Goal: Task Accomplishment & Management: Manage account settings

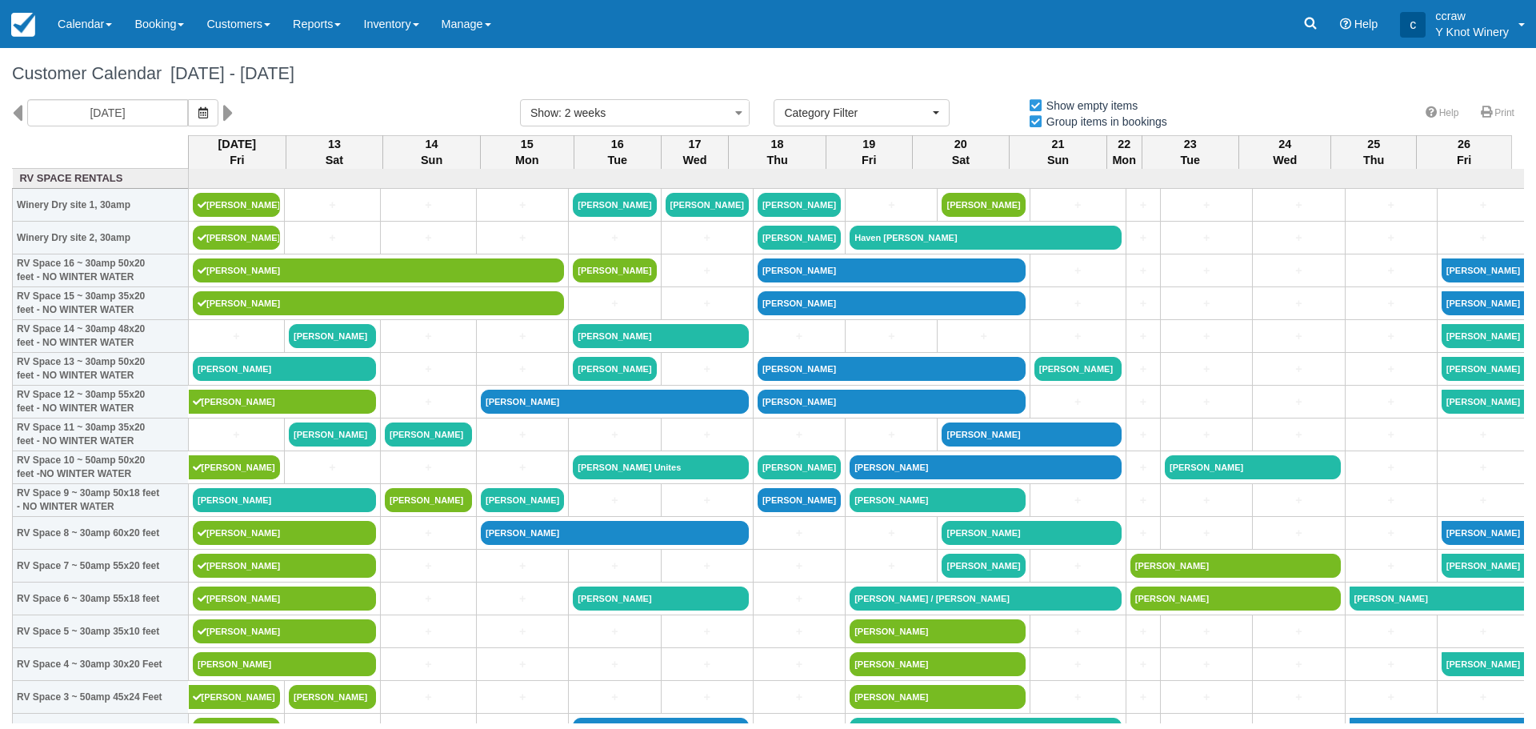
select select
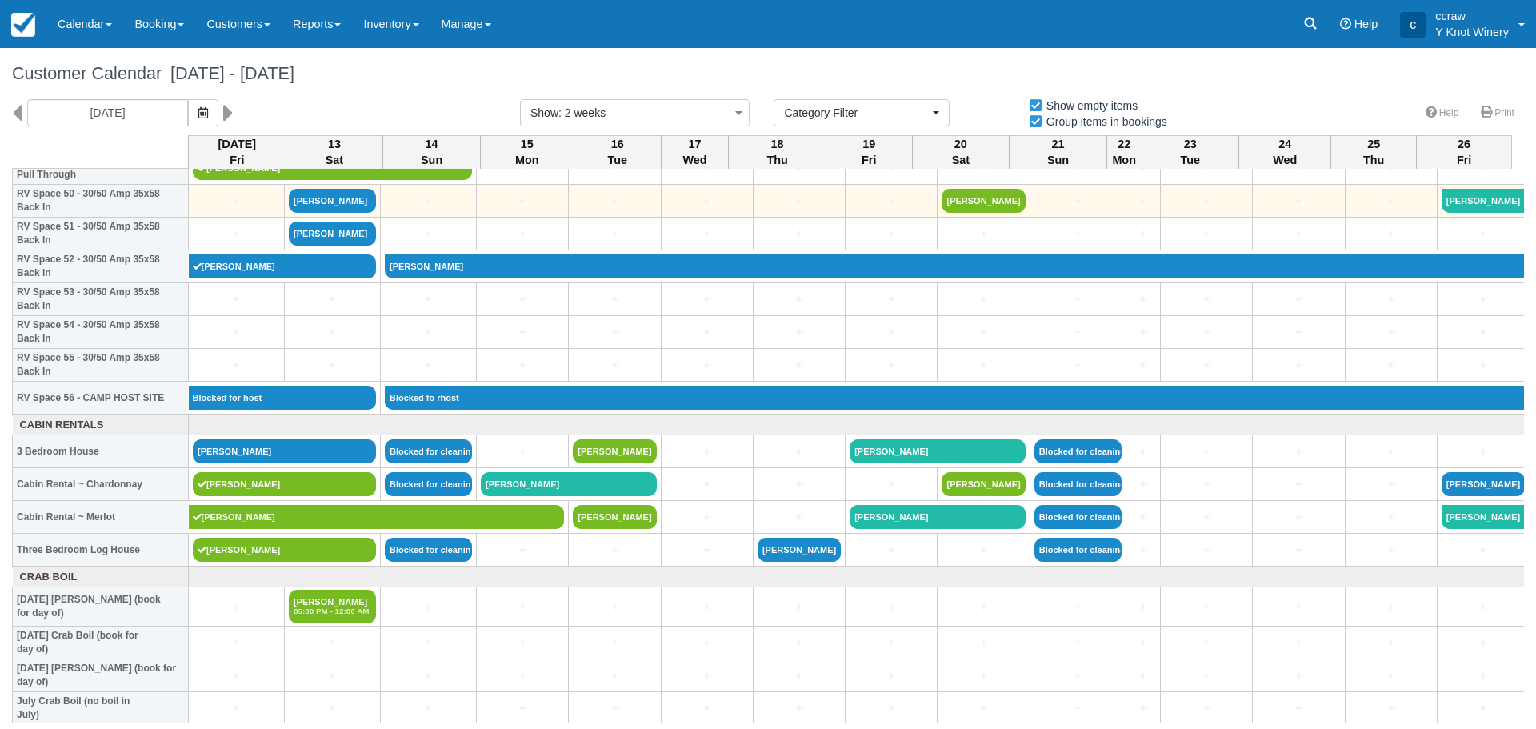
scroll to position [1680, 0]
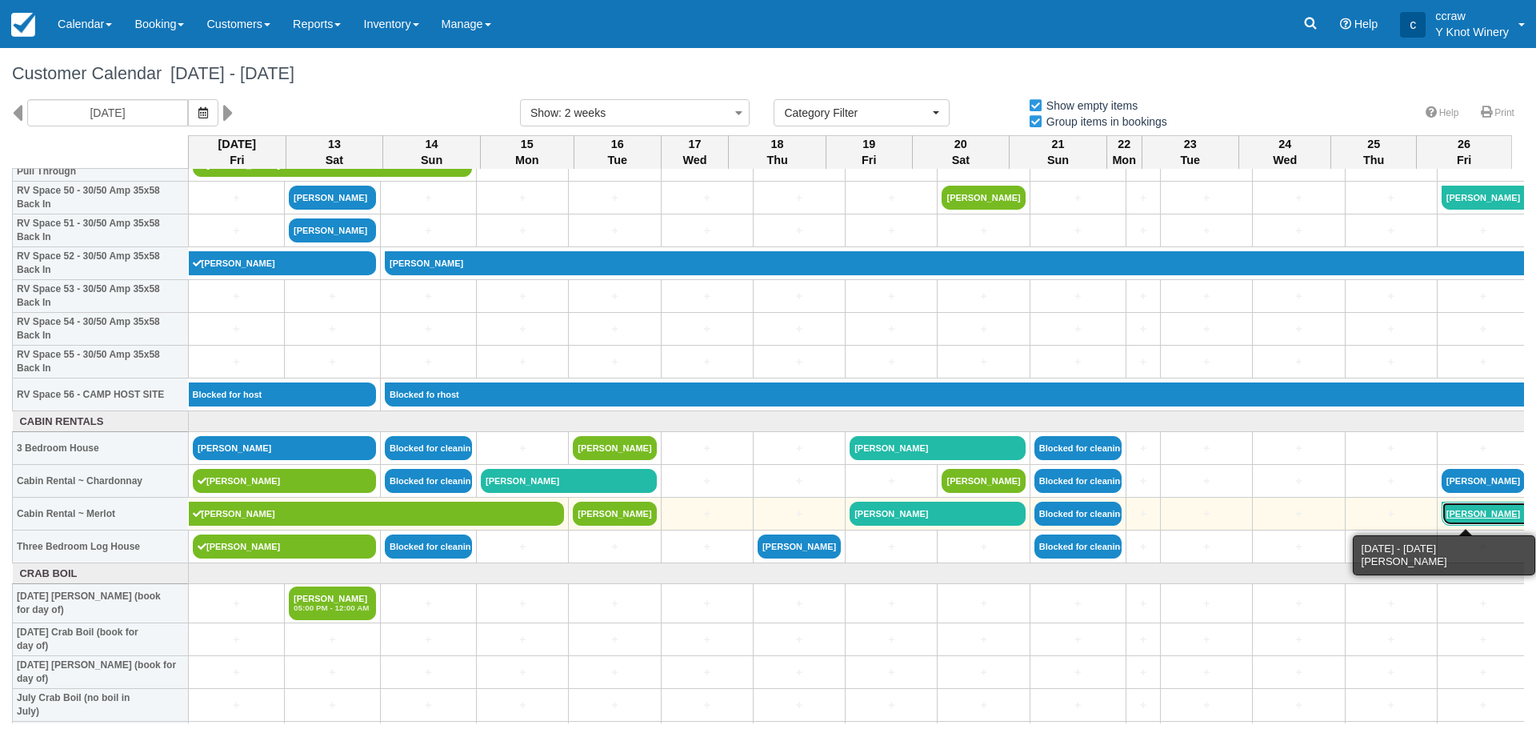
click at [1441, 511] on link "Trevor Crow" at bounding box center [1485, 513] width 88 height 24
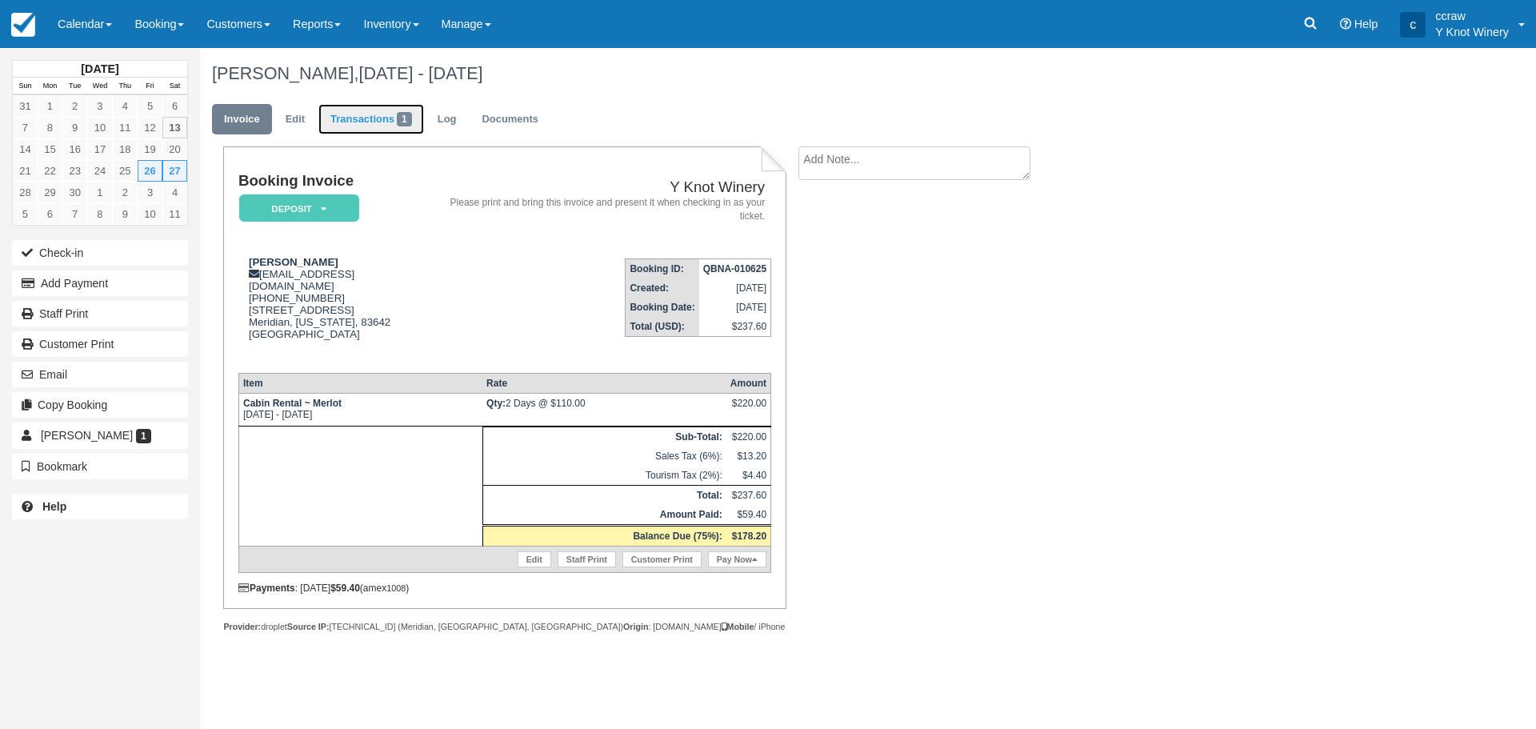
click at [348, 122] on link "Transactions 1" at bounding box center [371, 119] width 106 height 31
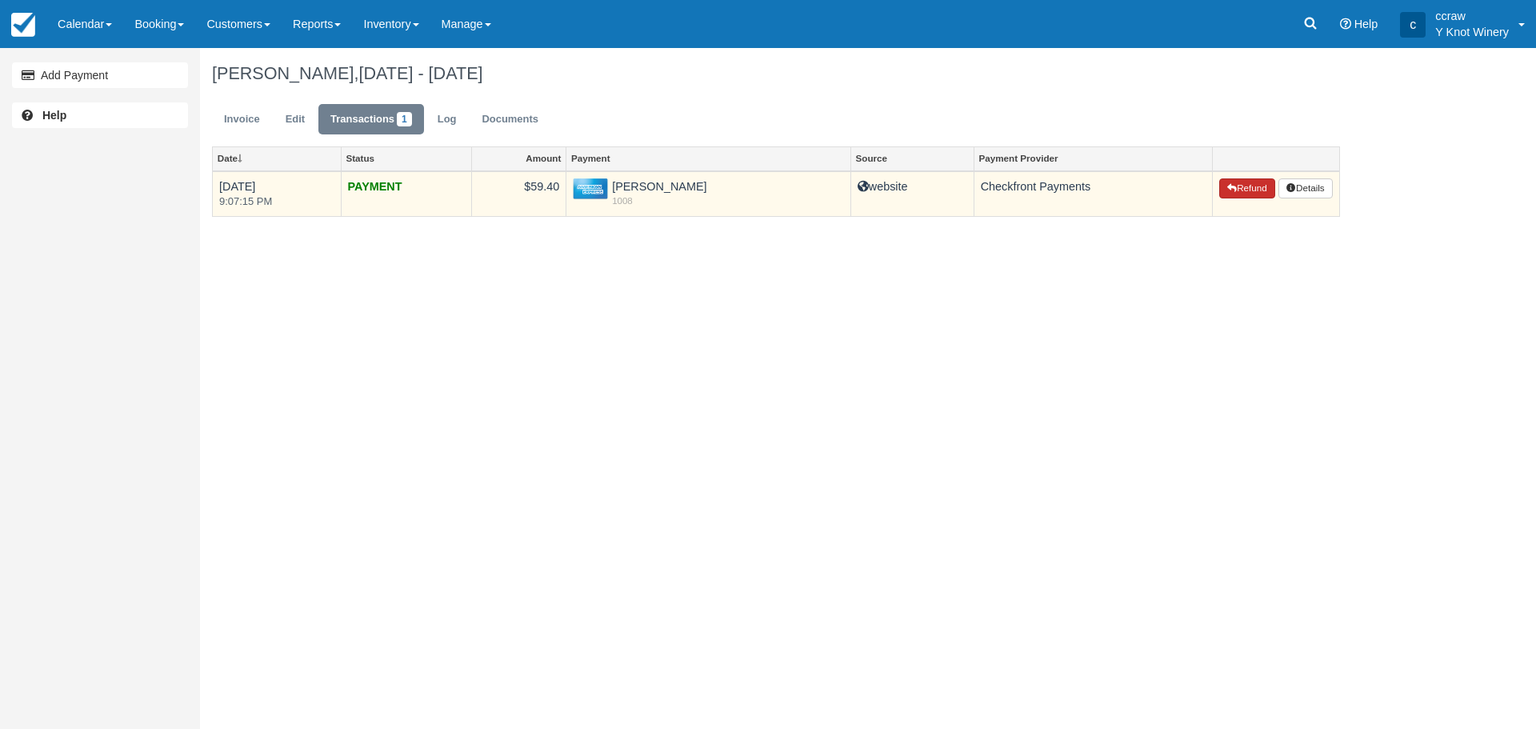
click at [1219, 190] on button "Refund" at bounding box center [1247, 188] width 56 height 21
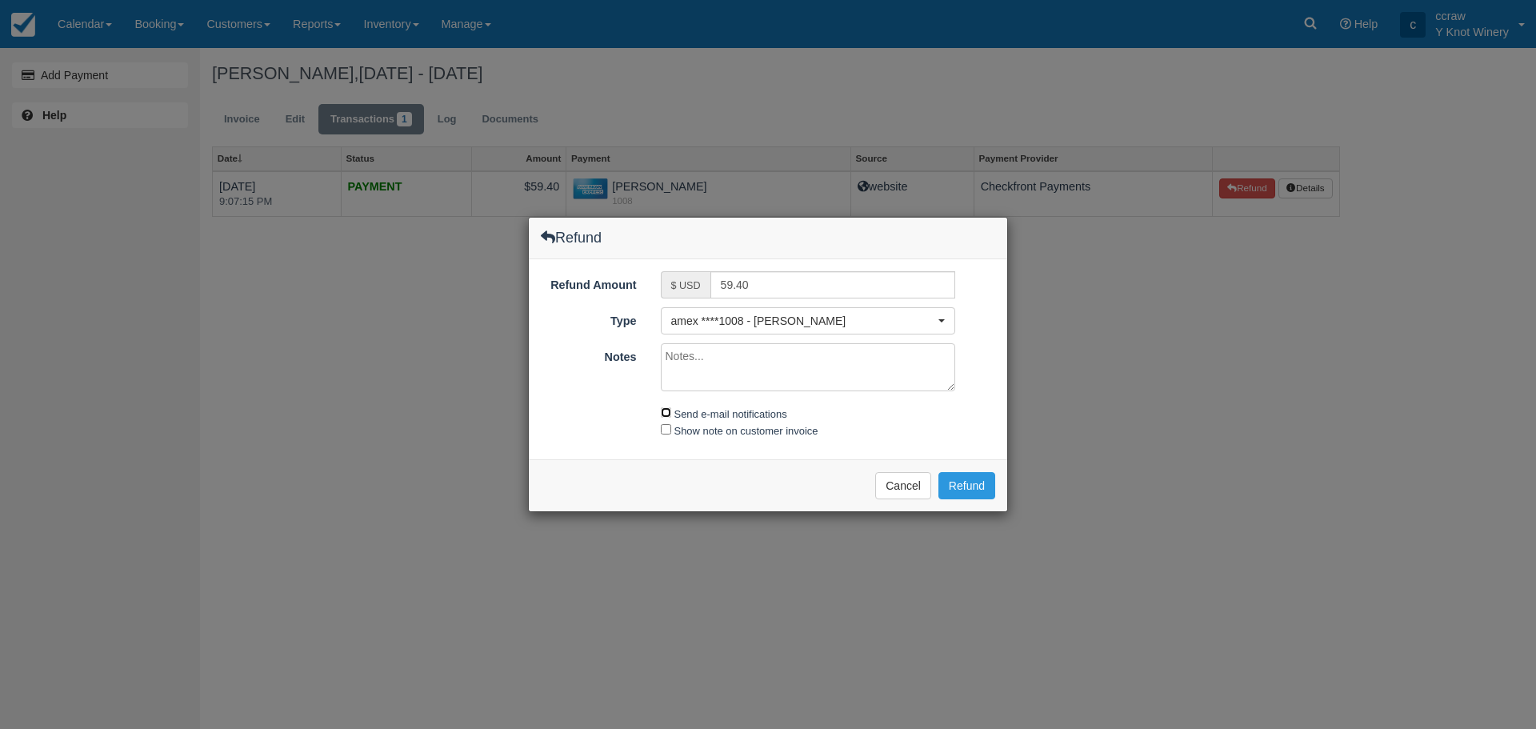
click at [666, 415] on input "Send e-mail notifications" at bounding box center [666, 412] width 10 height 10
checkbox input "true"
click at [945, 486] on button "Refund" at bounding box center [966, 485] width 57 height 27
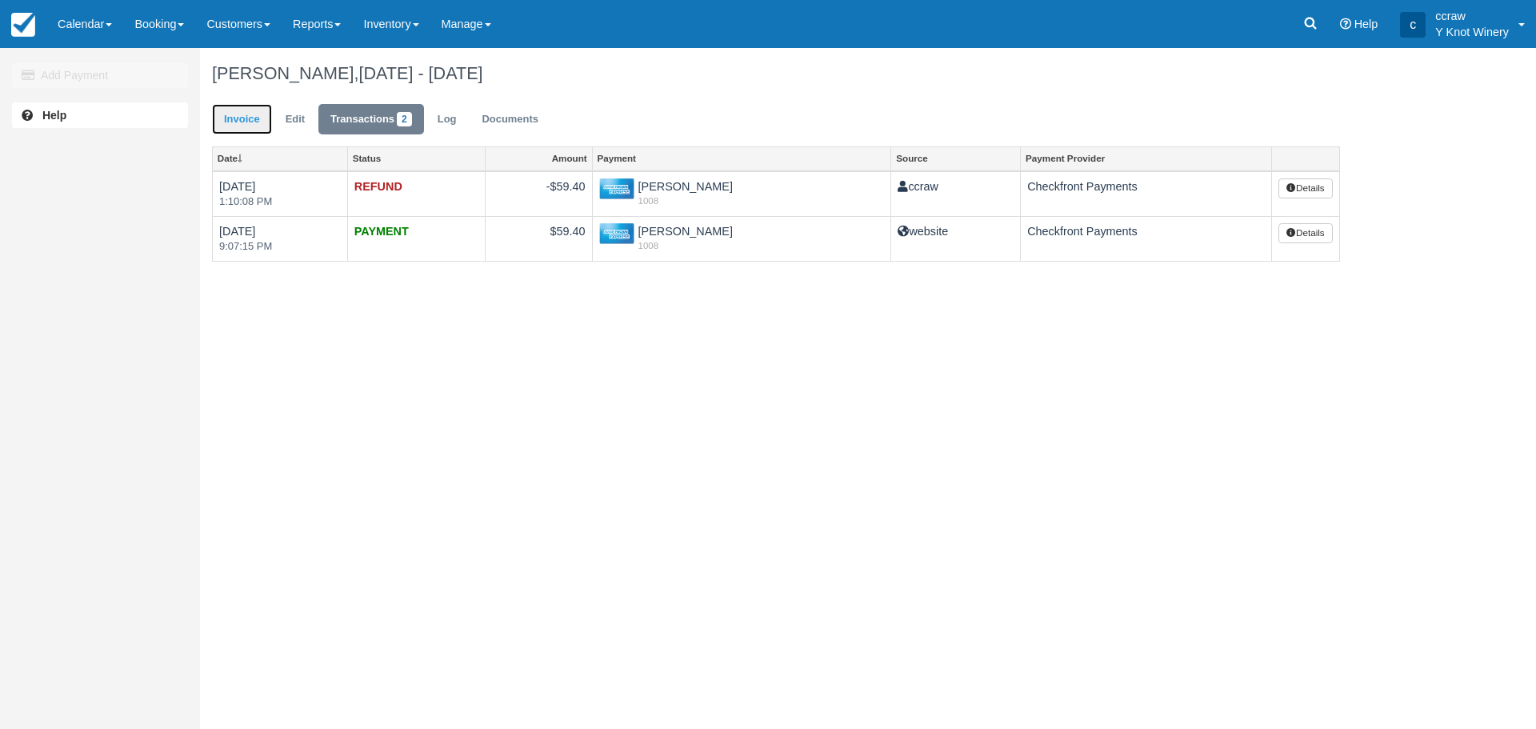
click at [247, 130] on link "Invoice" at bounding box center [242, 119] width 60 height 31
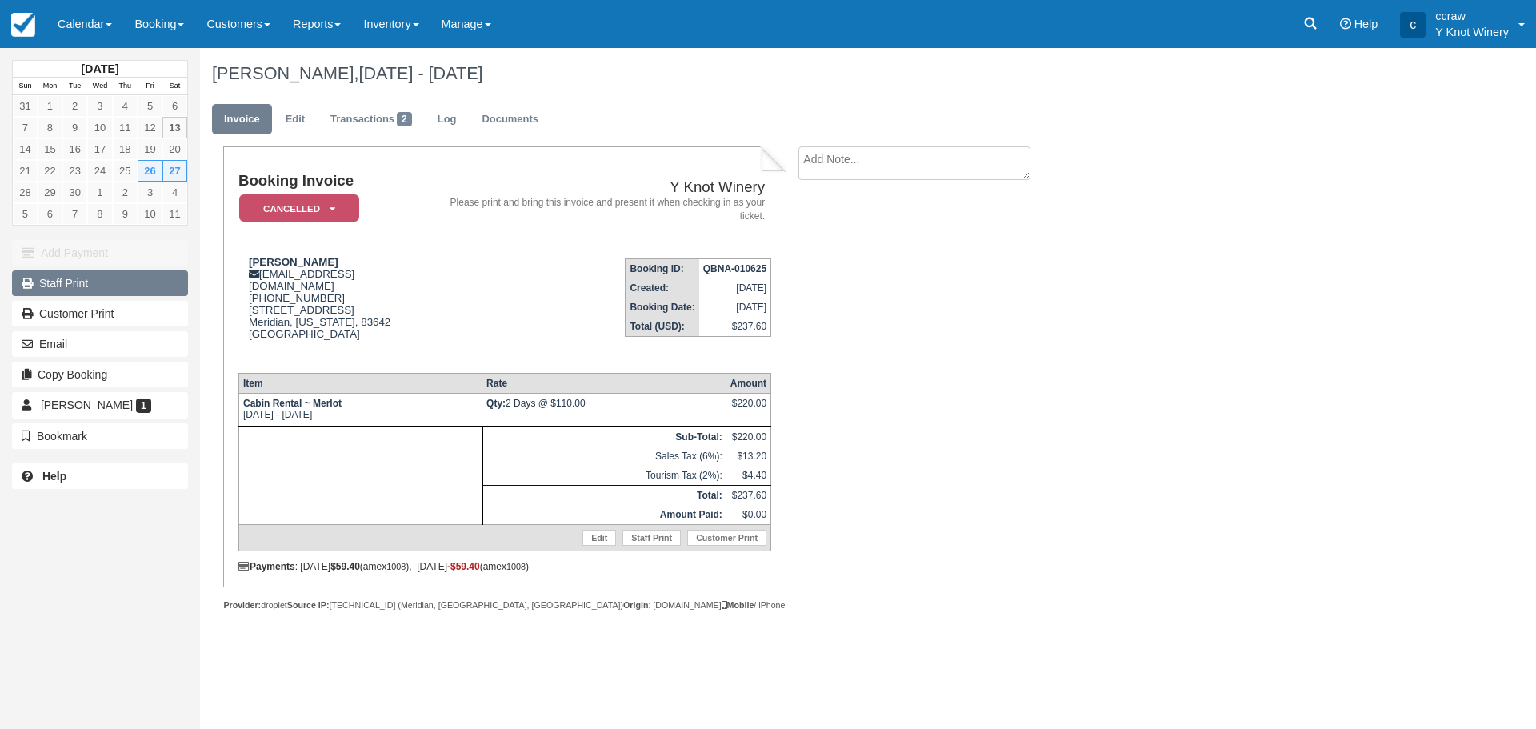
click at [54, 287] on link "Staff Print" at bounding box center [100, 283] width 176 height 26
click at [63, 11] on link "Calendar" at bounding box center [84, 24] width 77 height 48
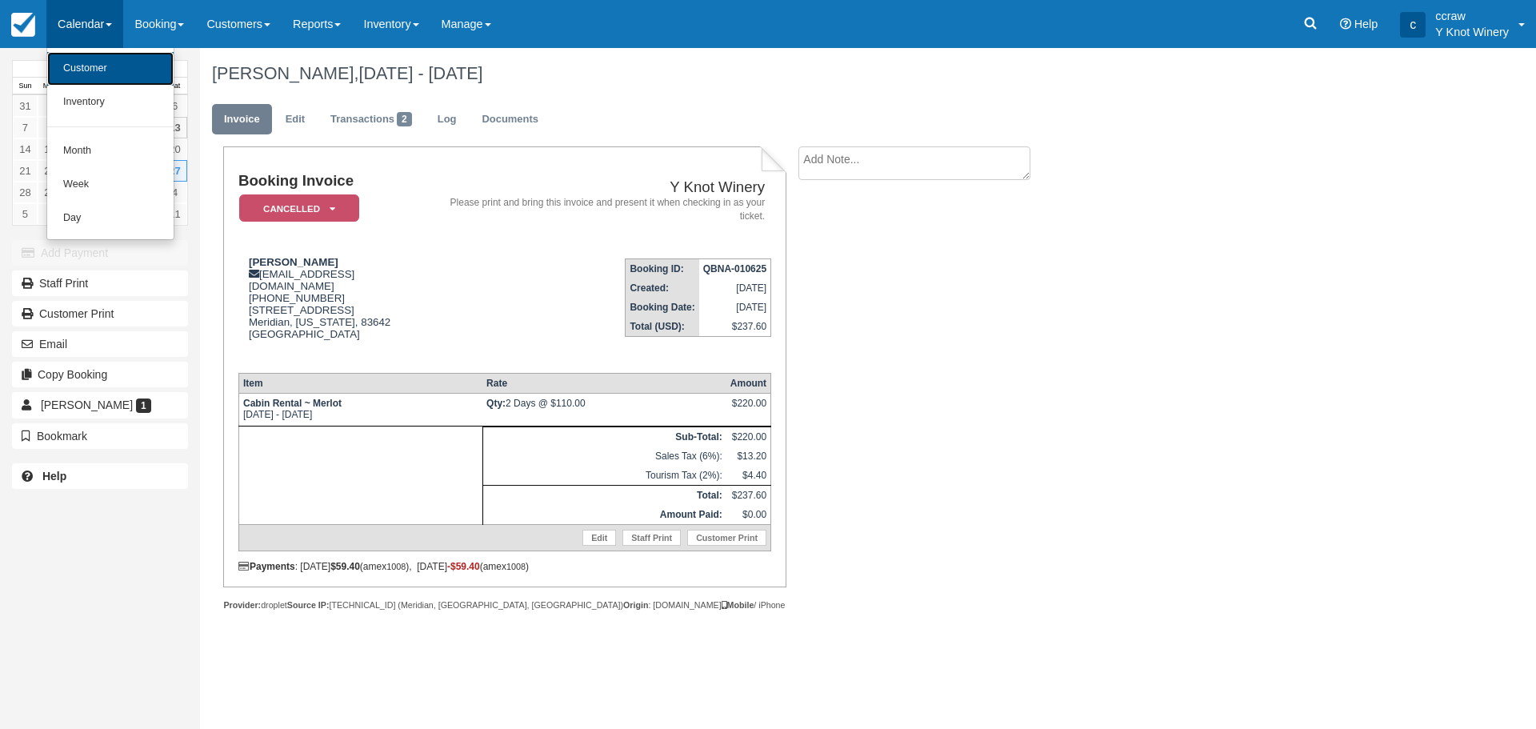
click at [59, 69] on link "Customer" at bounding box center [110, 69] width 126 height 34
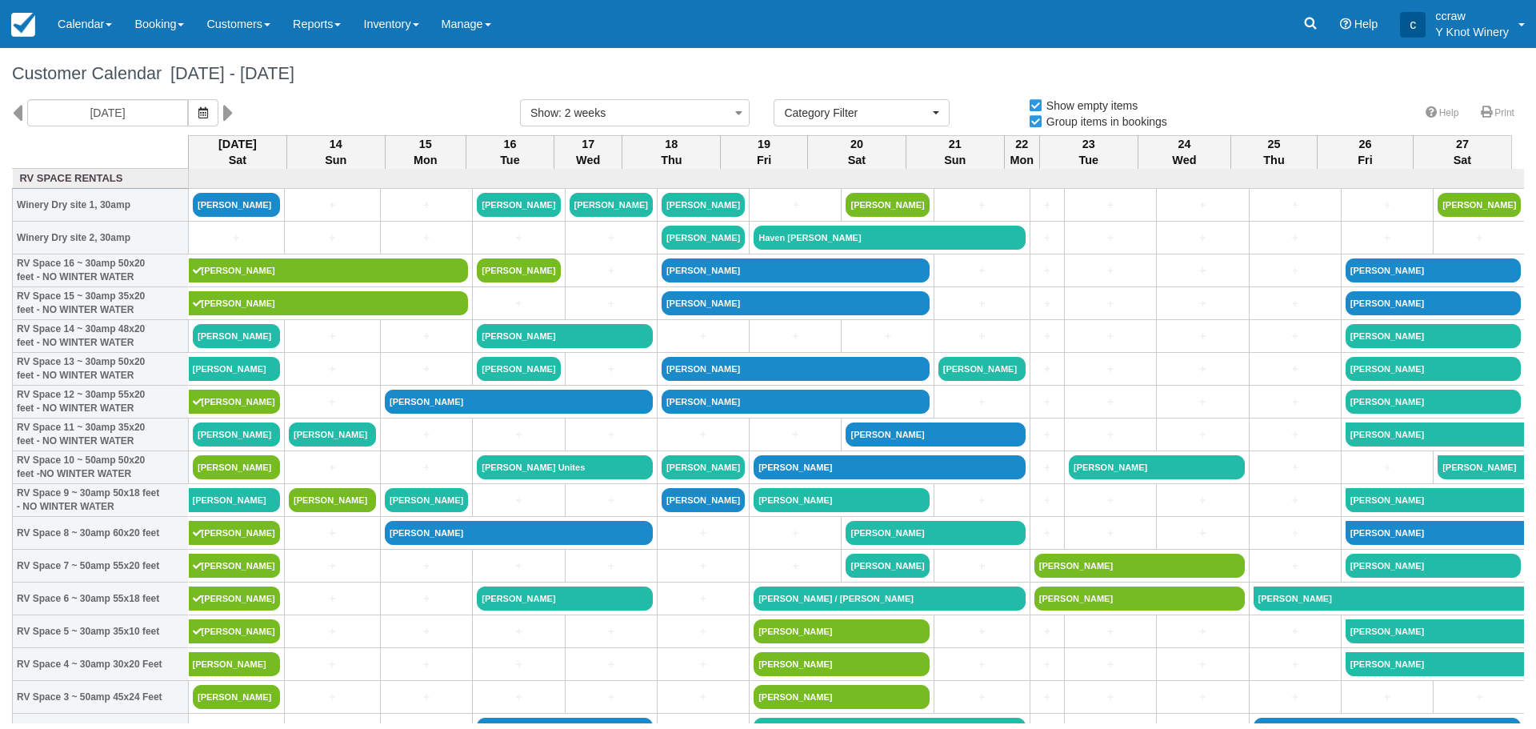
select select
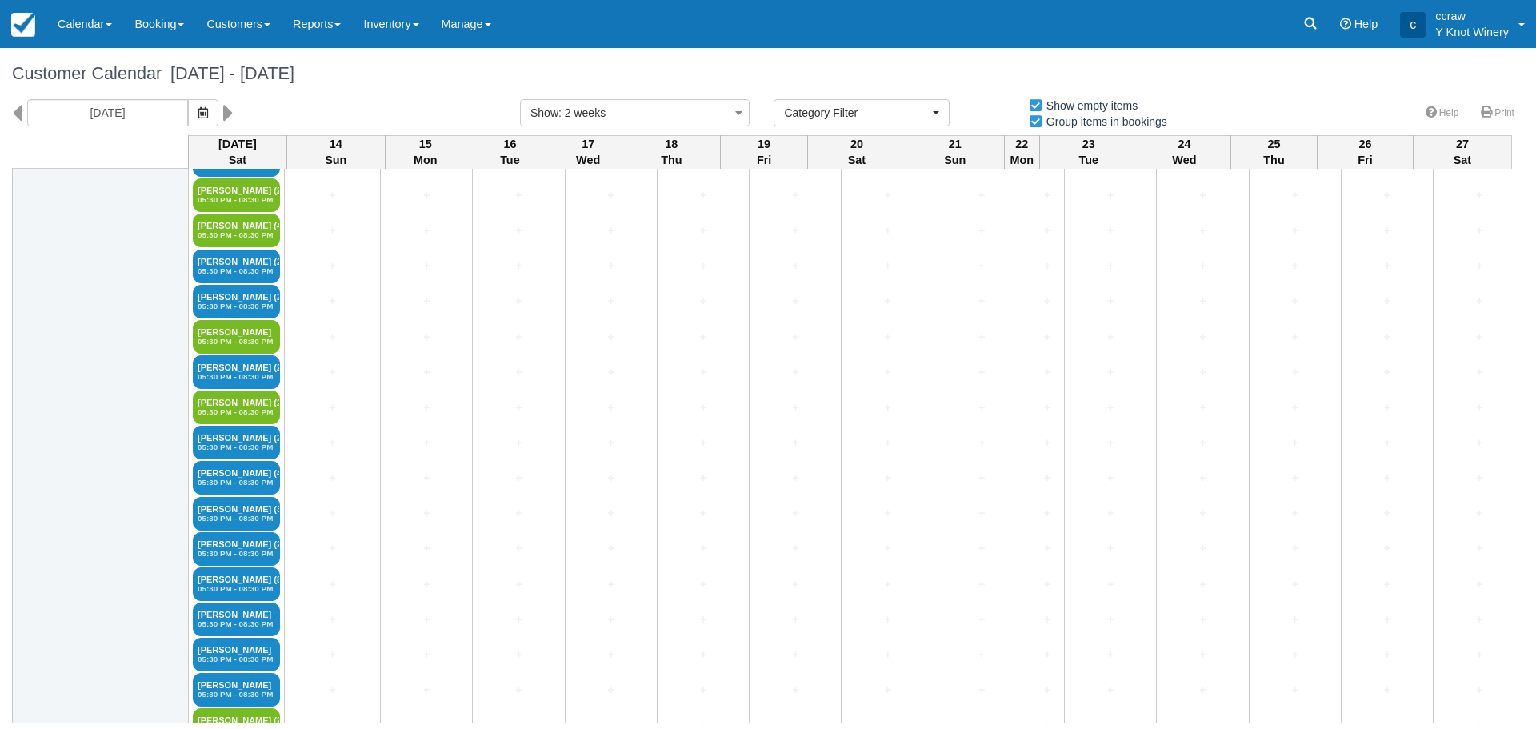
scroll to position [2080, 0]
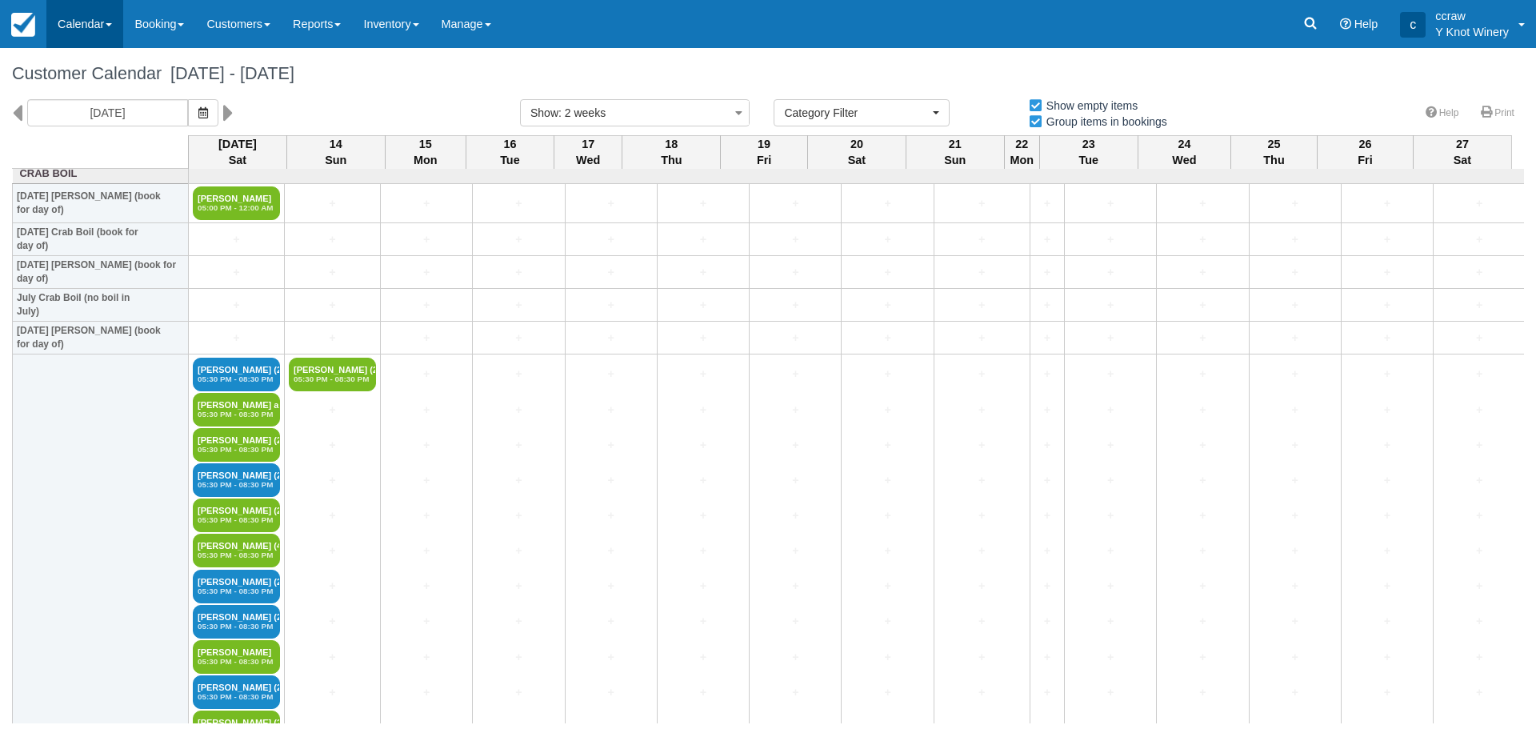
click at [103, 31] on link "Calendar" at bounding box center [84, 24] width 77 height 48
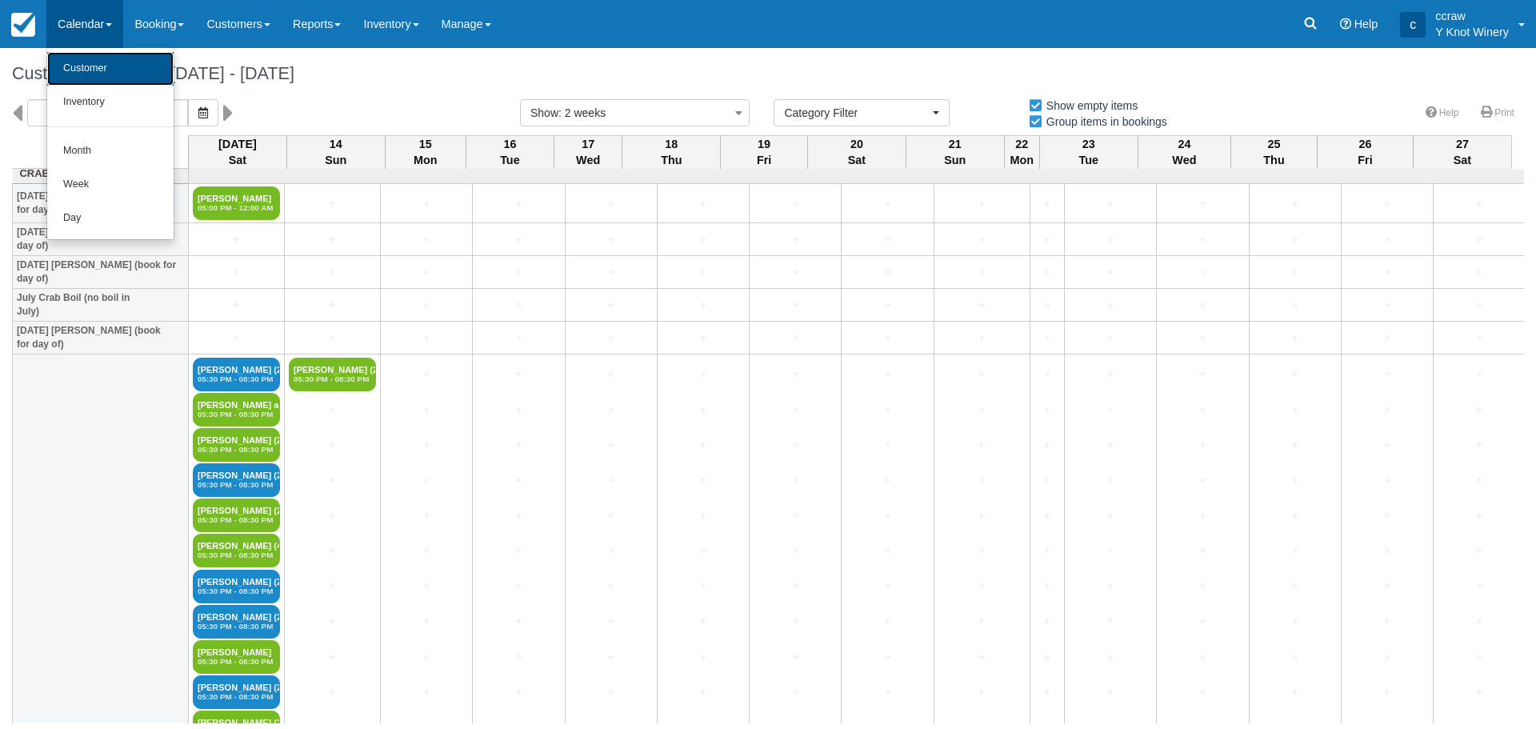
click at [92, 83] on link "Customer" at bounding box center [110, 69] width 126 height 34
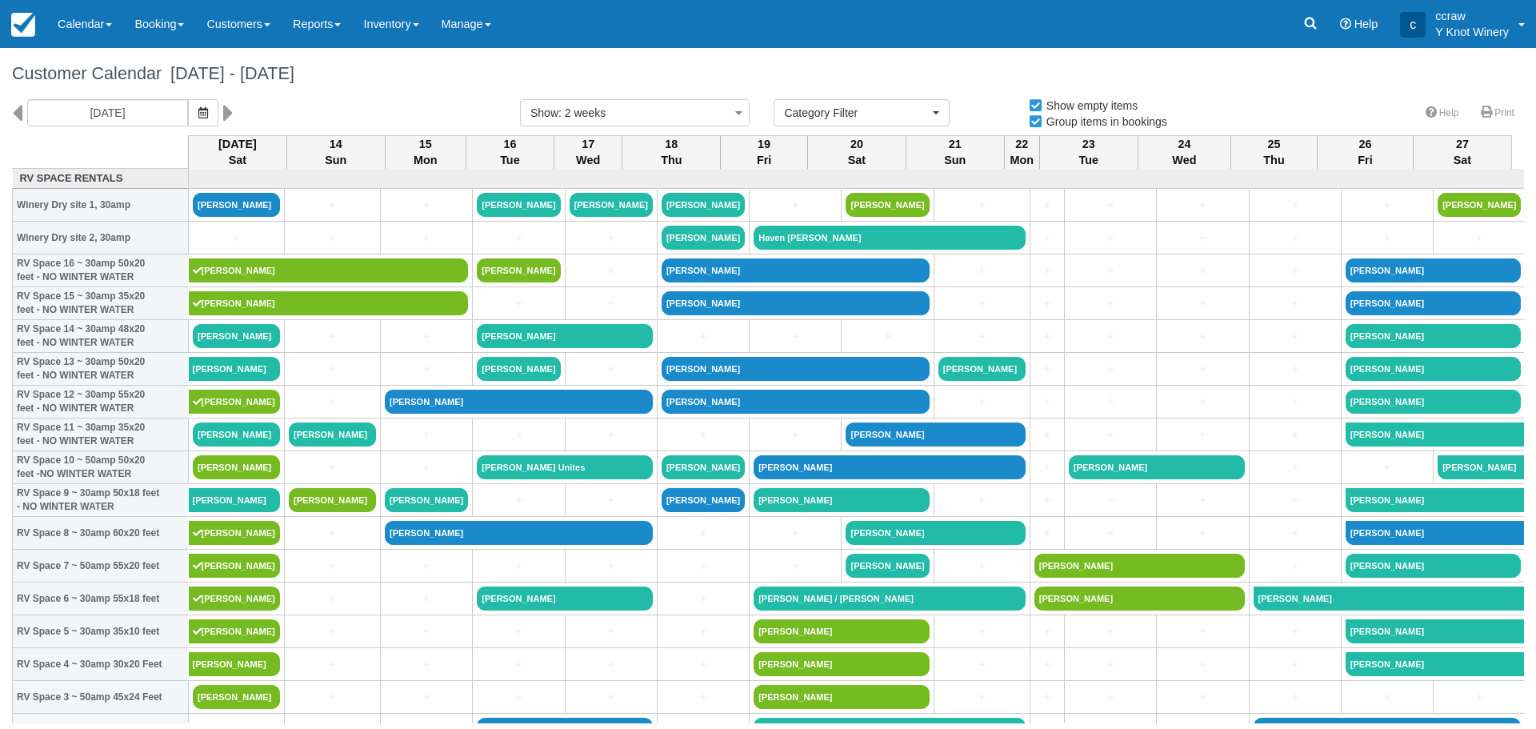
select select
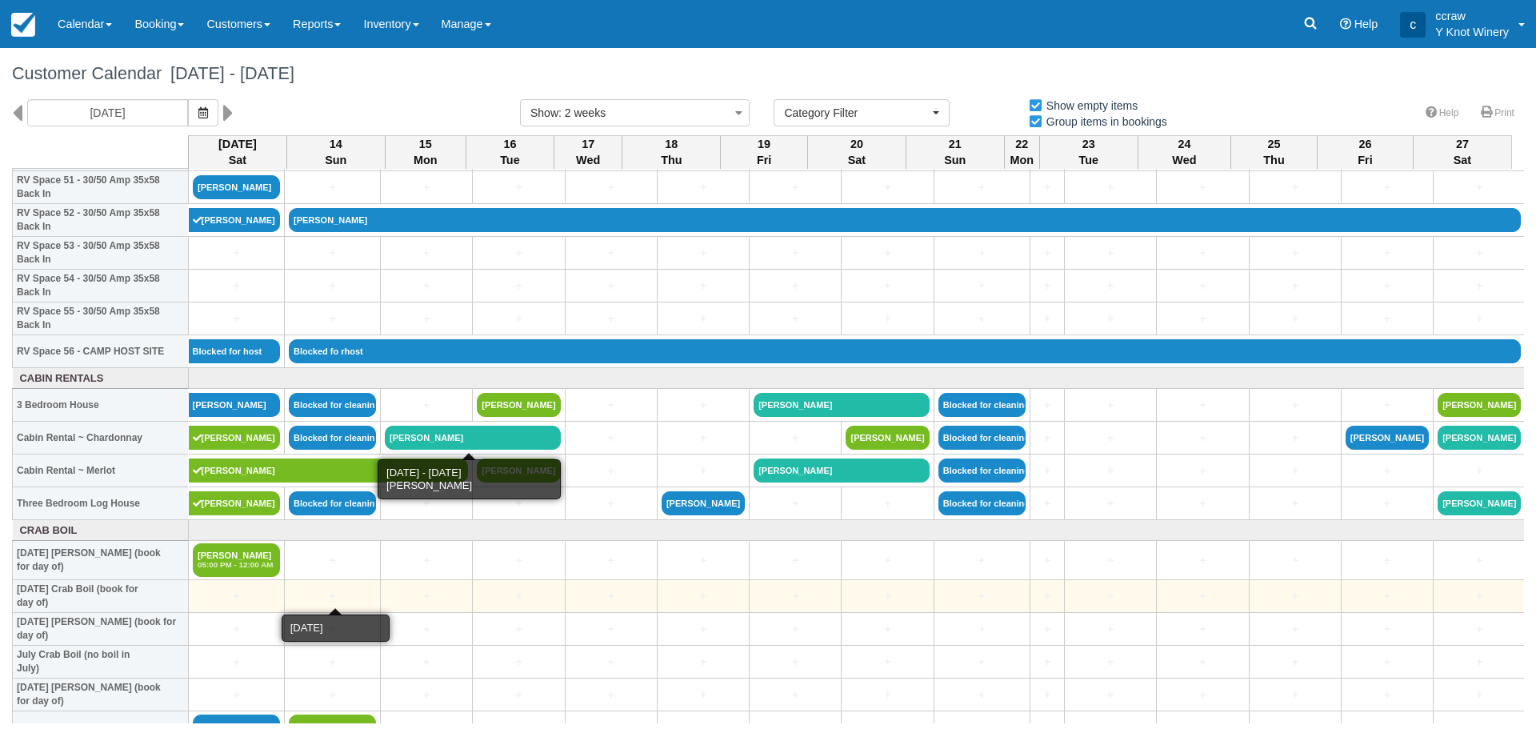
scroll to position [2043, 0]
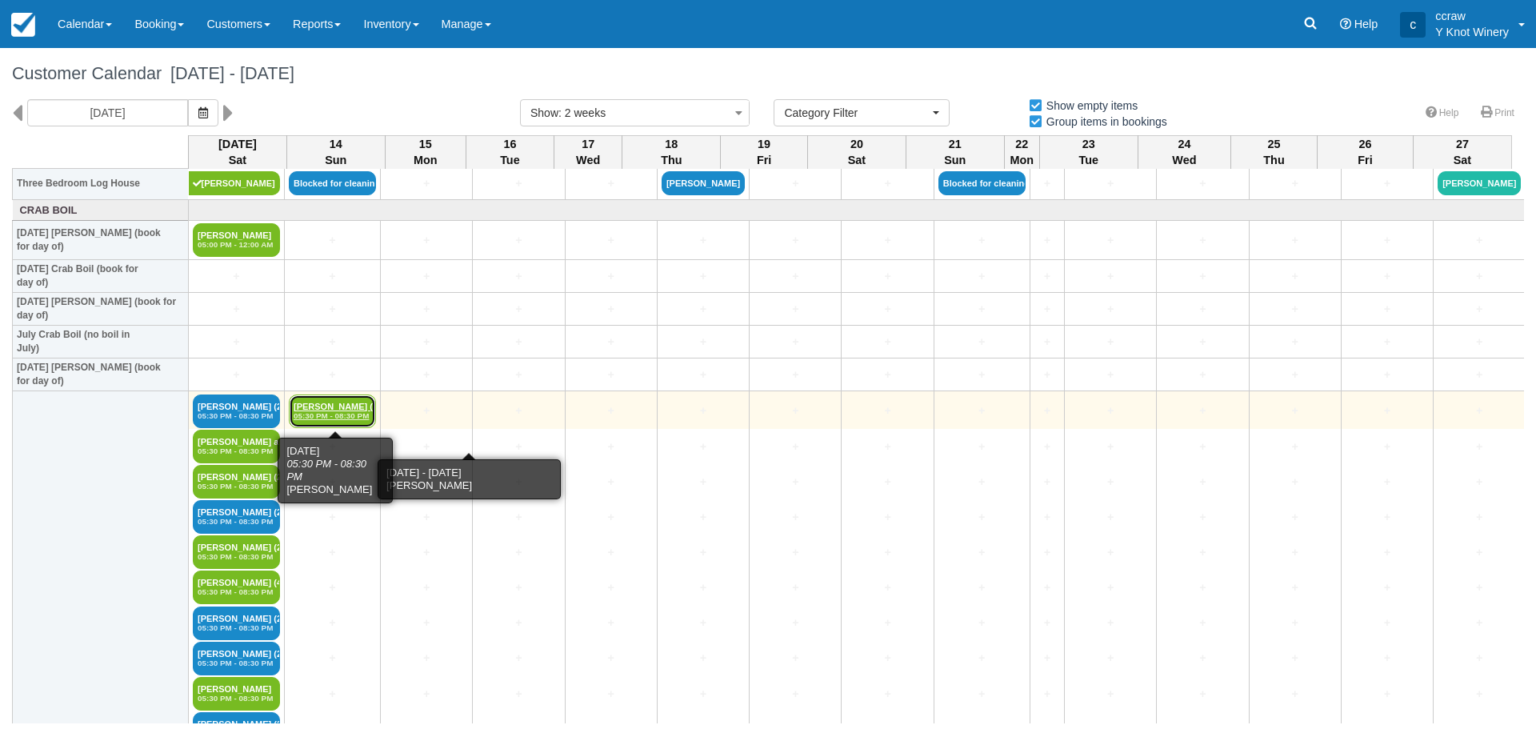
click at [323, 409] on link "[PERSON_NAME] (2) 05:30 PM - 08:30 PM" at bounding box center [332, 411] width 87 height 34
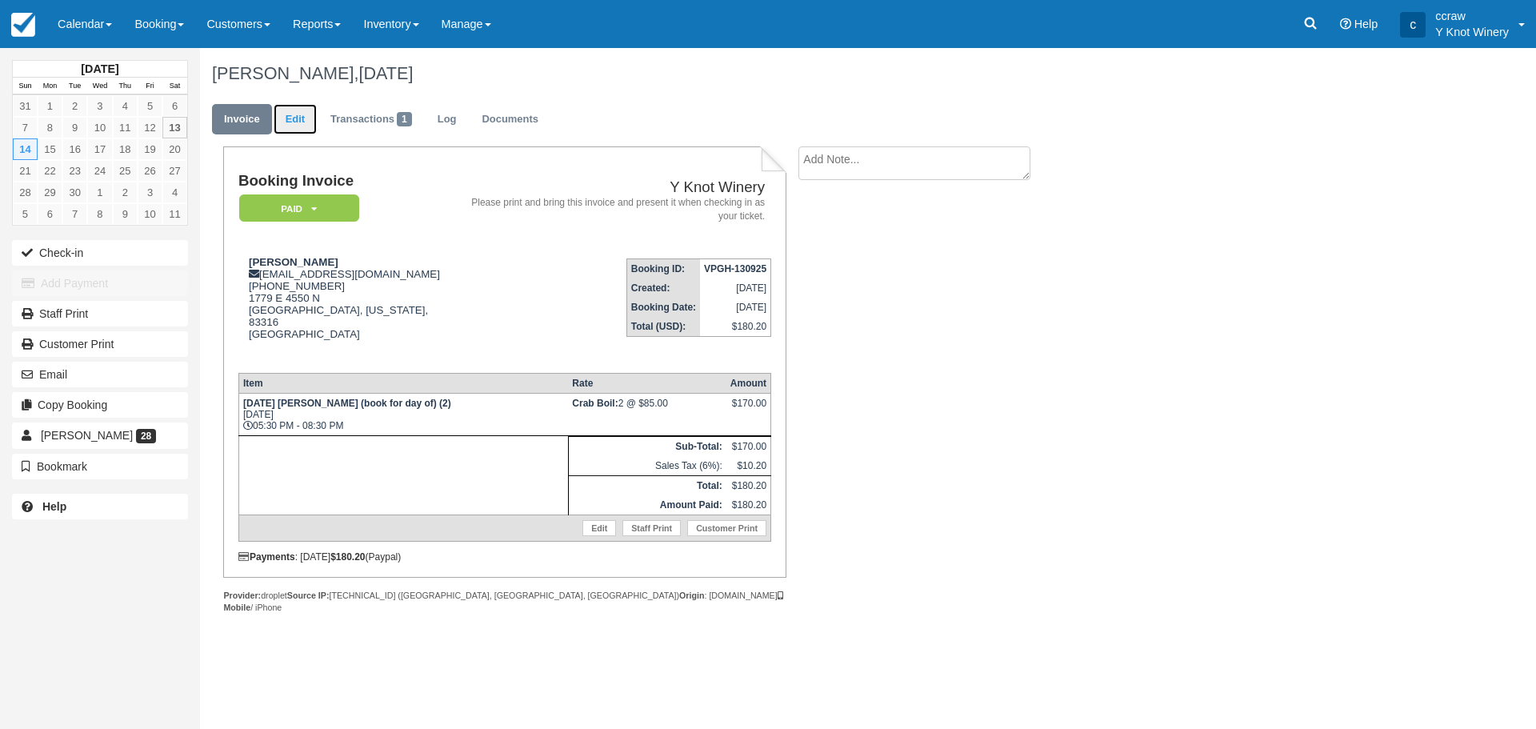
click at [301, 123] on link "Edit" at bounding box center [295, 119] width 43 height 31
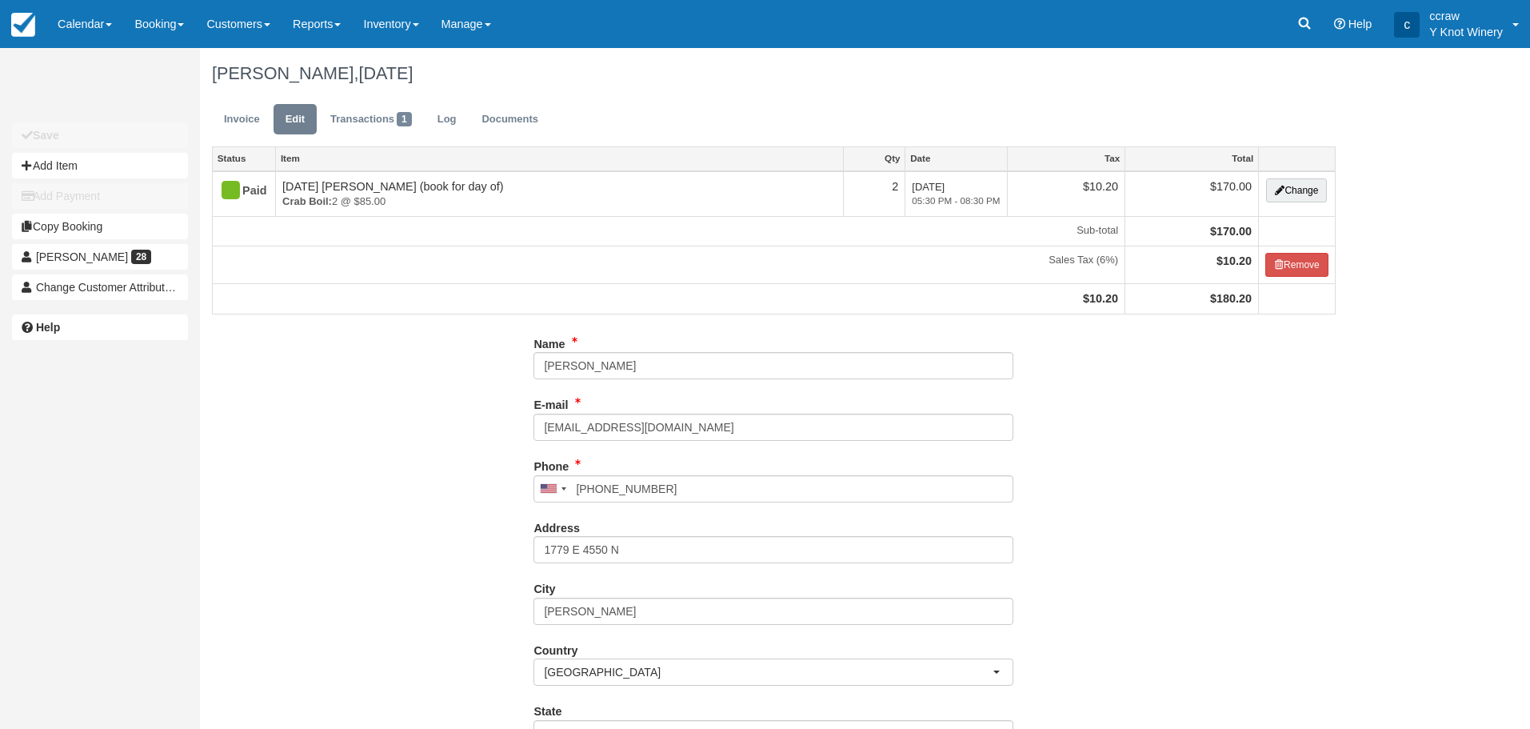
type input "(208) 308-8255"
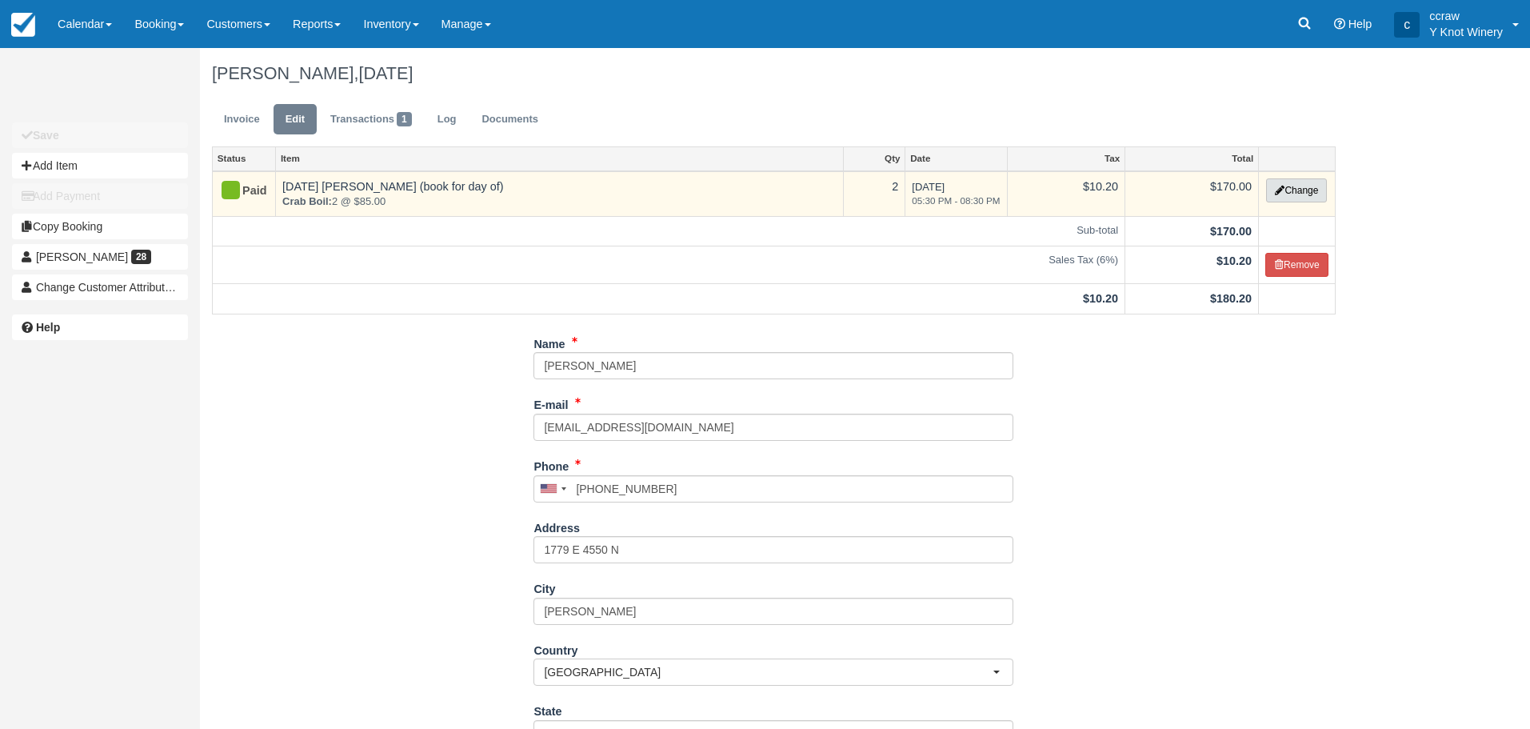
click at [1305, 186] on button "Change" at bounding box center [1296, 190] width 61 height 24
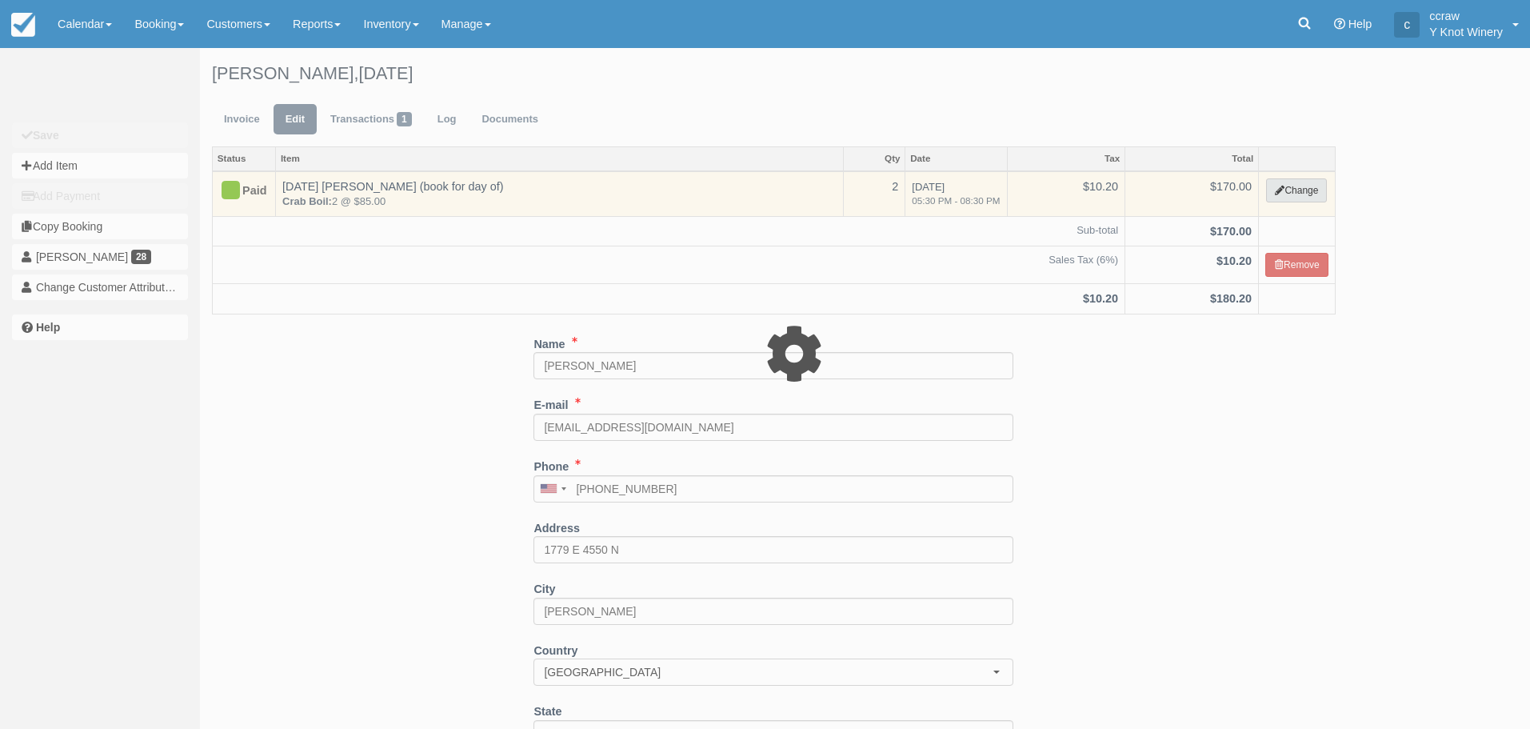
select select "8"
type input "170.00"
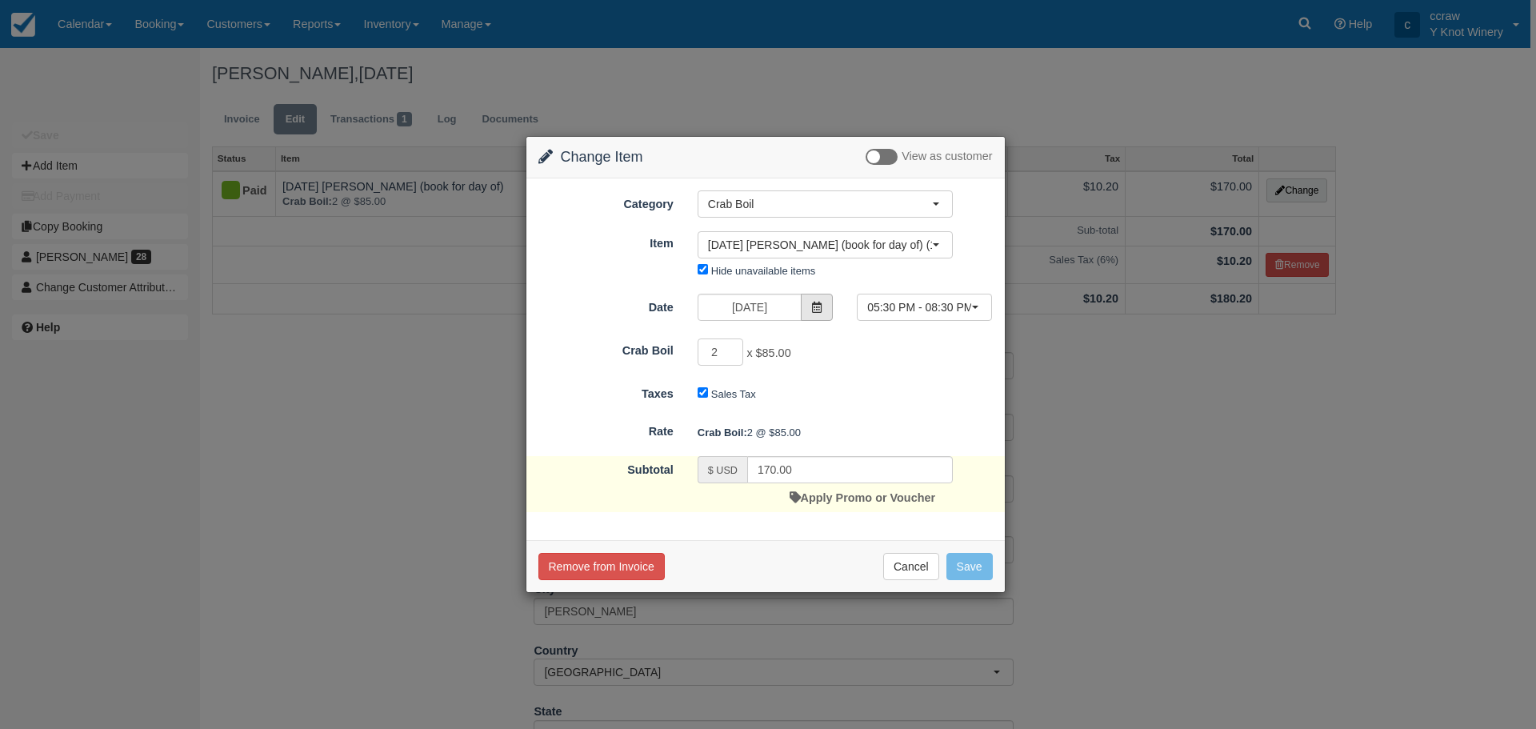
click at [809, 305] on span at bounding box center [817, 307] width 32 height 27
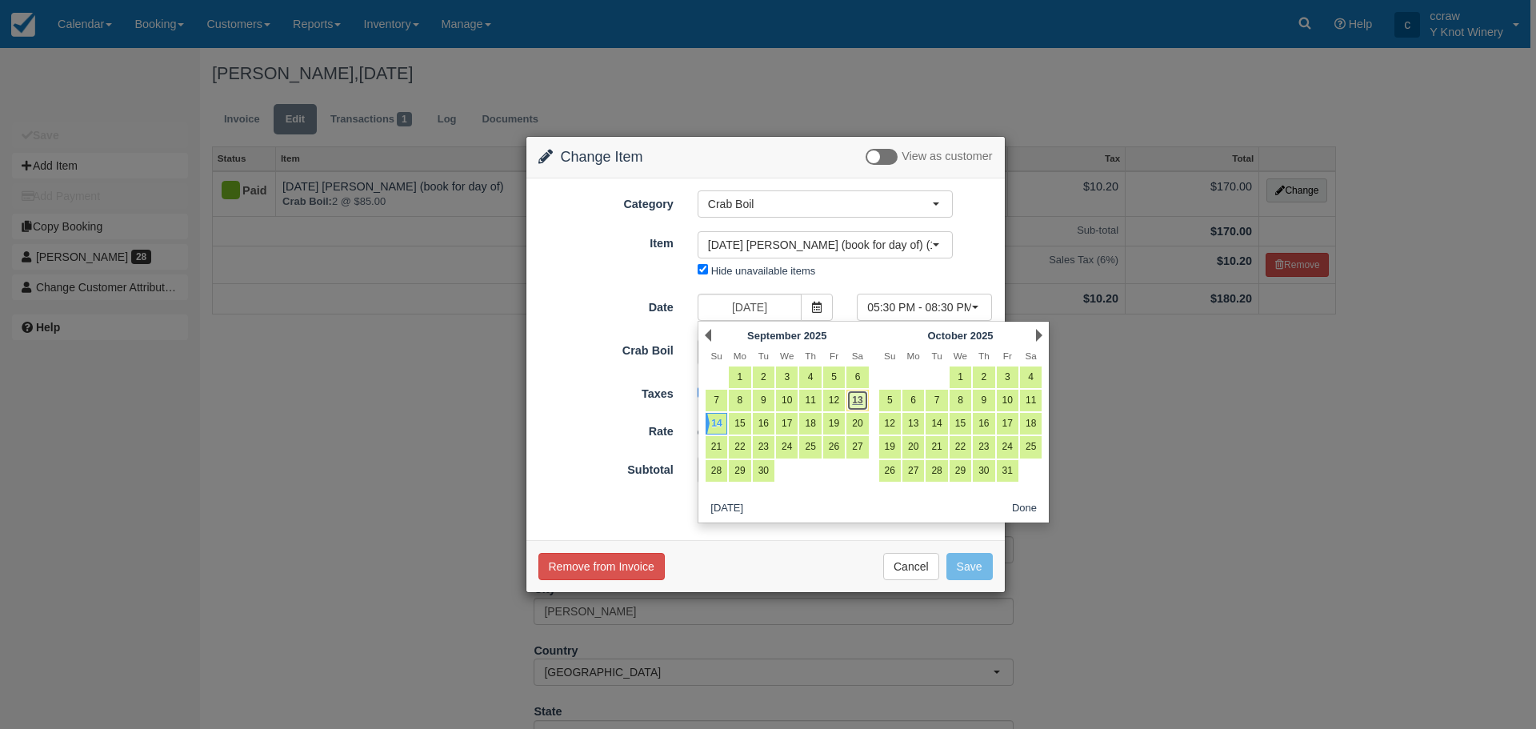
click at [853, 399] on link "13" at bounding box center [857, 401] width 22 height 22
type input "09/13/25"
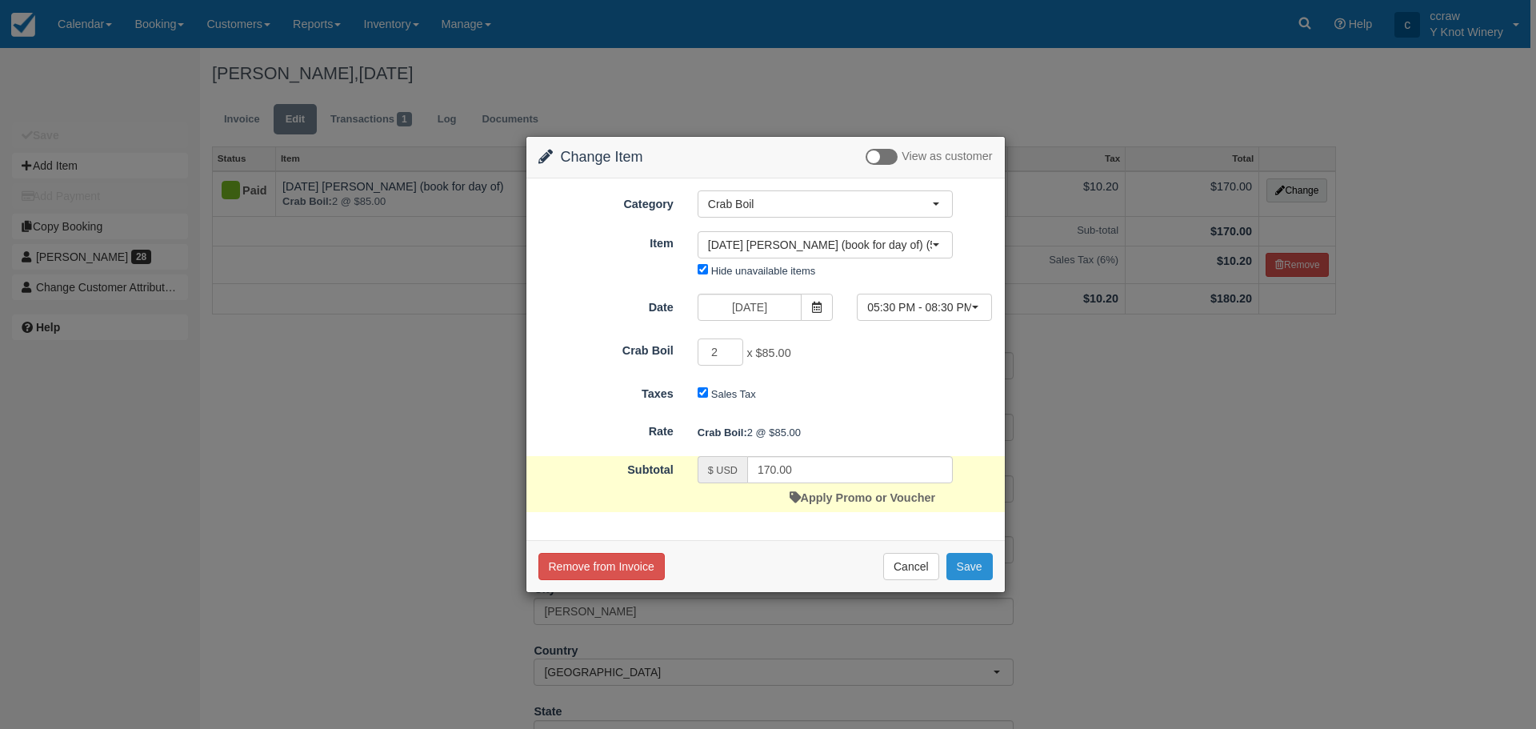
click at [976, 569] on button "Save" at bounding box center [969, 566] width 46 height 27
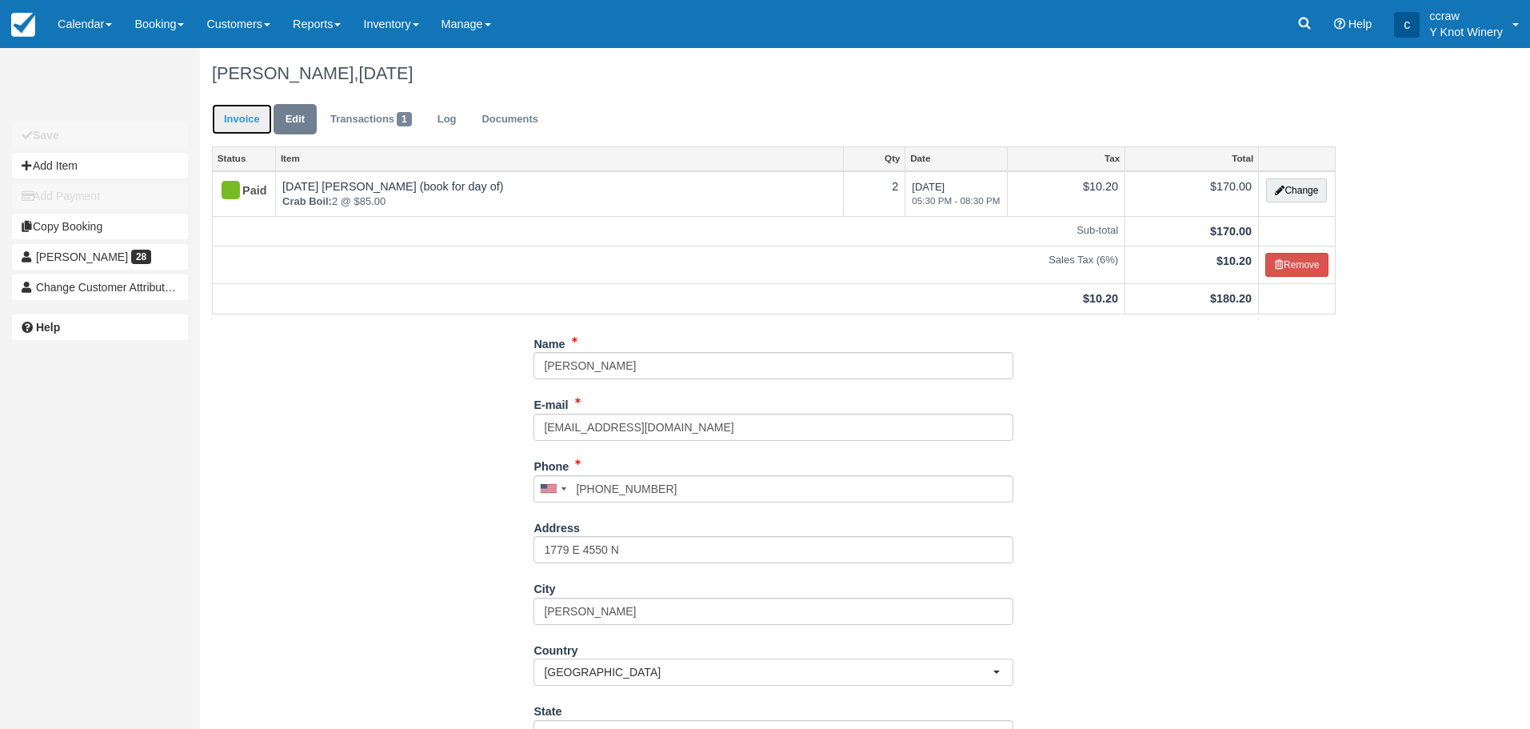
click at [250, 122] on link "Invoice" at bounding box center [242, 119] width 60 height 31
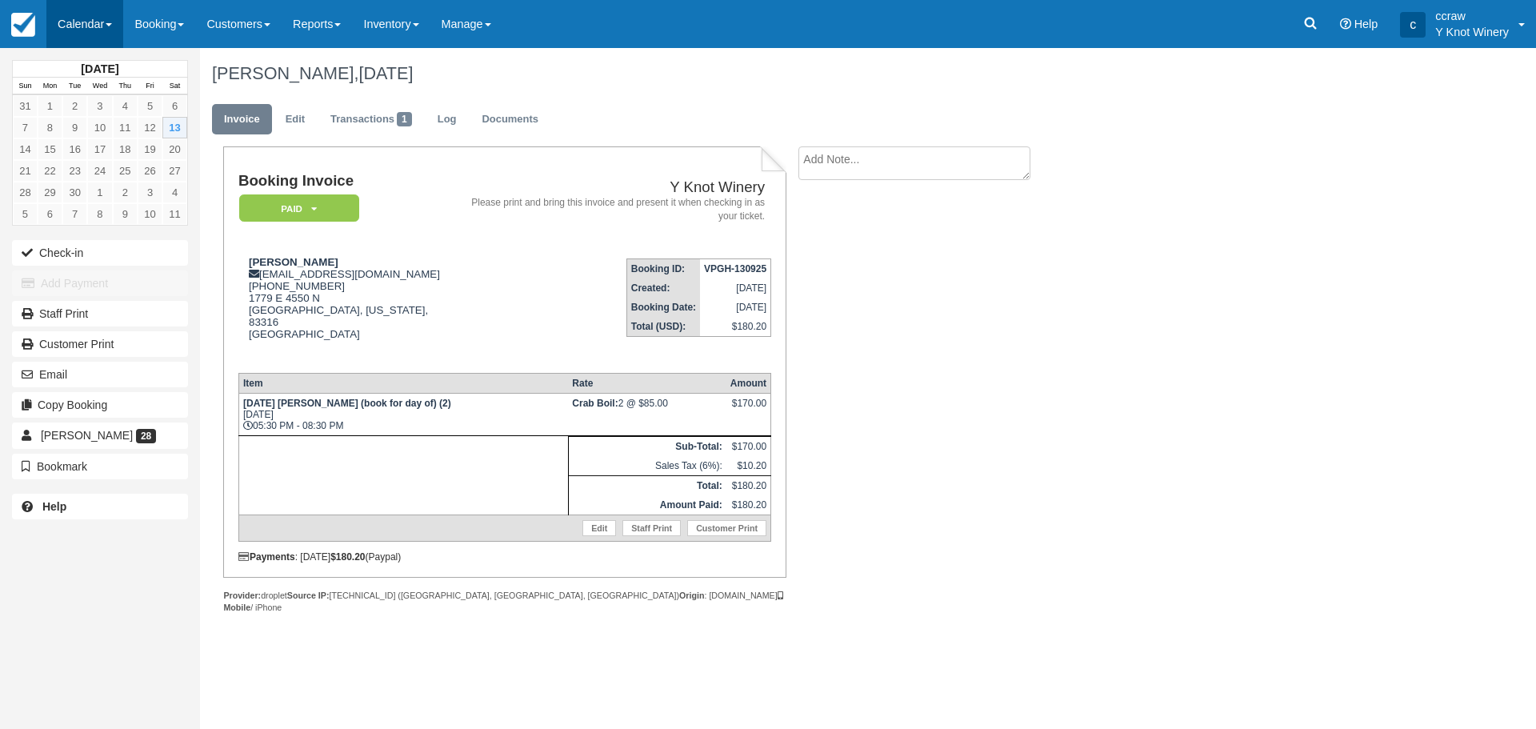
click at [104, 34] on link "Calendar" at bounding box center [84, 24] width 77 height 48
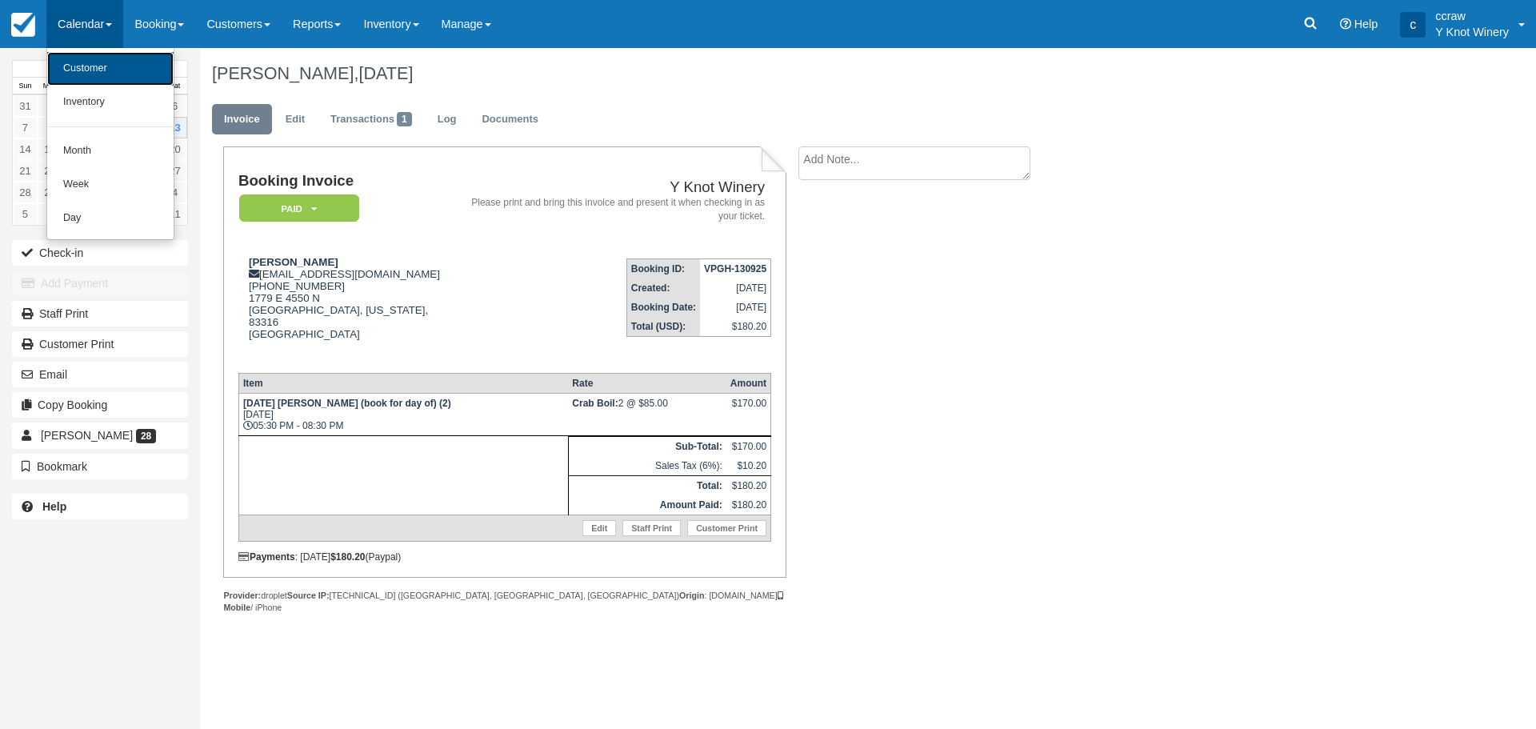
click at [82, 62] on link "Customer" at bounding box center [110, 69] width 126 height 34
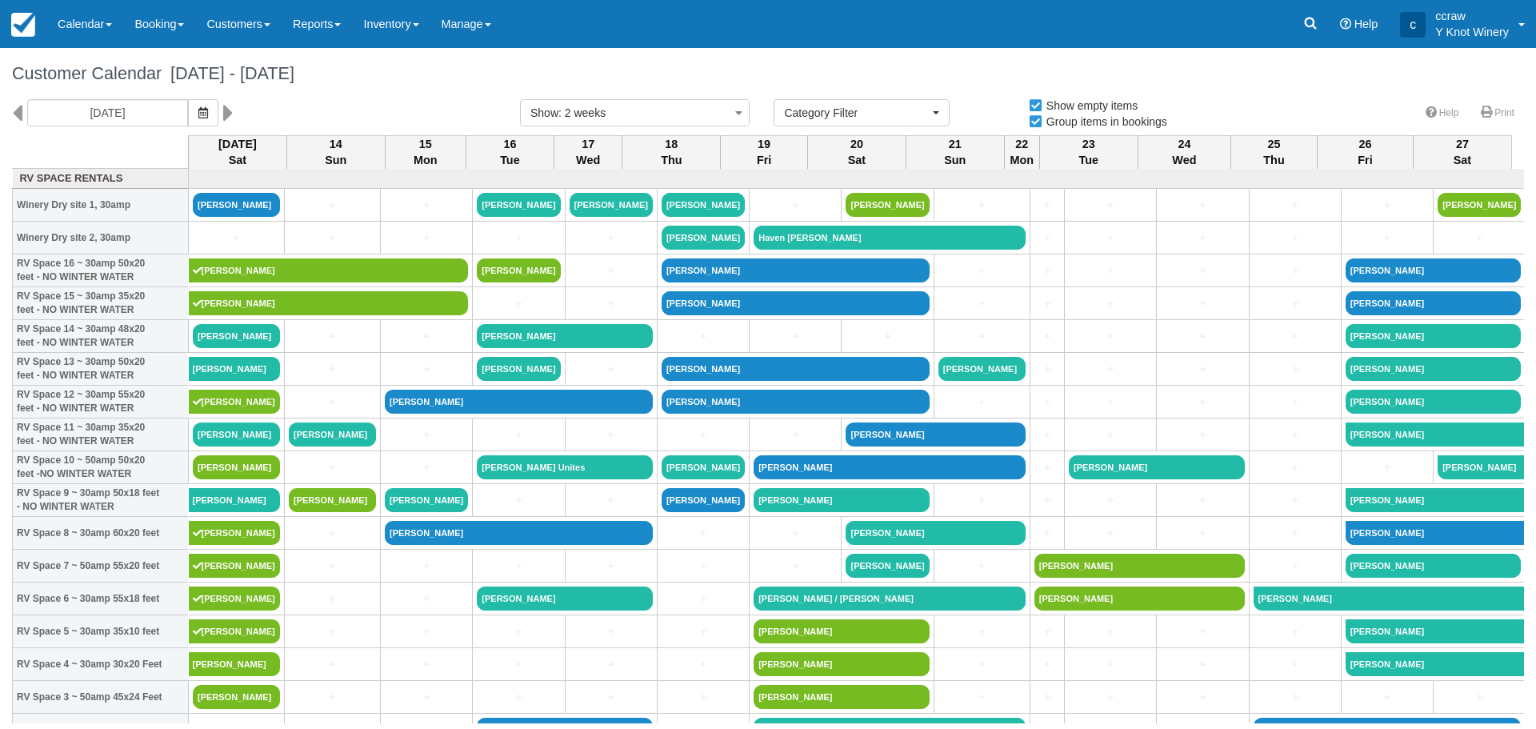
select select
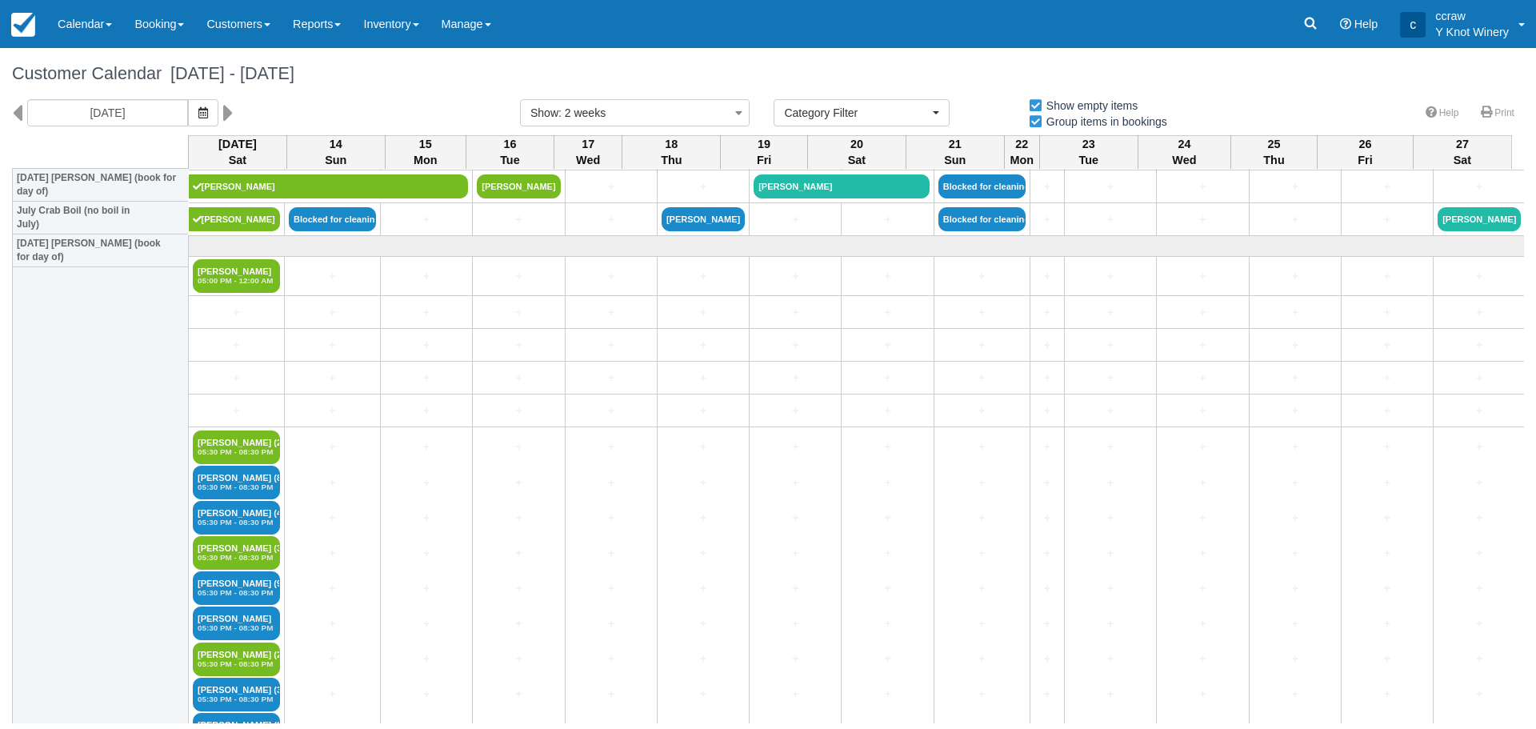
scroll to position [1998, 0]
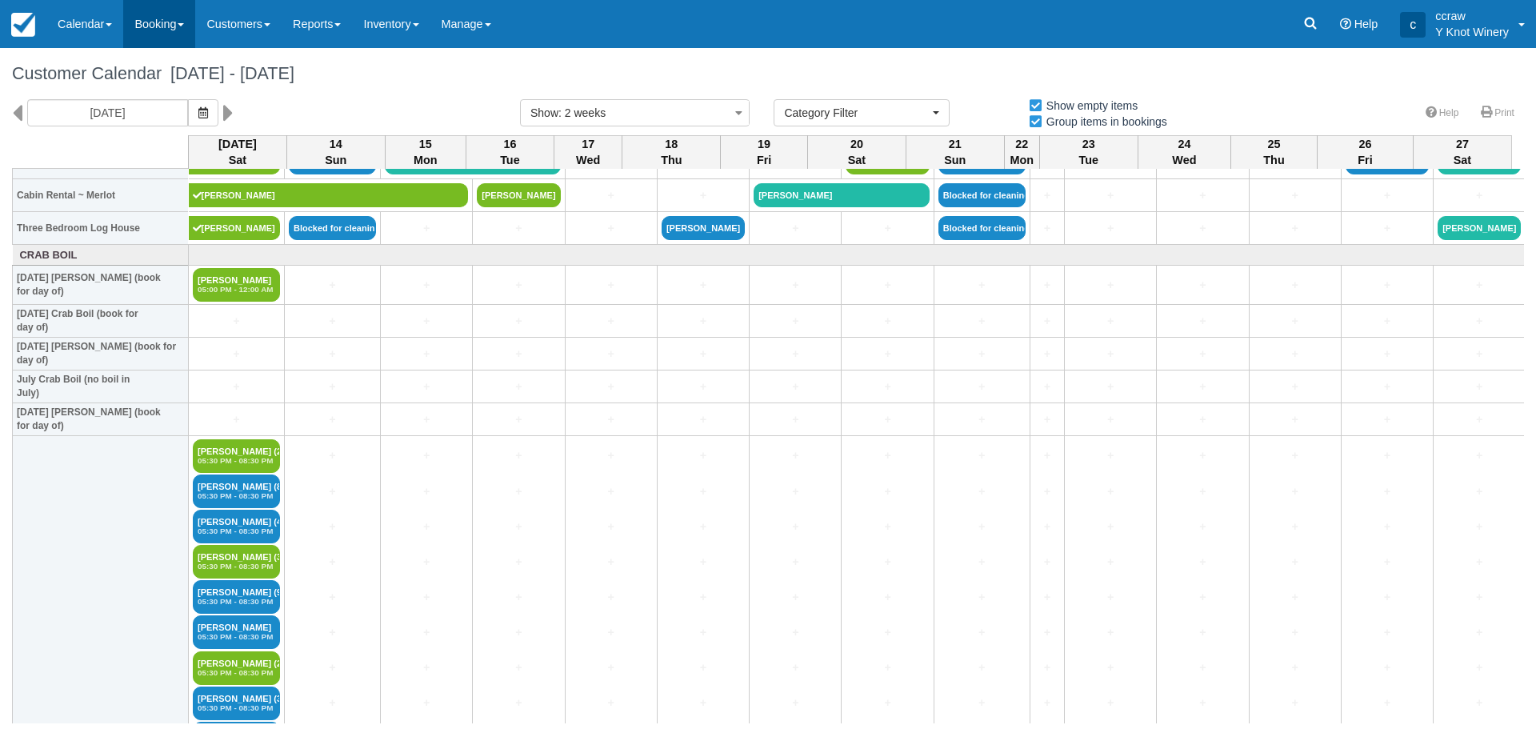
click at [178, 30] on link "Booking" at bounding box center [159, 24] width 72 height 48
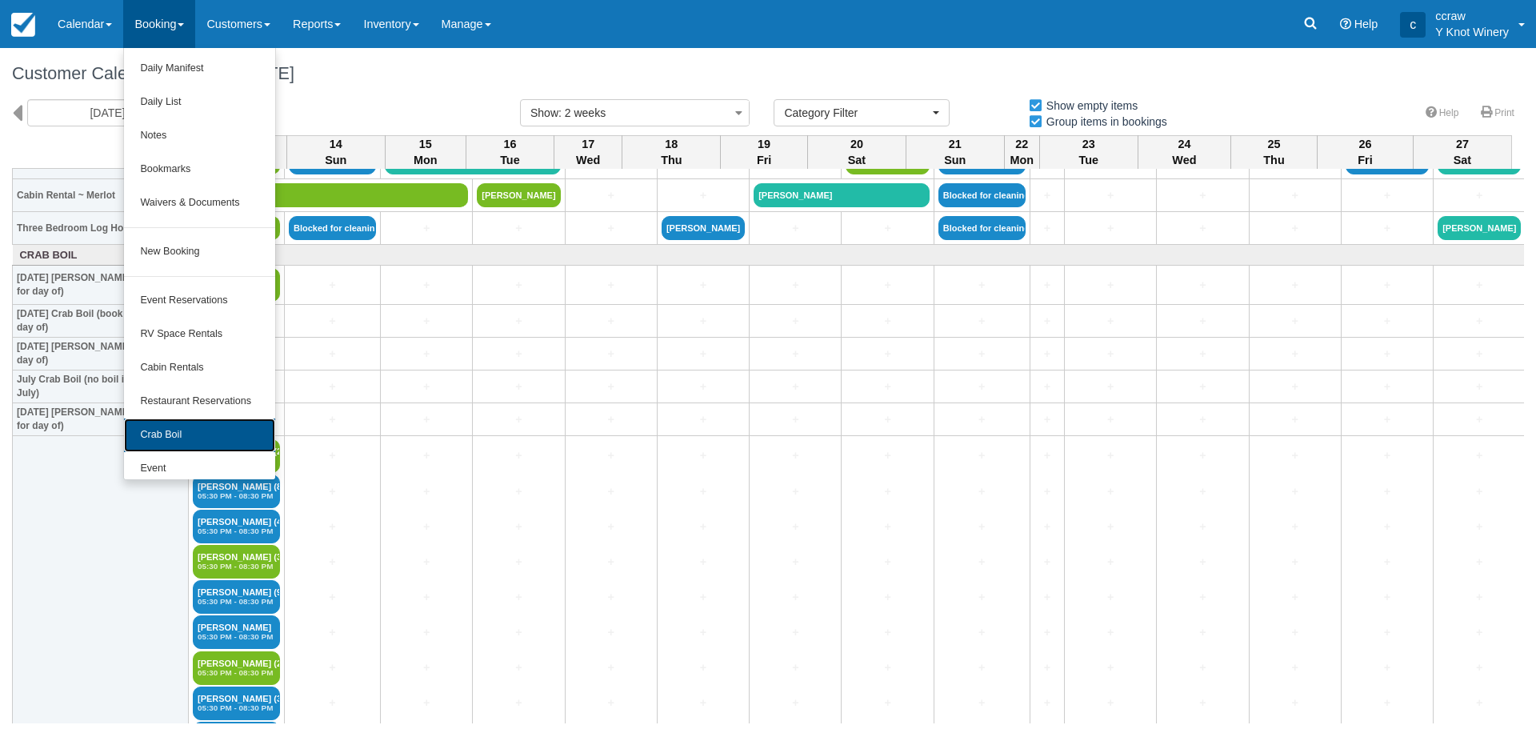
click at [152, 435] on link "Crab Boil" at bounding box center [199, 435] width 150 height 34
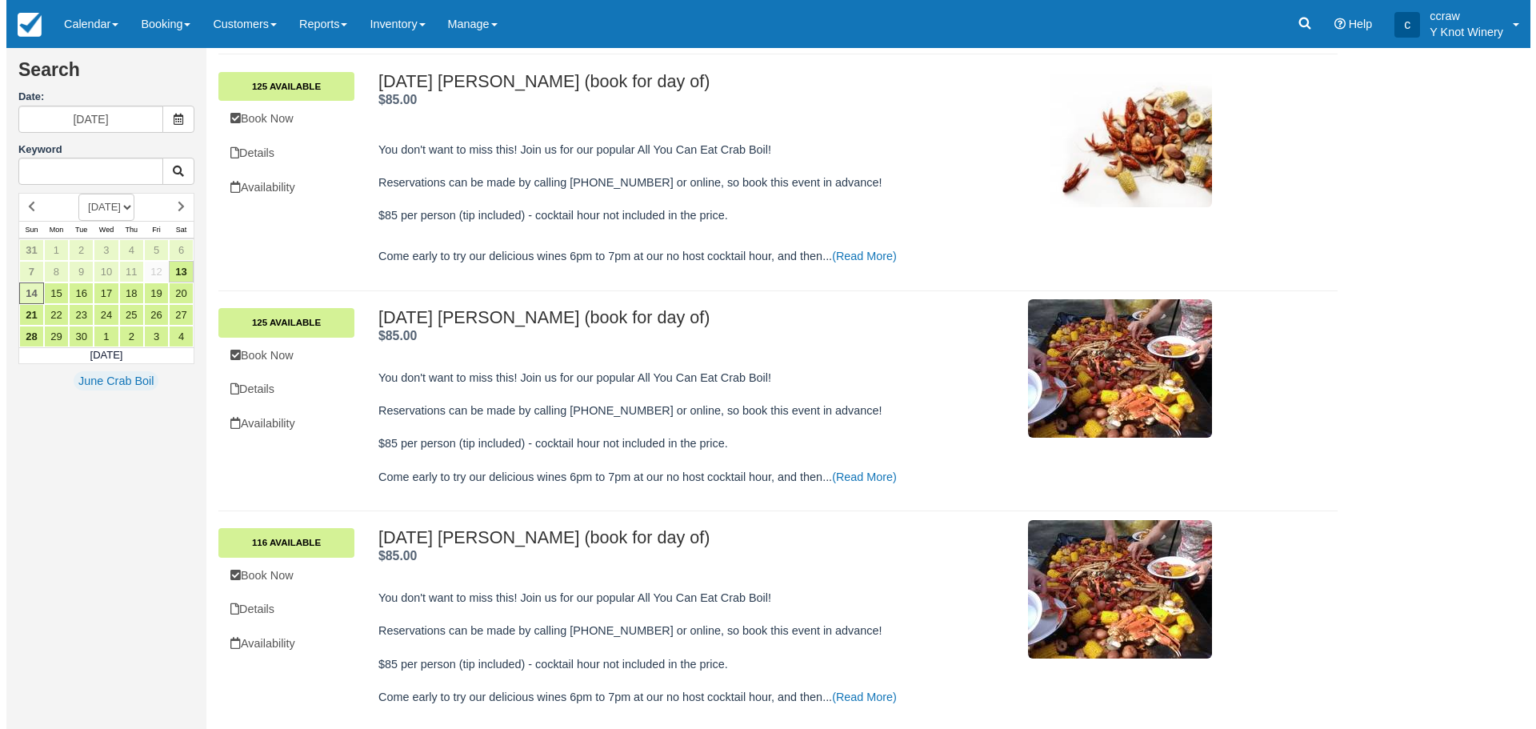
scroll to position [251, 0]
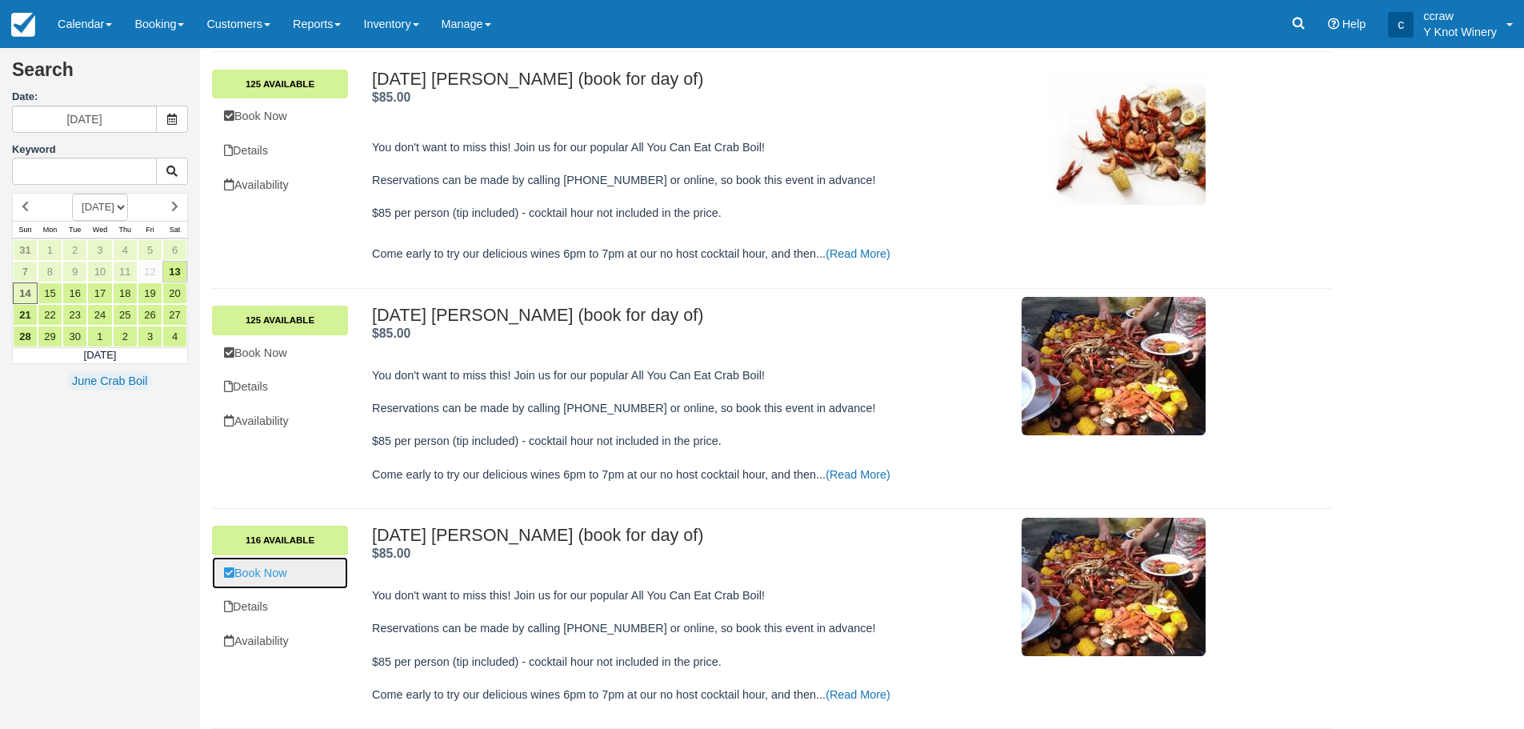
click at [274, 572] on link "Book Now" at bounding box center [280, 573] width 136 height 33
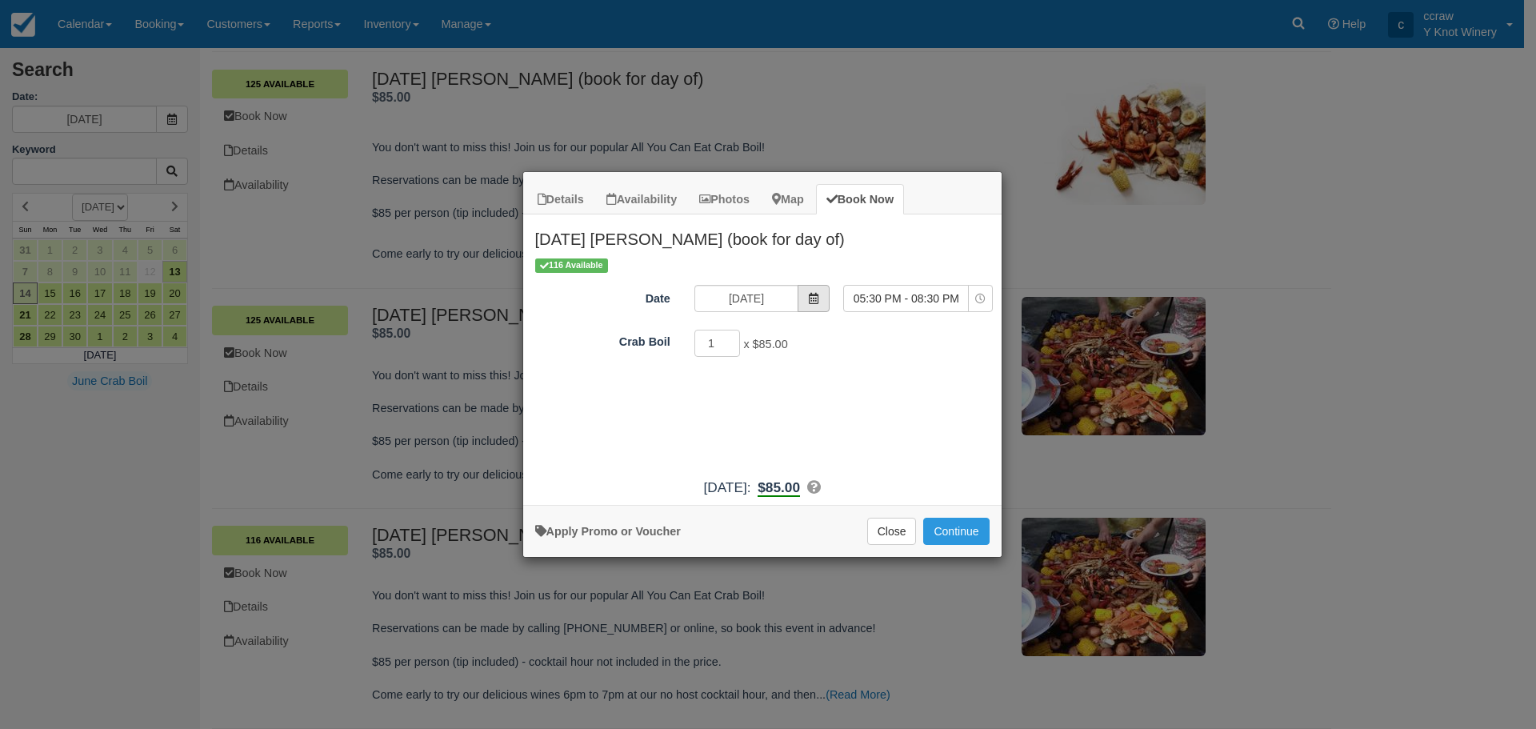
click at [810, 294] on icon "Item Modal" at bounding box center [813, 298] width 11 height 11
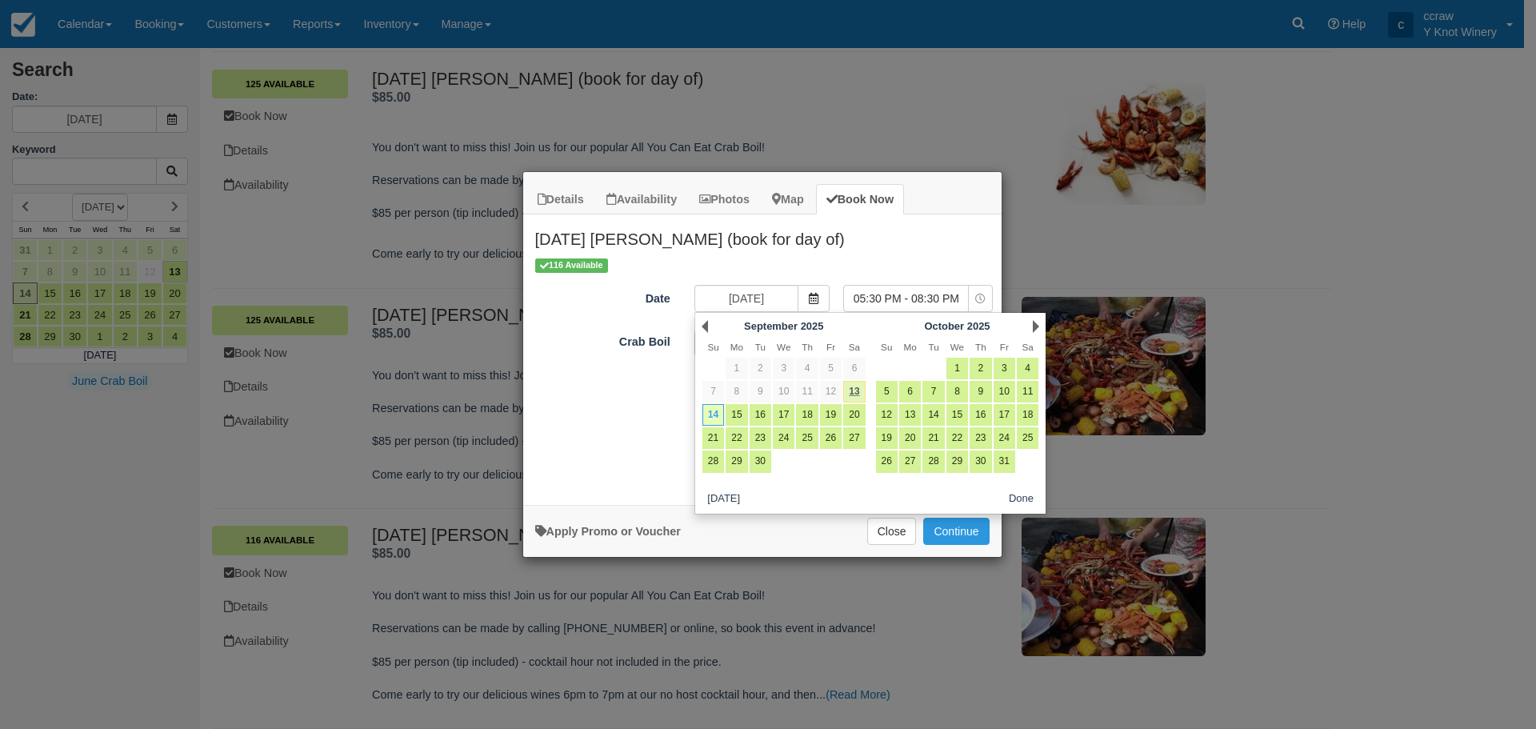
click at [849, 394] on link "13" at bounding box center [854, 392] width 22 height 22
type input "09/13/25"
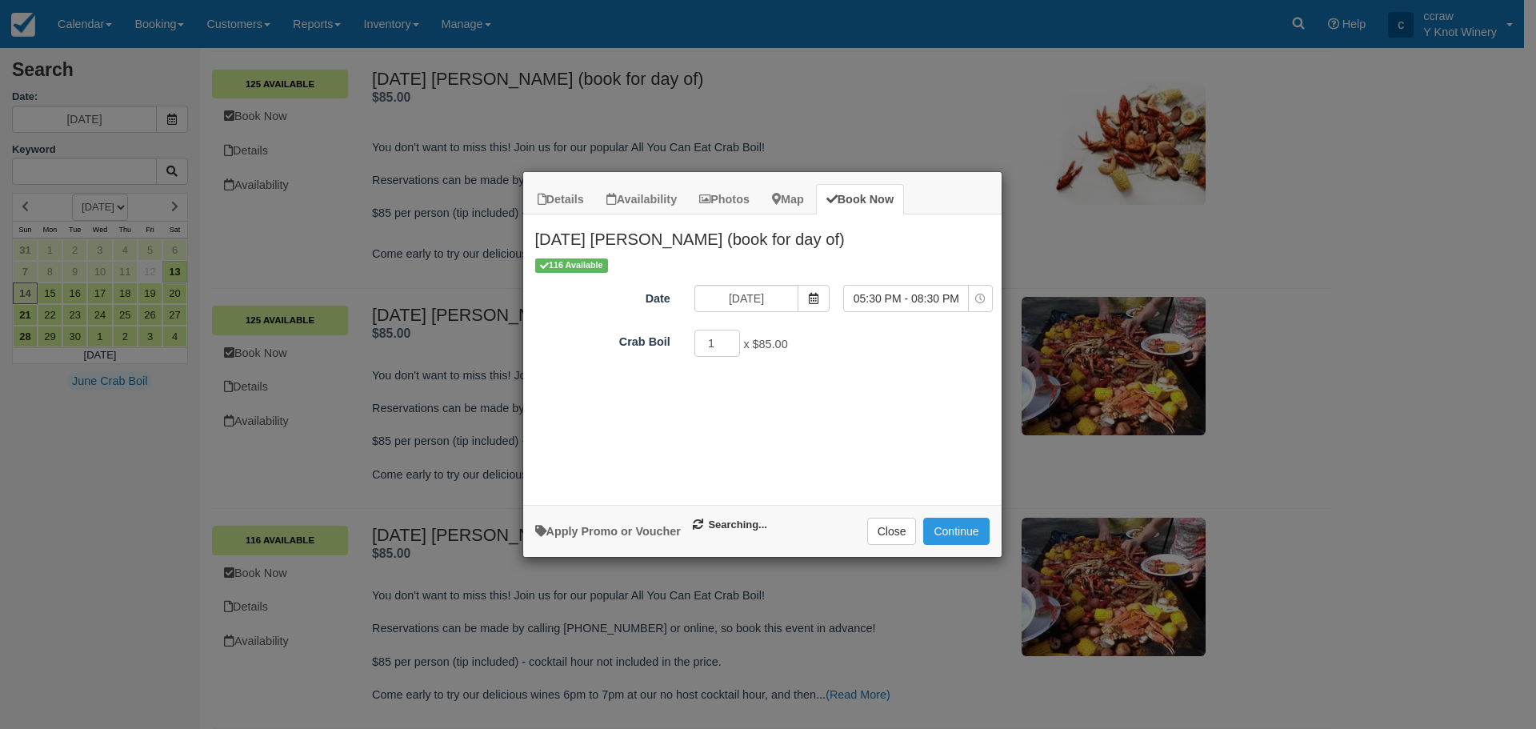
select select "0"
type input "2"
click at [733, 341] on input "2" at bounding box center [717, 343] width 46 height 27
click at [955, 531] on button "Continue" at bounding box center [956, 530] width 66 height 27
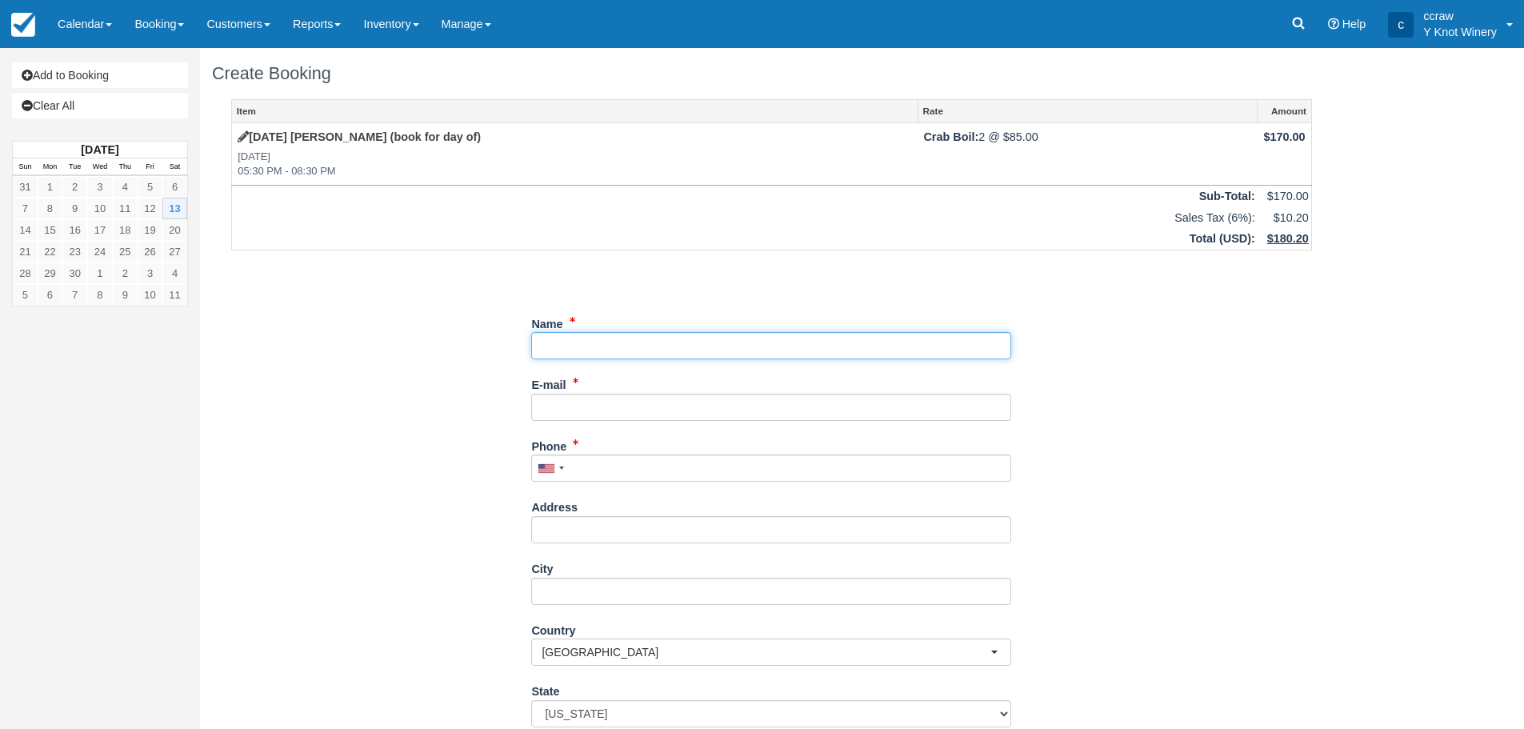
click at [617, 351] on input "Name" at bounding box center [771, 345] width 480 height 27
type input "[PERSON_NAME]"
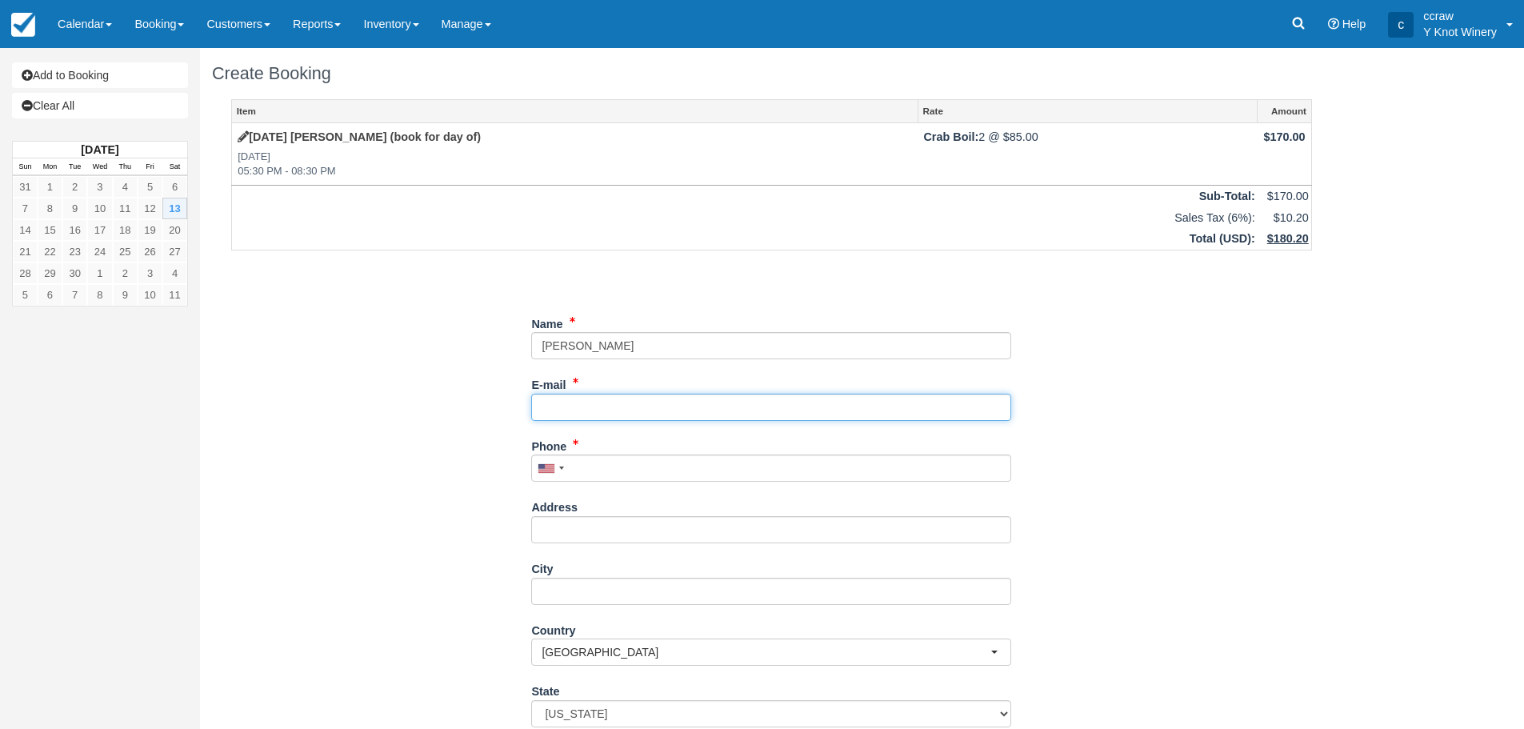
click at [609, 418] on input "E-mail" at bounding box center [771, 407] width 480 height 27
type input "[EMAIL_ADDRESS][DOMAIN_NAME]"
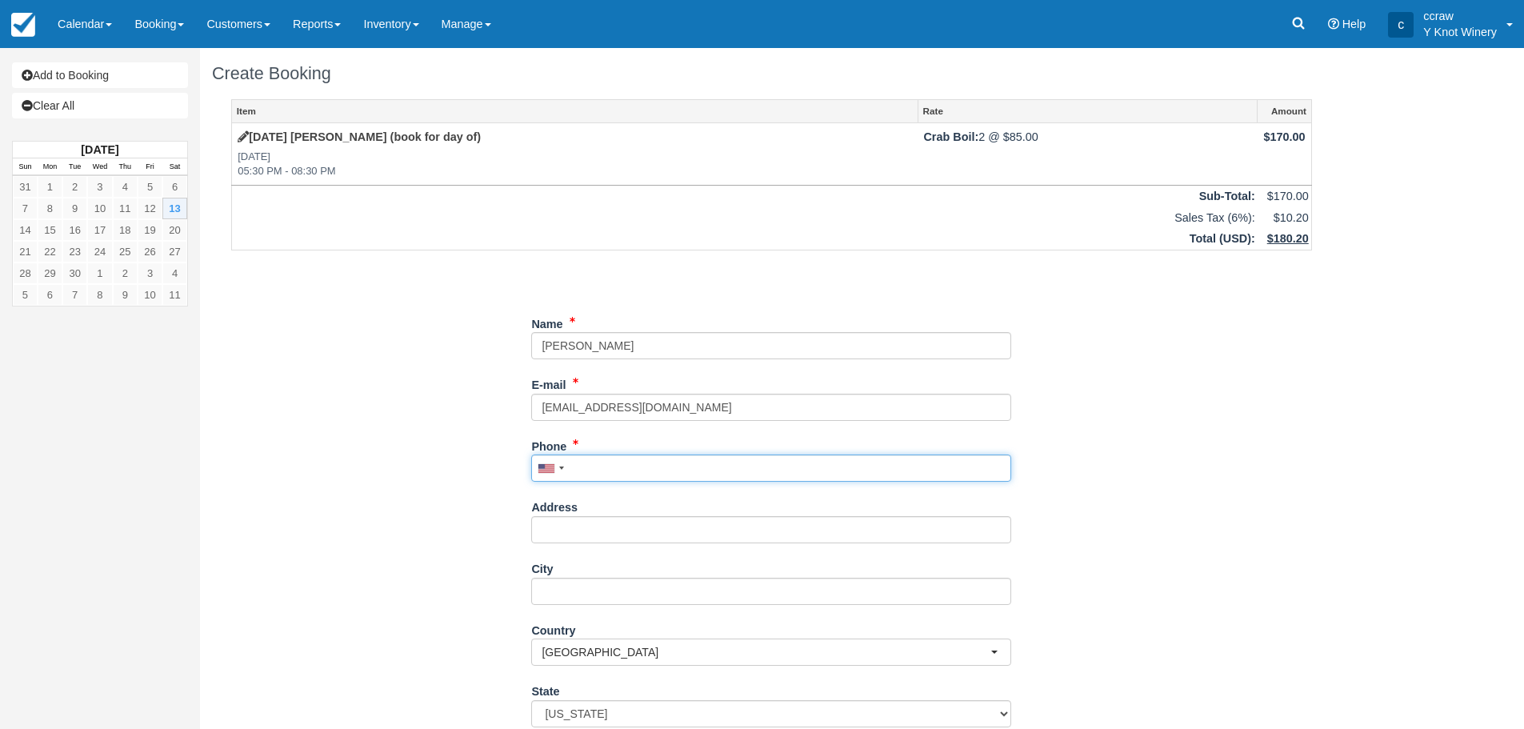
click at [612, 465] on input "Phone" at bounding box center [771, 467] width 480 height 27
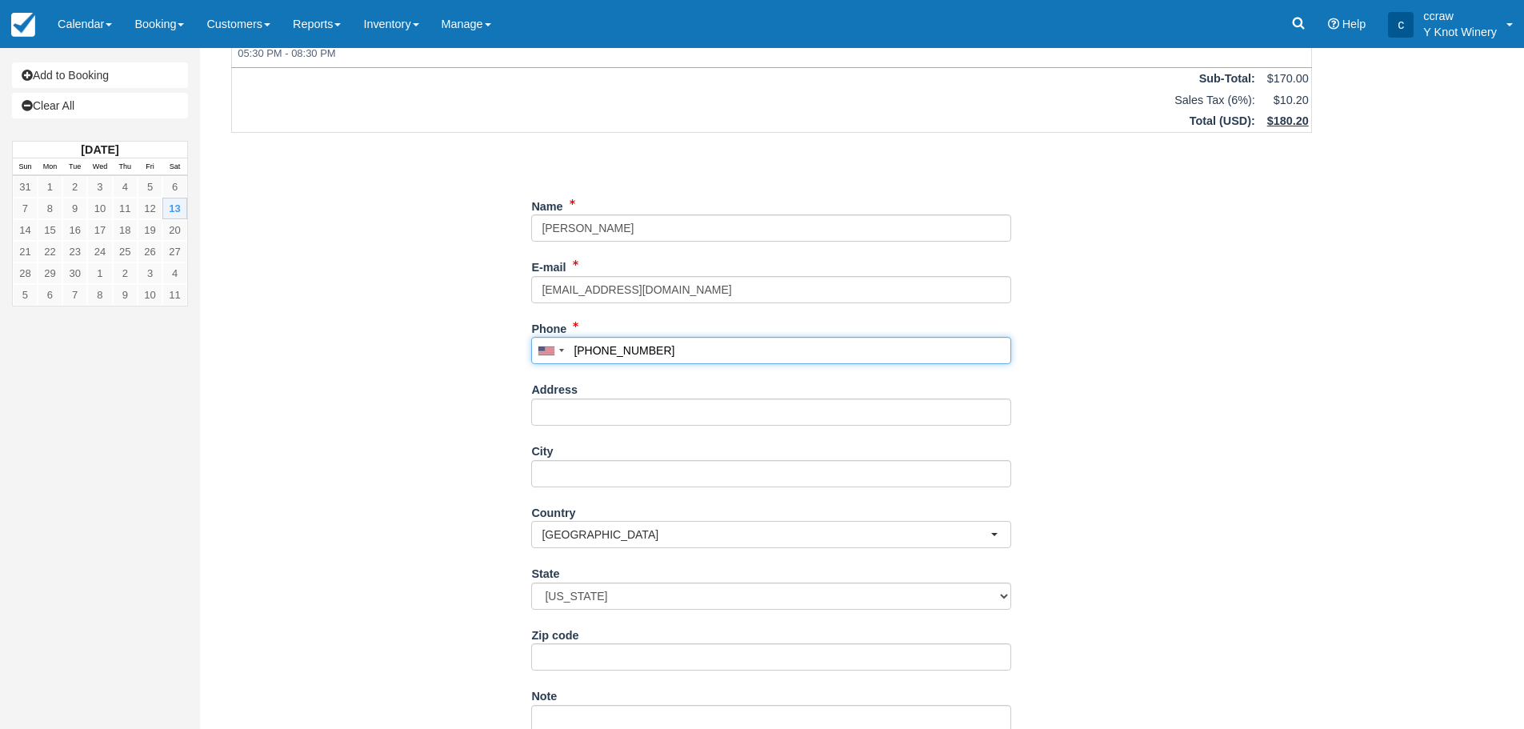
scroll to position [188, 0]
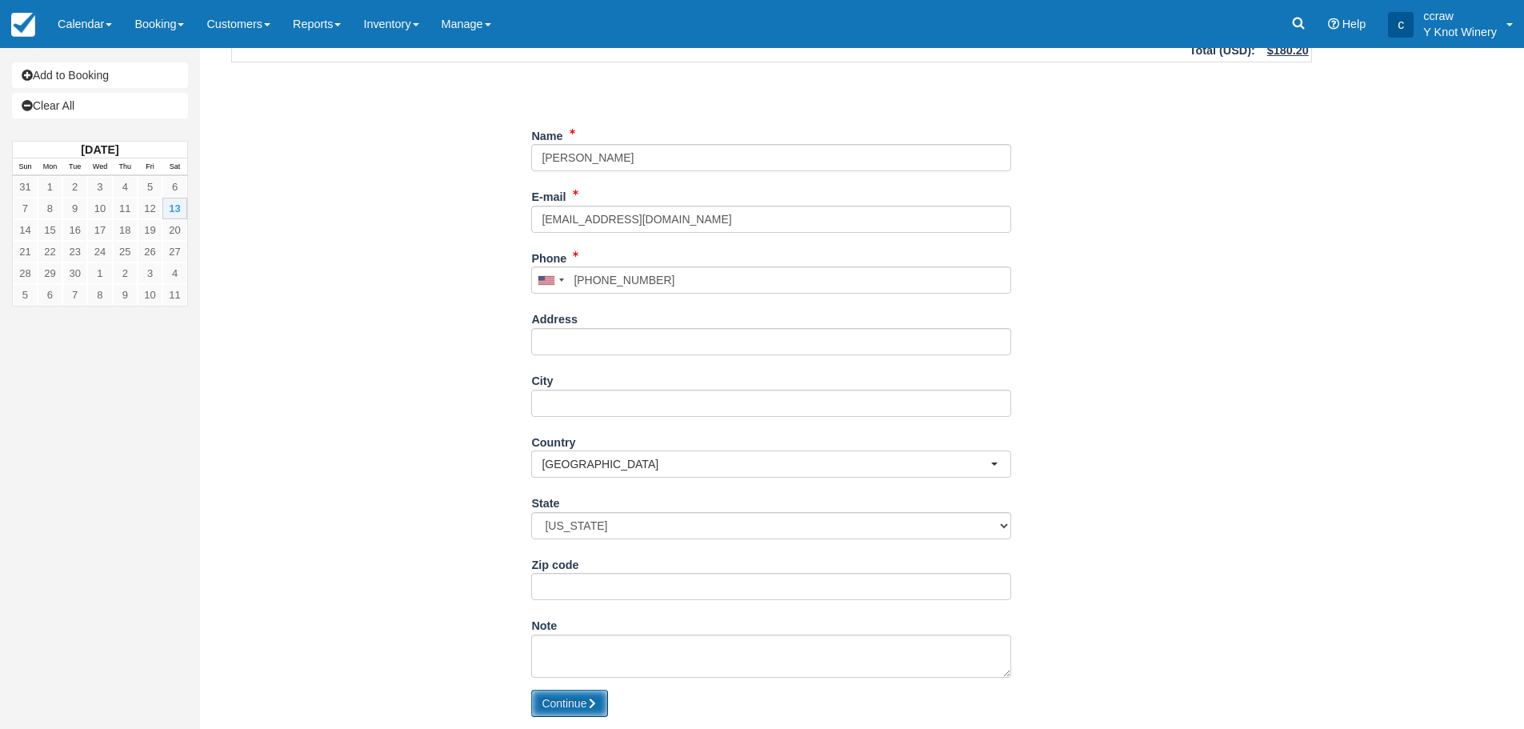
click at [566, 710] on button "Continue" at bounding box center [569, 702] width 77 height 27
type input "[PHONE_NUMBER]"
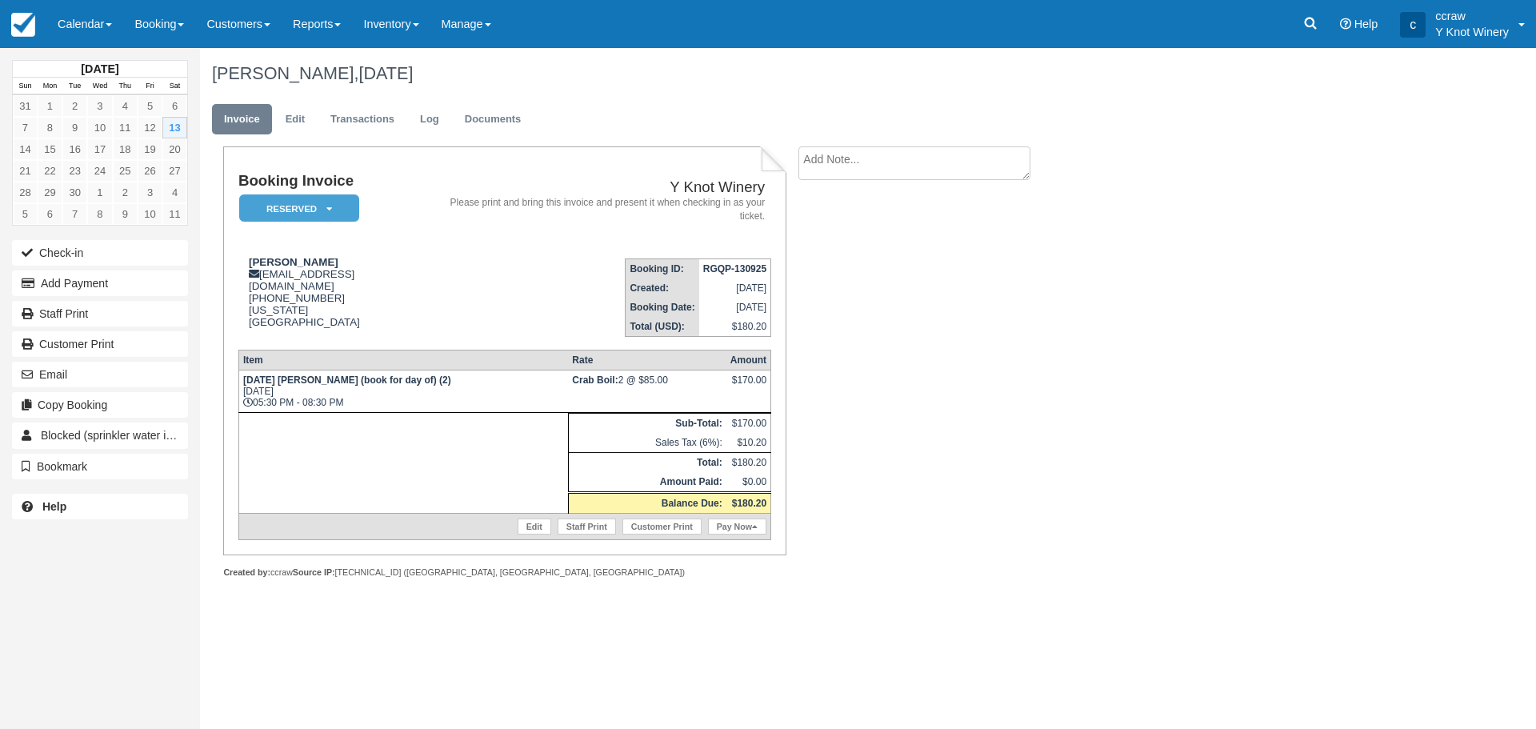
click at [967, 517] on div "Booking Invoice Reserved   Pending Deposit Paid Waiting Cancelled Void Y Knot W…" at bounding box center [640, 379] width 880 height 466
click at [66, 21] on link "Calendar" at bounding box center [84, 24] width 77 height 48
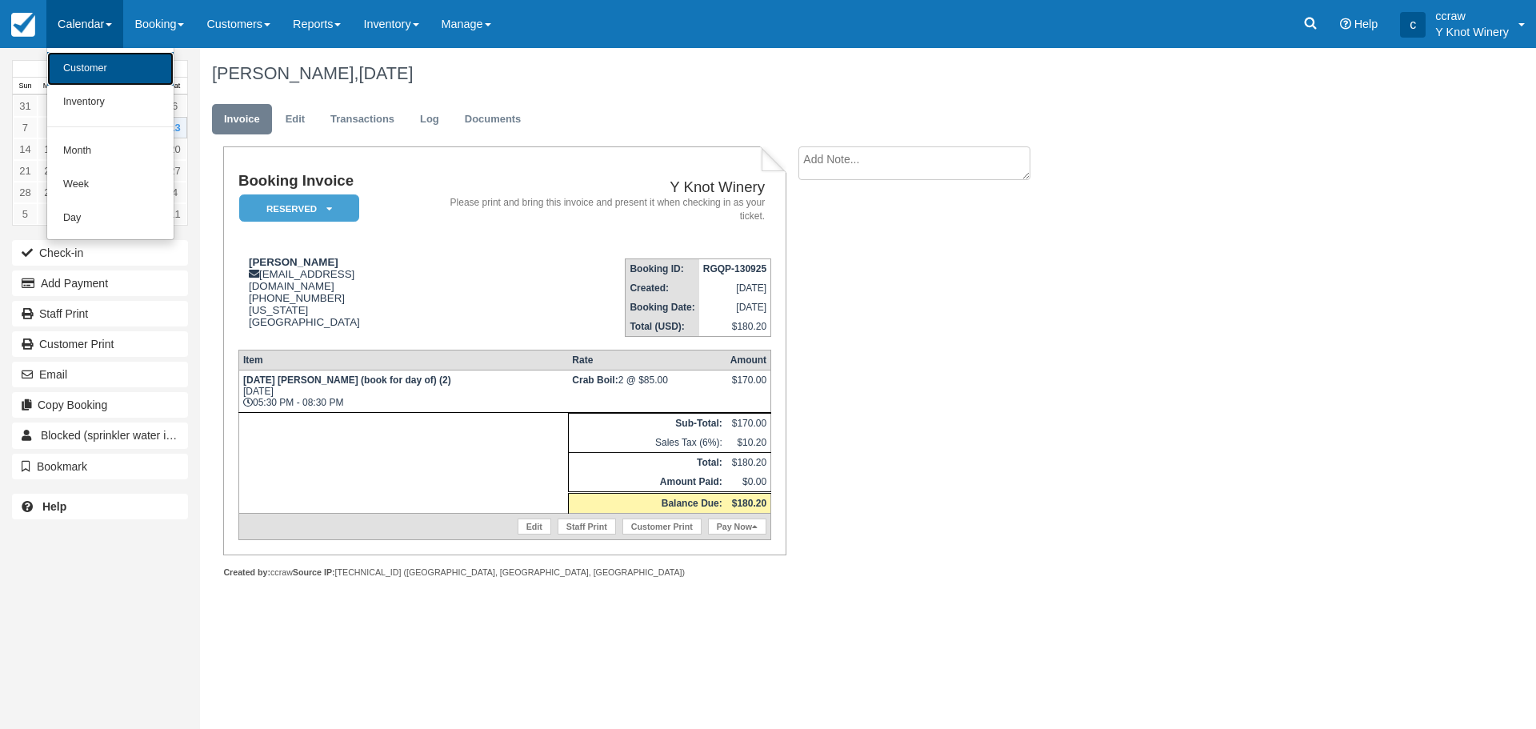
click at [66, 78] on link "Customer" at bounding box center [110, 69] width 126 height 34
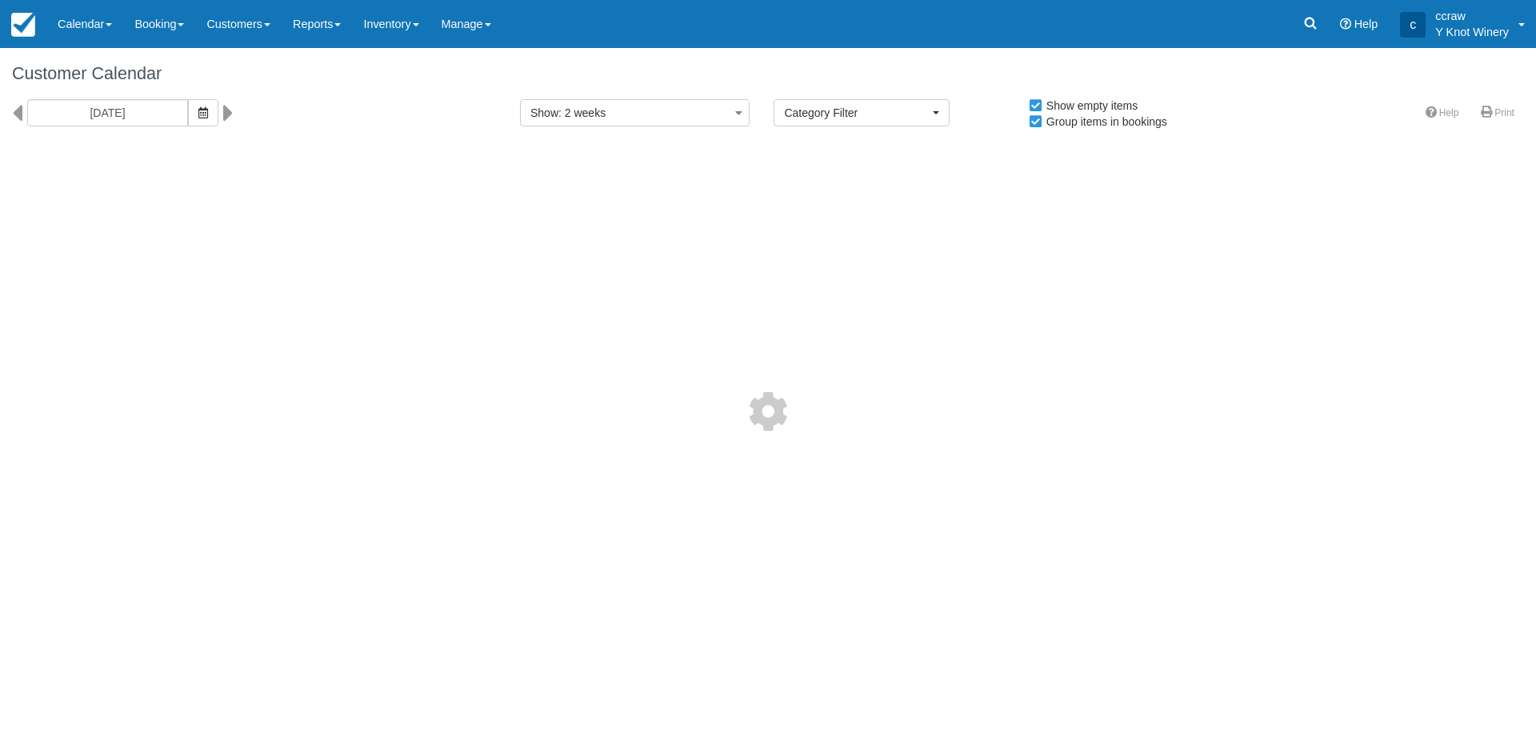
select select
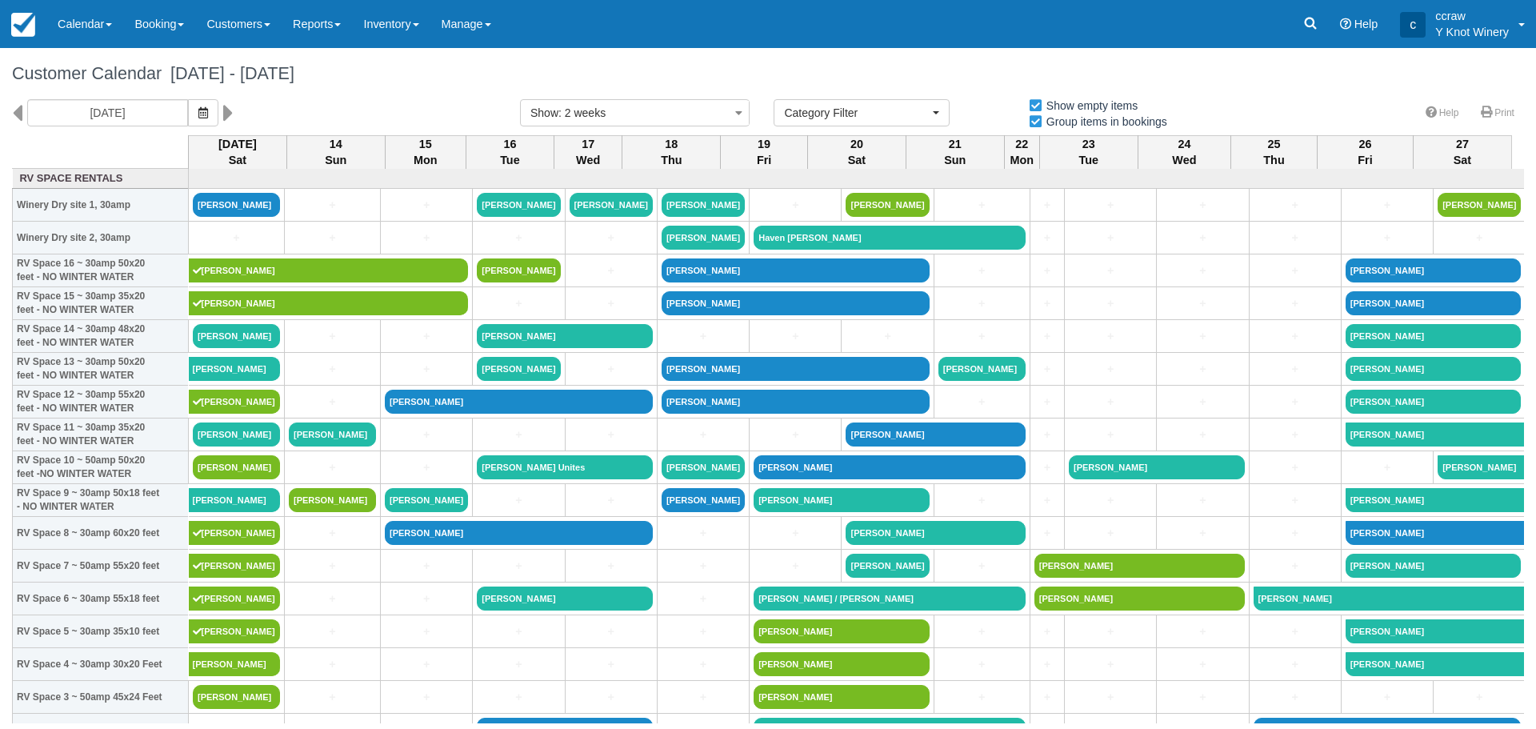
click at [468, 82] on h1 "Customer Calendar [DATE] - [DATE]" at bounding box center [768, 73] width 1512 height 19
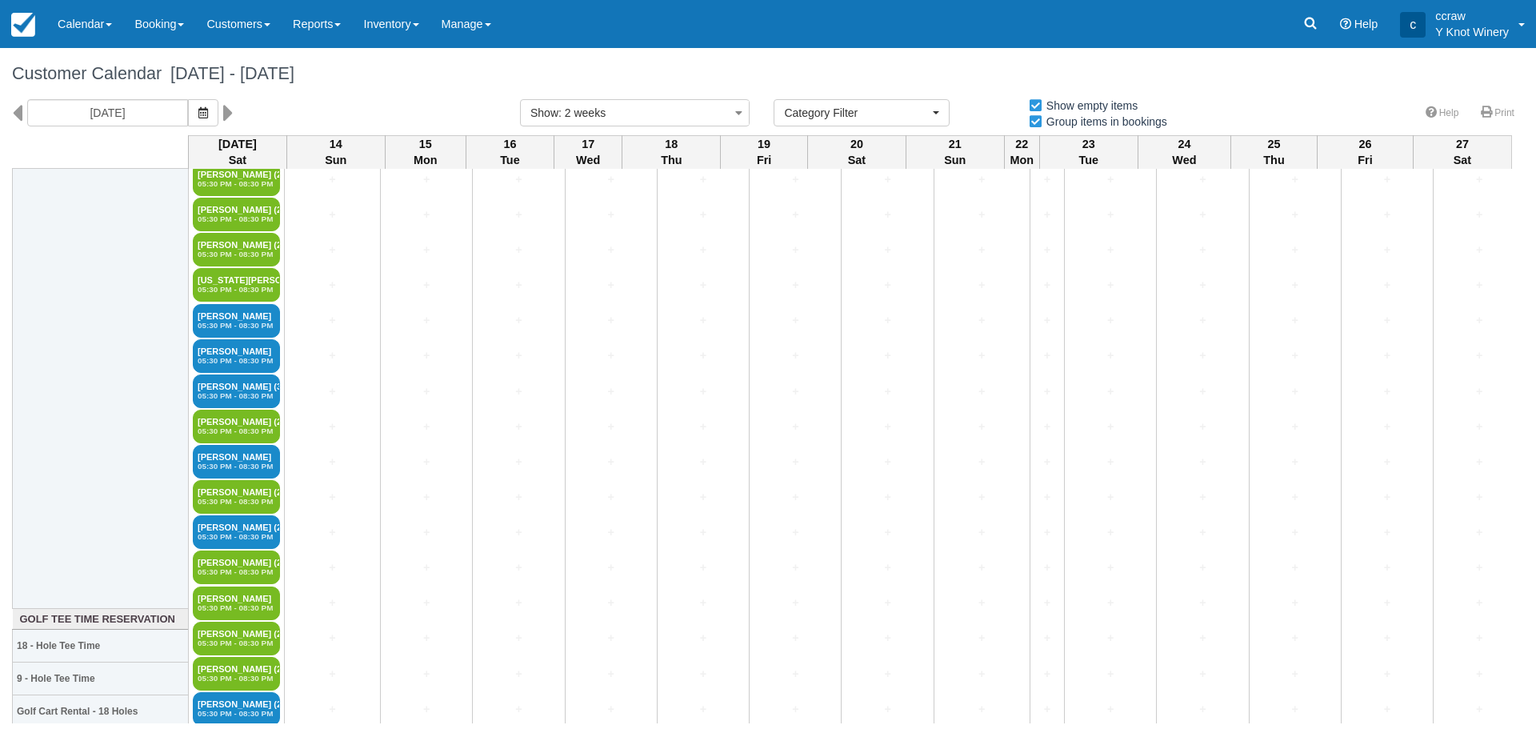
scroll to position [3359, 0]
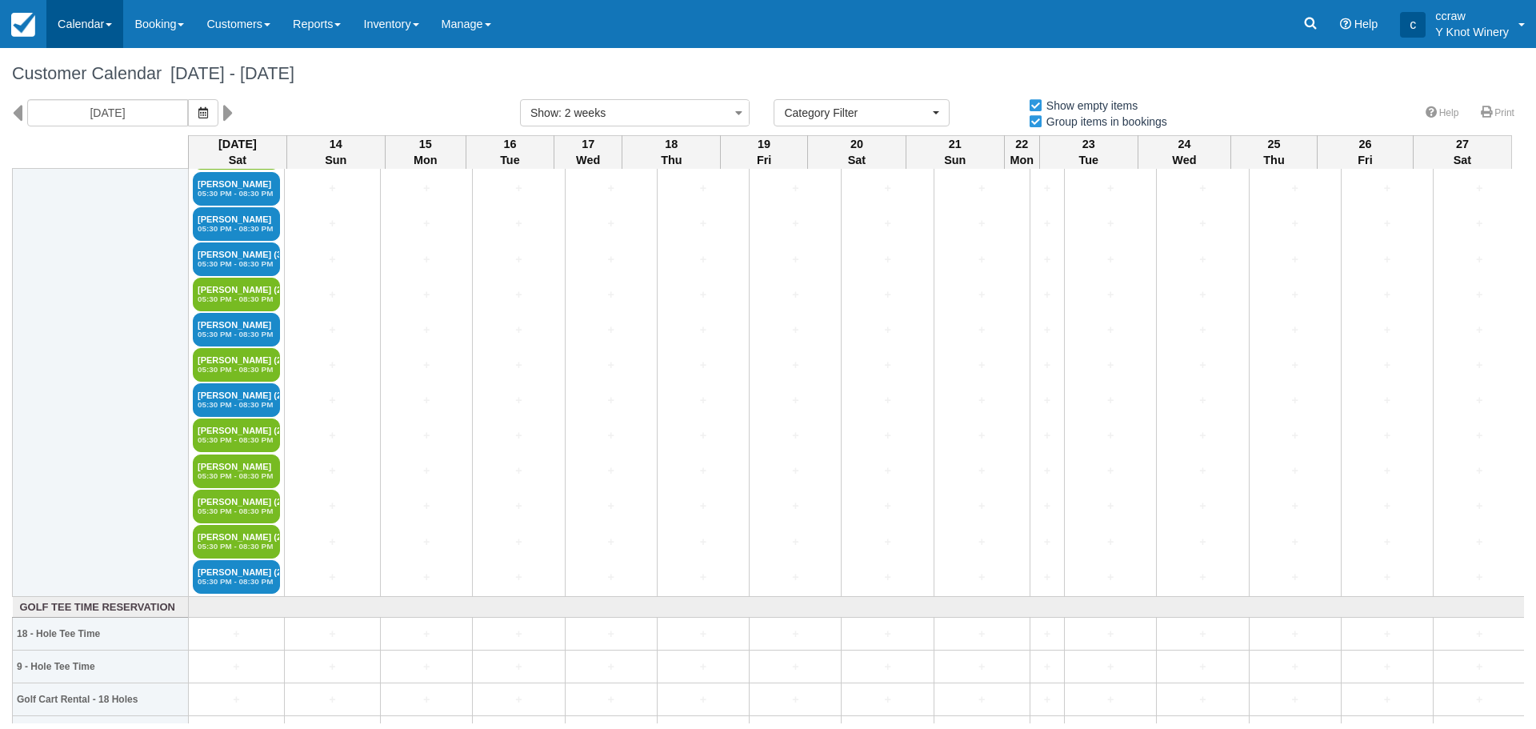
click at [87, 34] on link "Calendar" at bounding box center [84, 24] width 77 height 48
click at [78, 70] on link "Customer" at bounding box center [110, 69] width 126 height 34
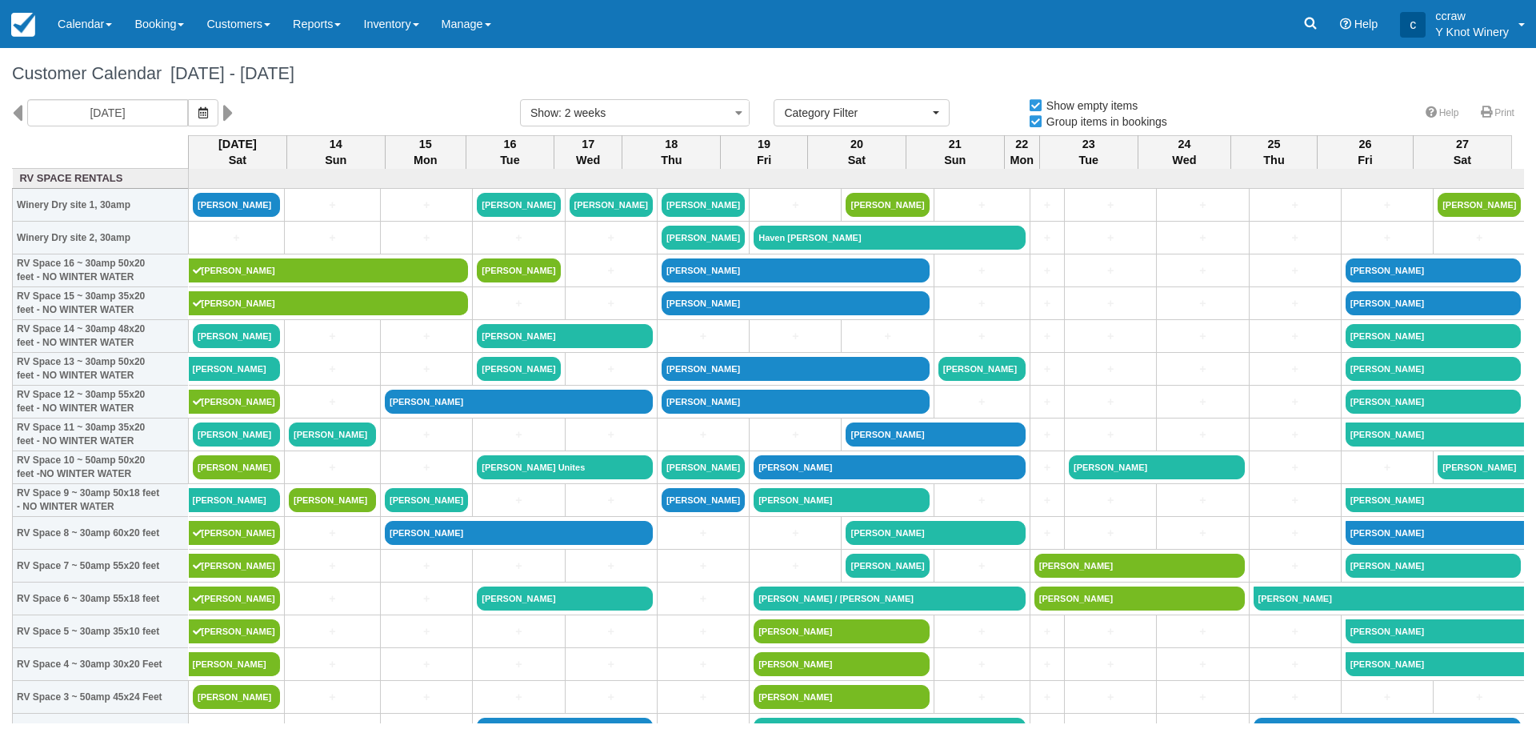
select select
click at [82, 13] on link "Calendar" at bounding box center [84, 24] width 77 height 48
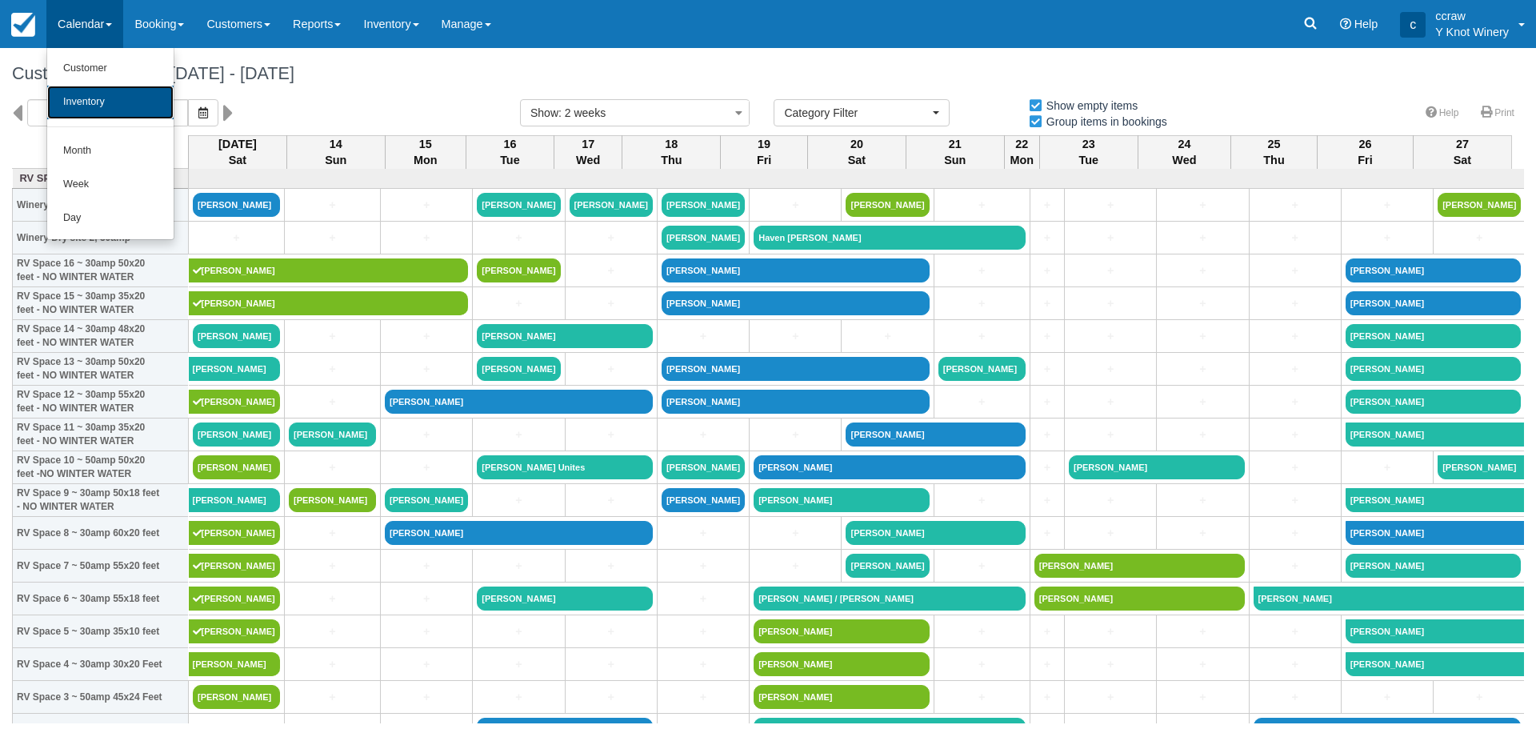
click at [74, 93] on link "Inventory" at bounding box center [110, 103] width 126 height 34
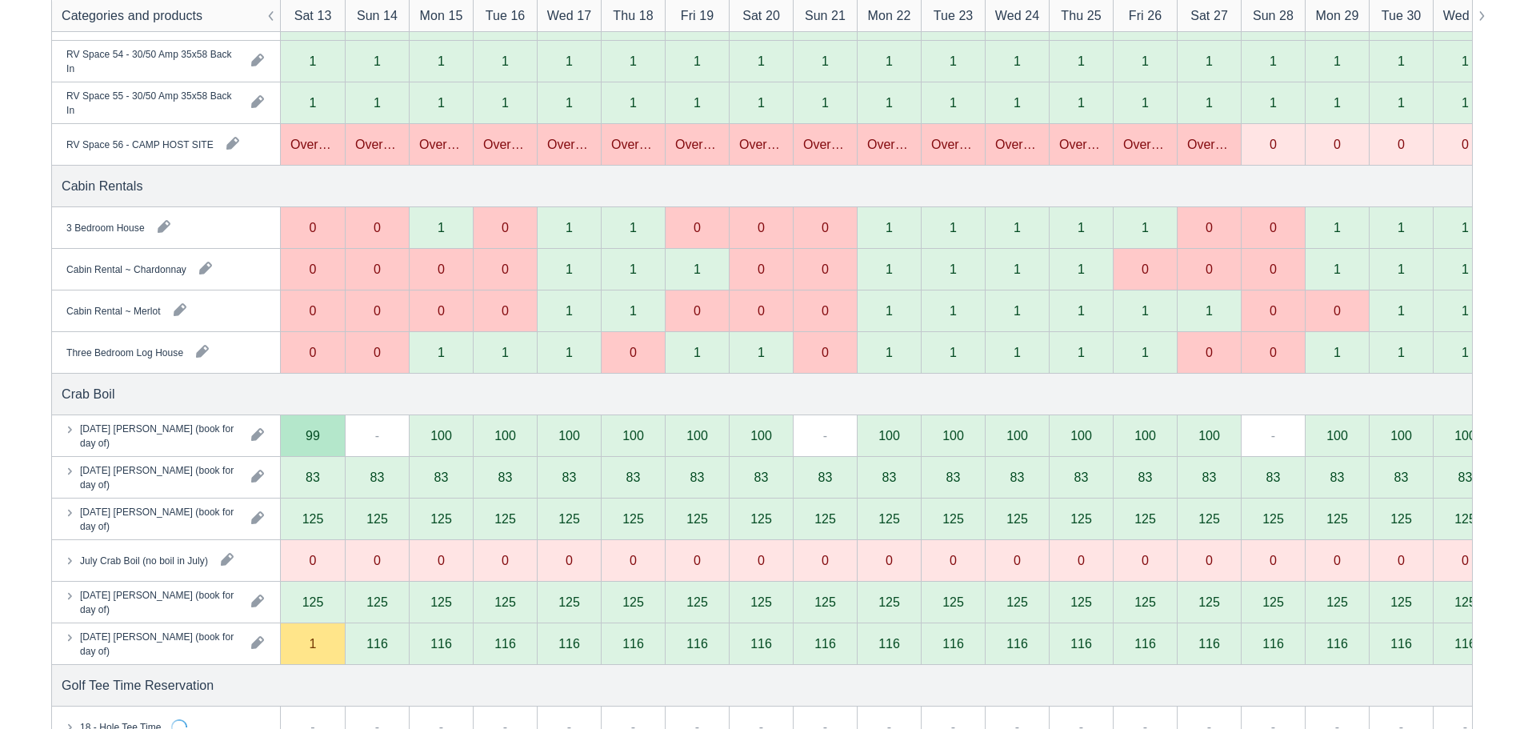
scroll to position [2639, 0]
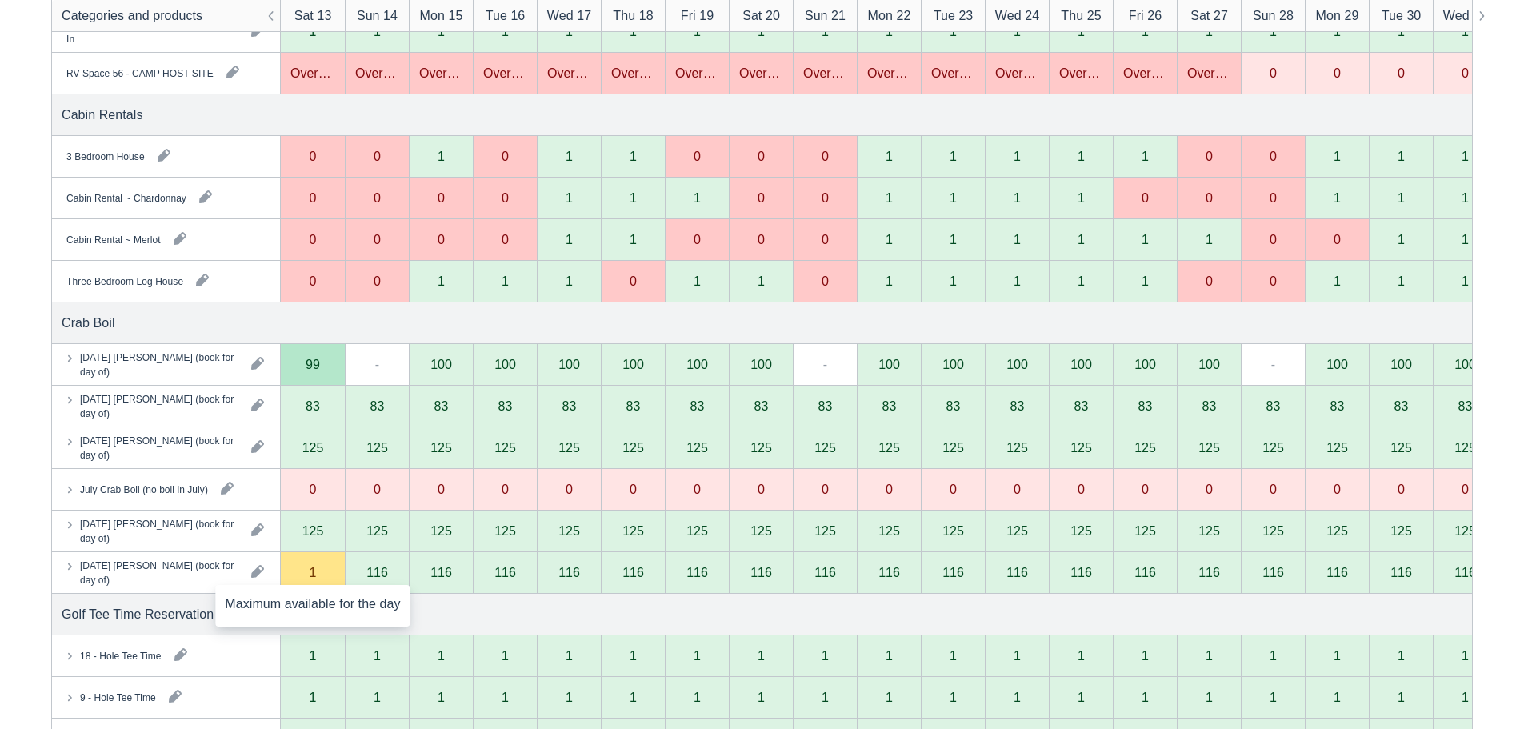
click at [323, 576] on div "1" at bounding box center [313, 573] width 64 height 42
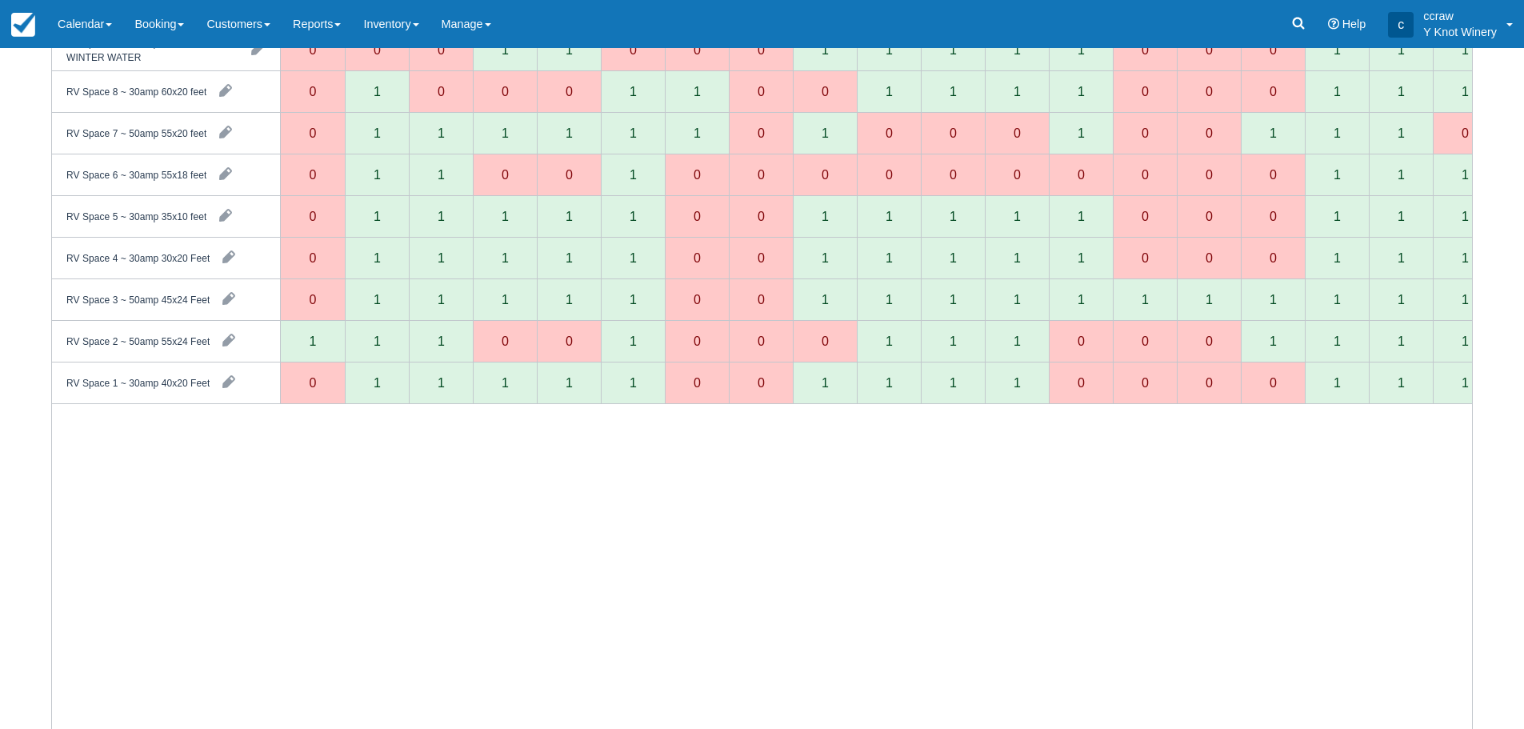
scroll to position [0, 0]
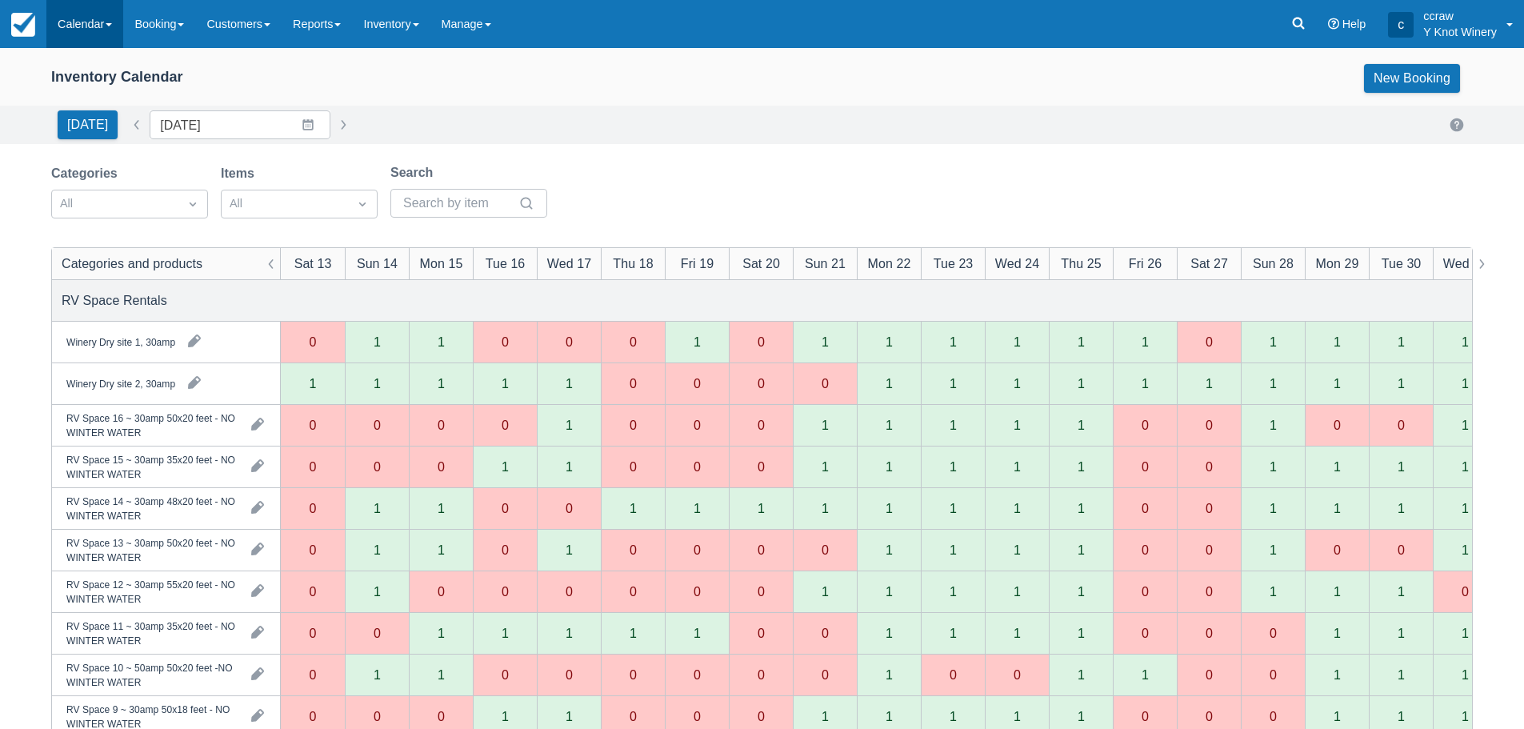
click at [103, 31] on link "Calendar" at bounding box center [84, 24] width 77 height 48
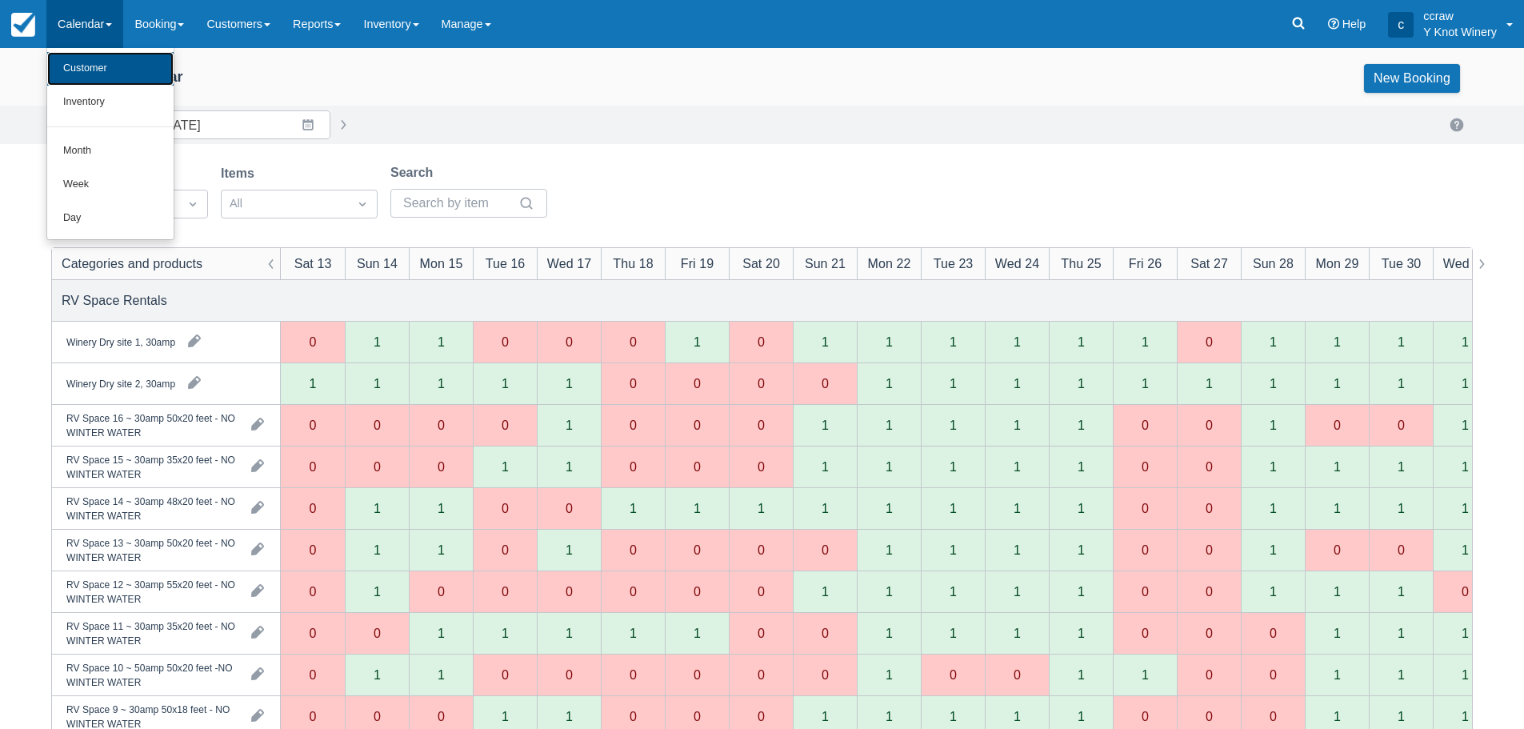
click at [103, 72] on link "Customer" at bounding box center [110, 69] width 126 height 34
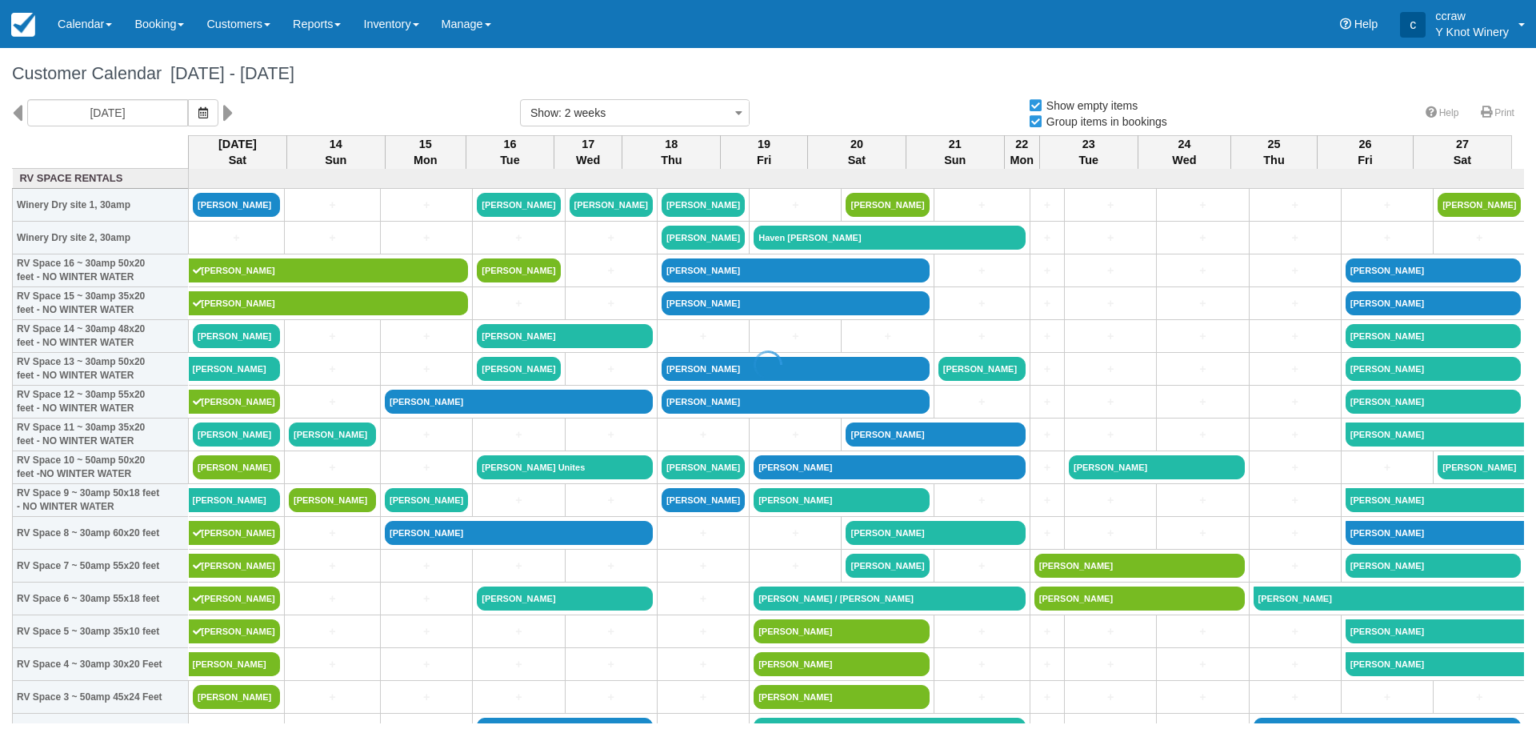
select select
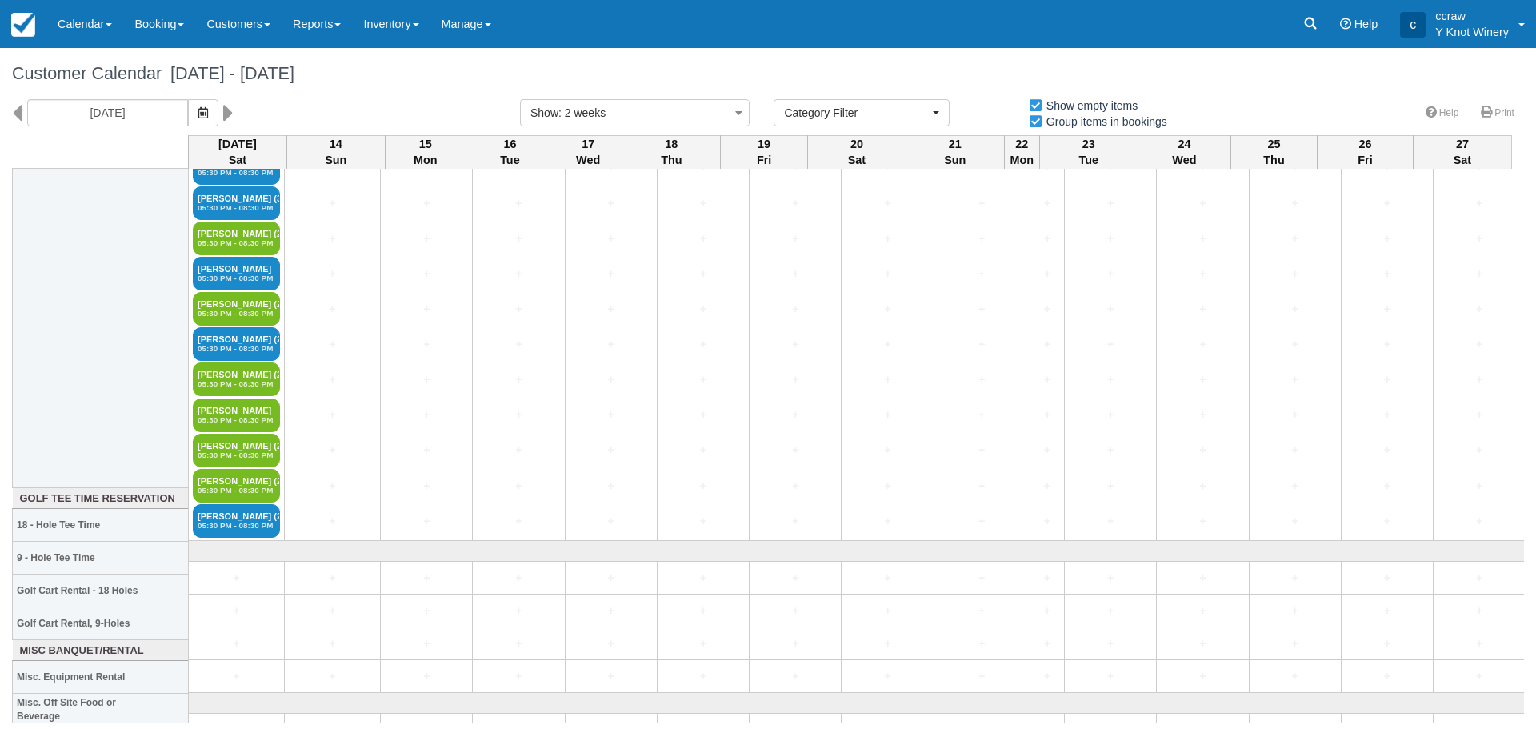
scroll to position [3472, 0]
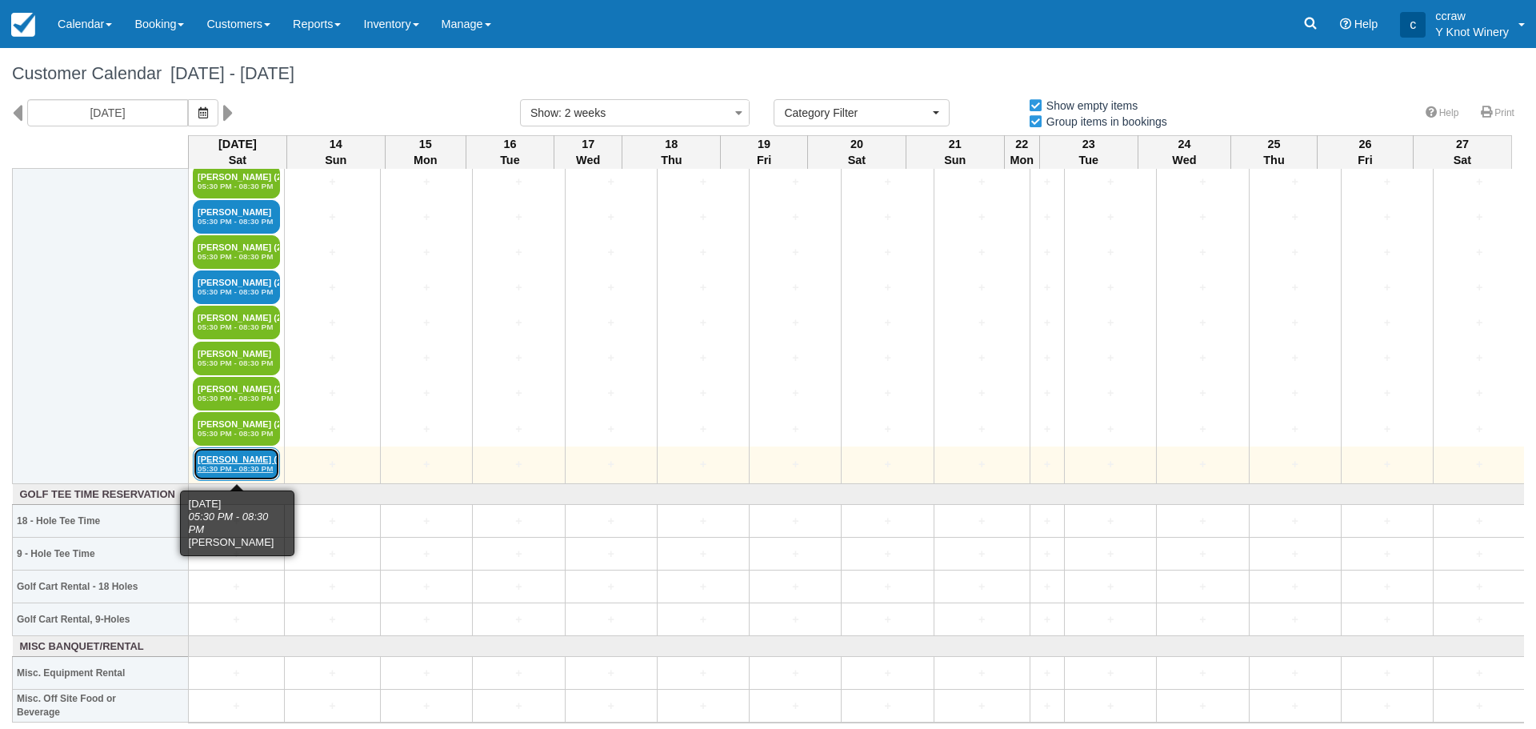
click at [208, 467] on em "05:30 PM - 08:30 PM" at bounding box center [237, 469] width 78 height 10
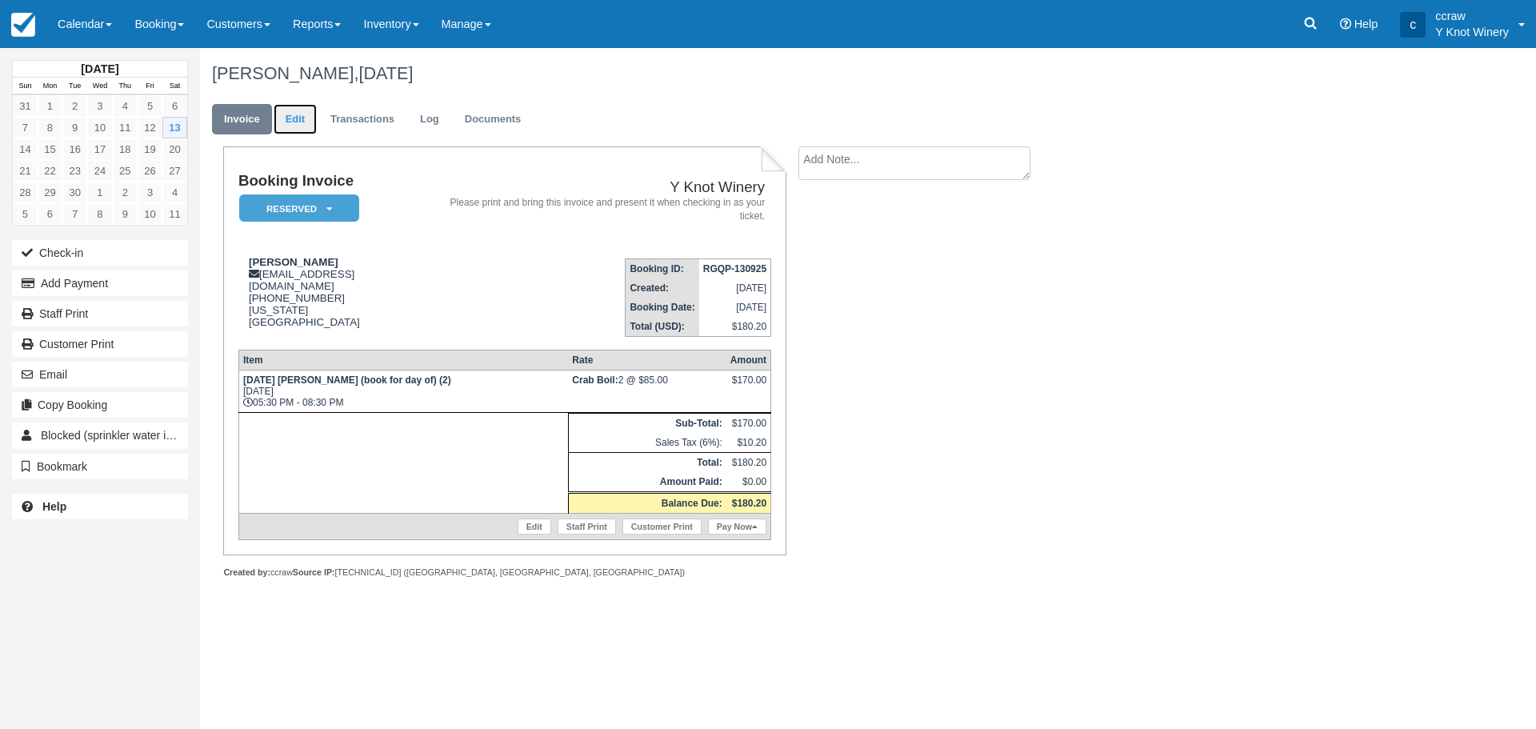
click at [308, 125] on link "Edit" at bounding box center [295, 119] width 43 height 31
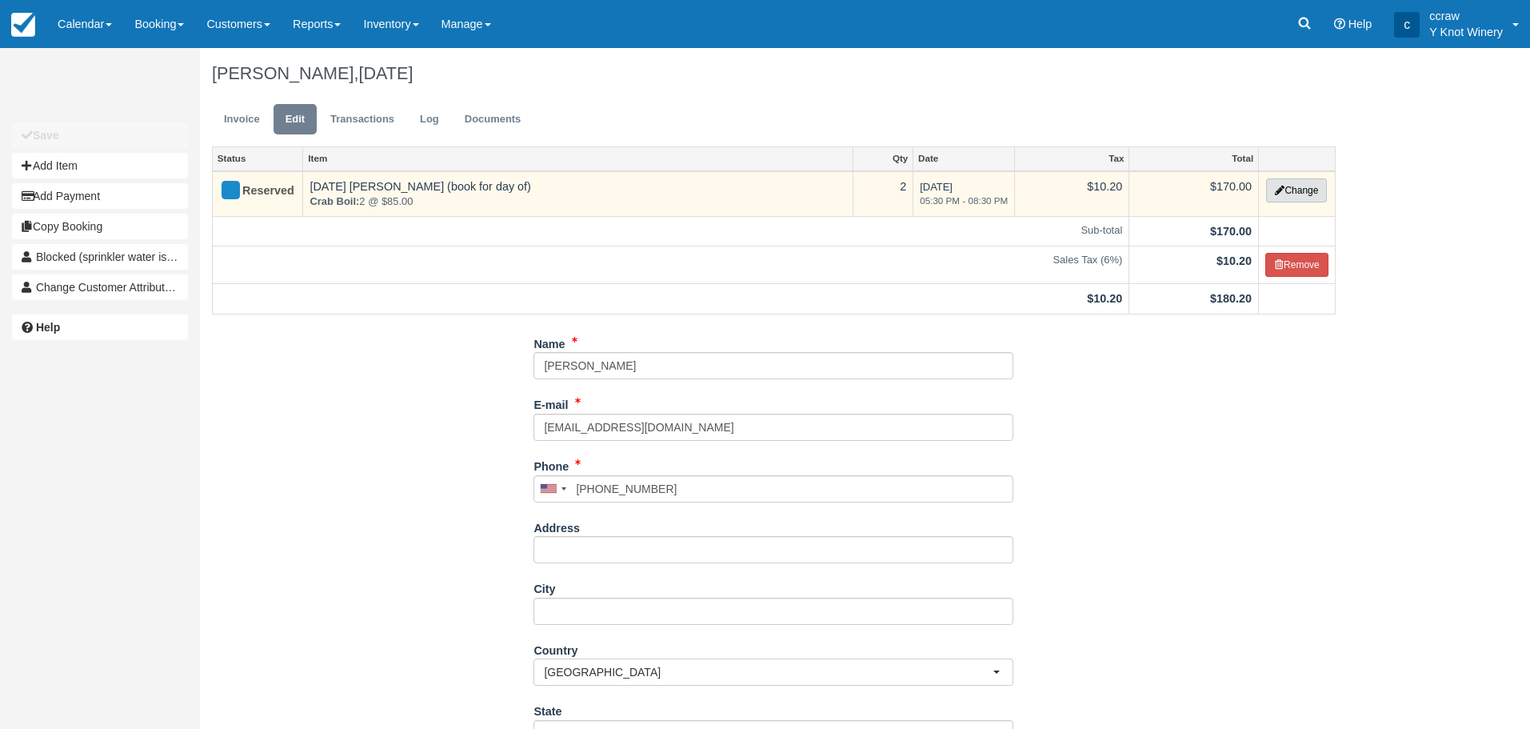
click at [1273, 183] on button "Change" at bounding box center [1296, 190] width 61 height 24
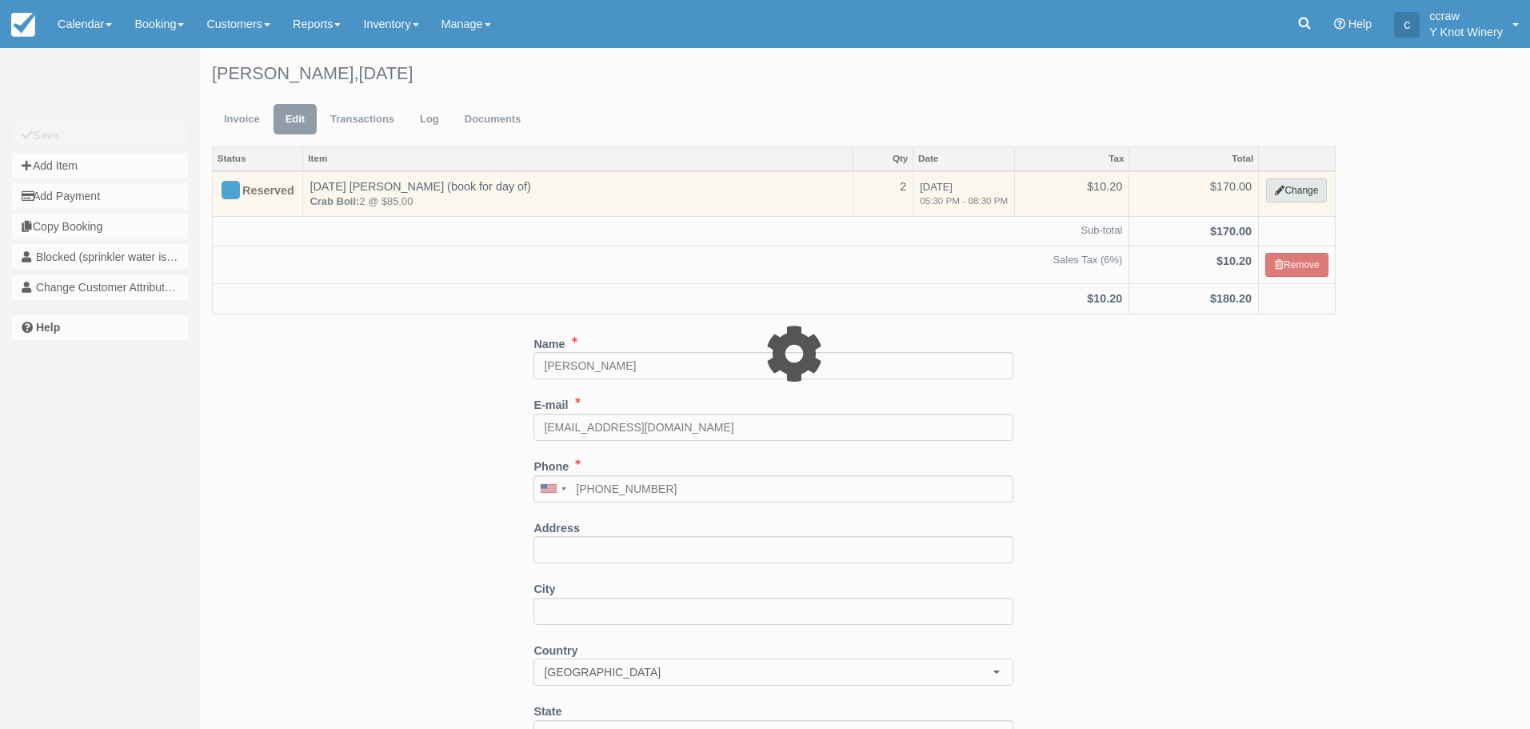
select select "8"
type input "170.00"
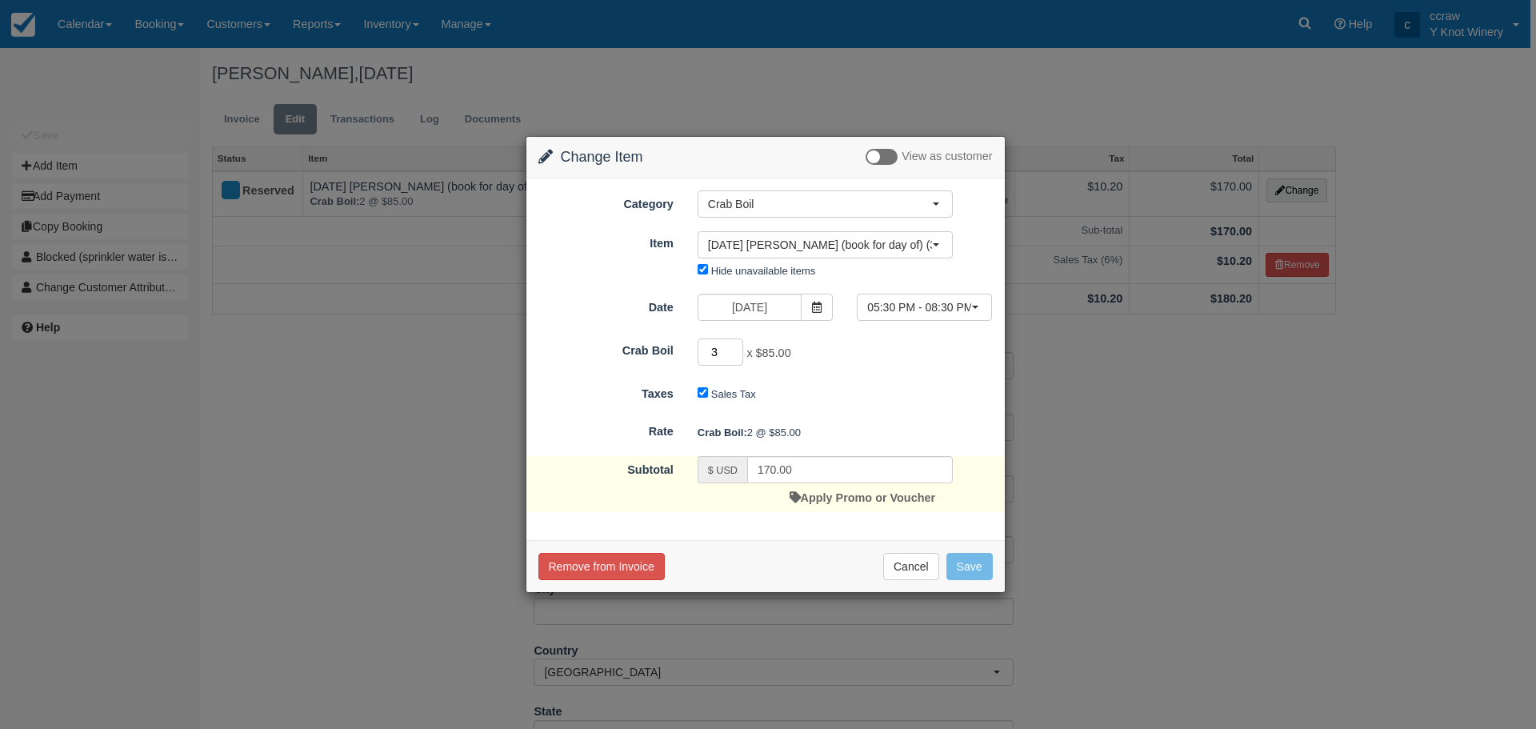
type input "3"
click at [735, 350] on input "3" at bounding box center [720, 351] width 46 height 27
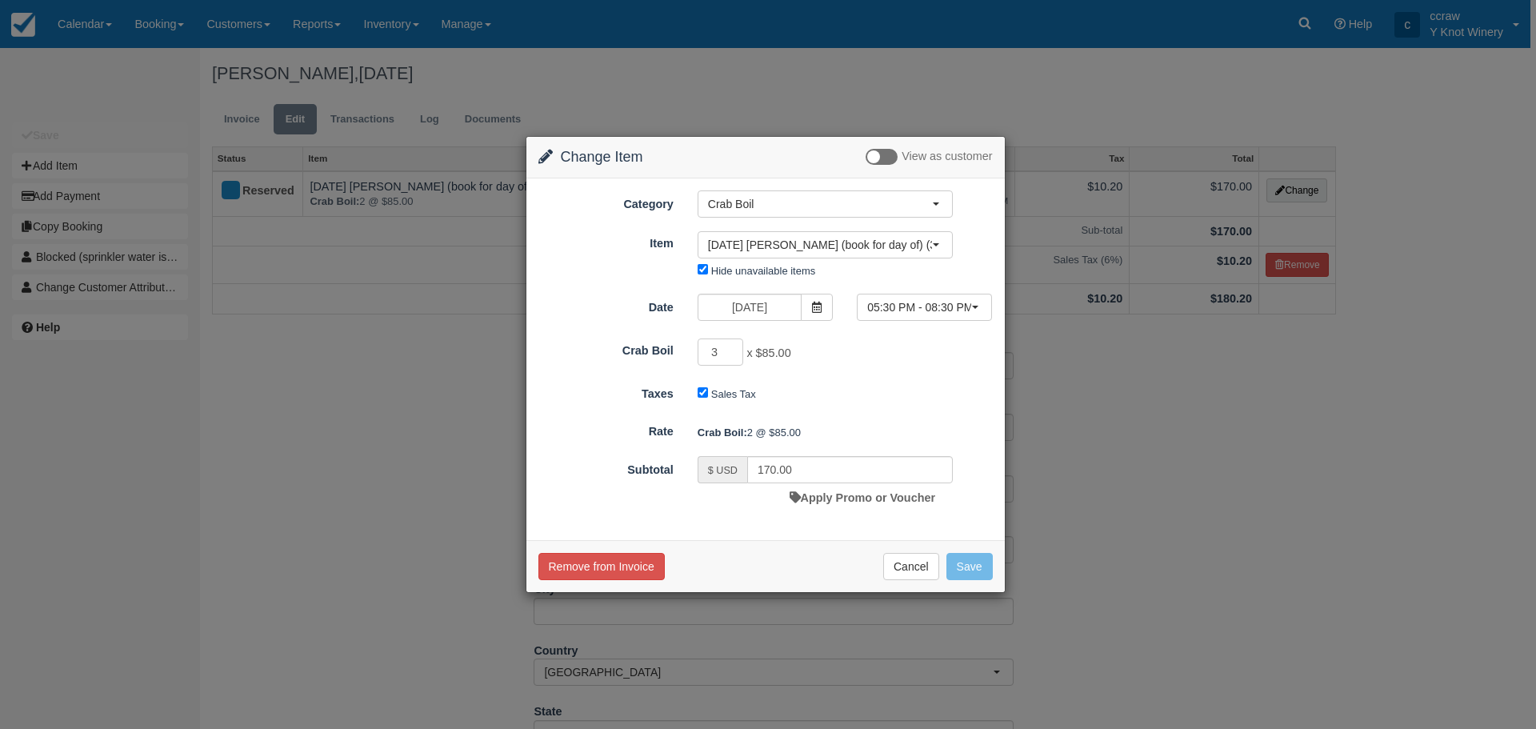
type input "255.00"
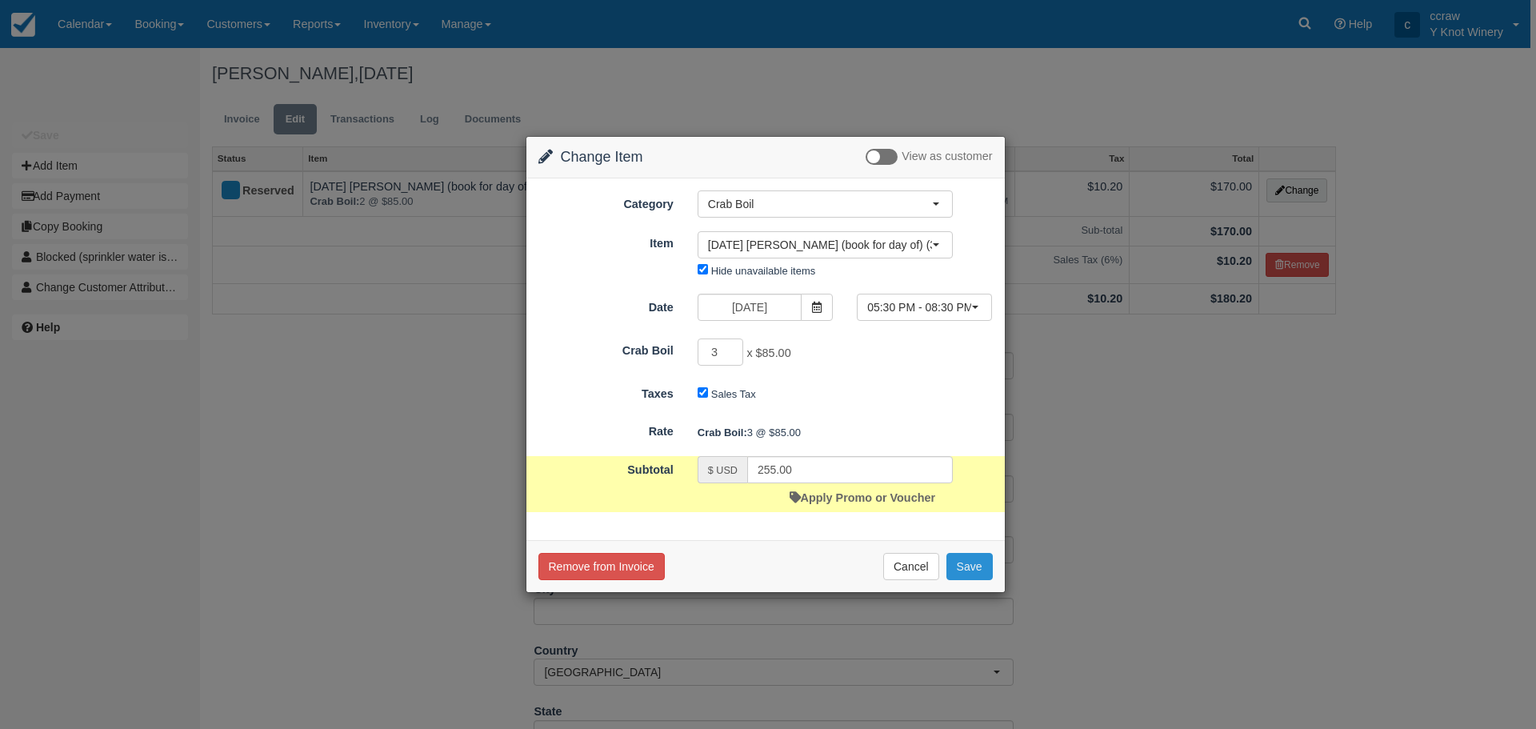
click at [974, 562] on button "Save" at bounding box center [969, 566] width 46 height 27
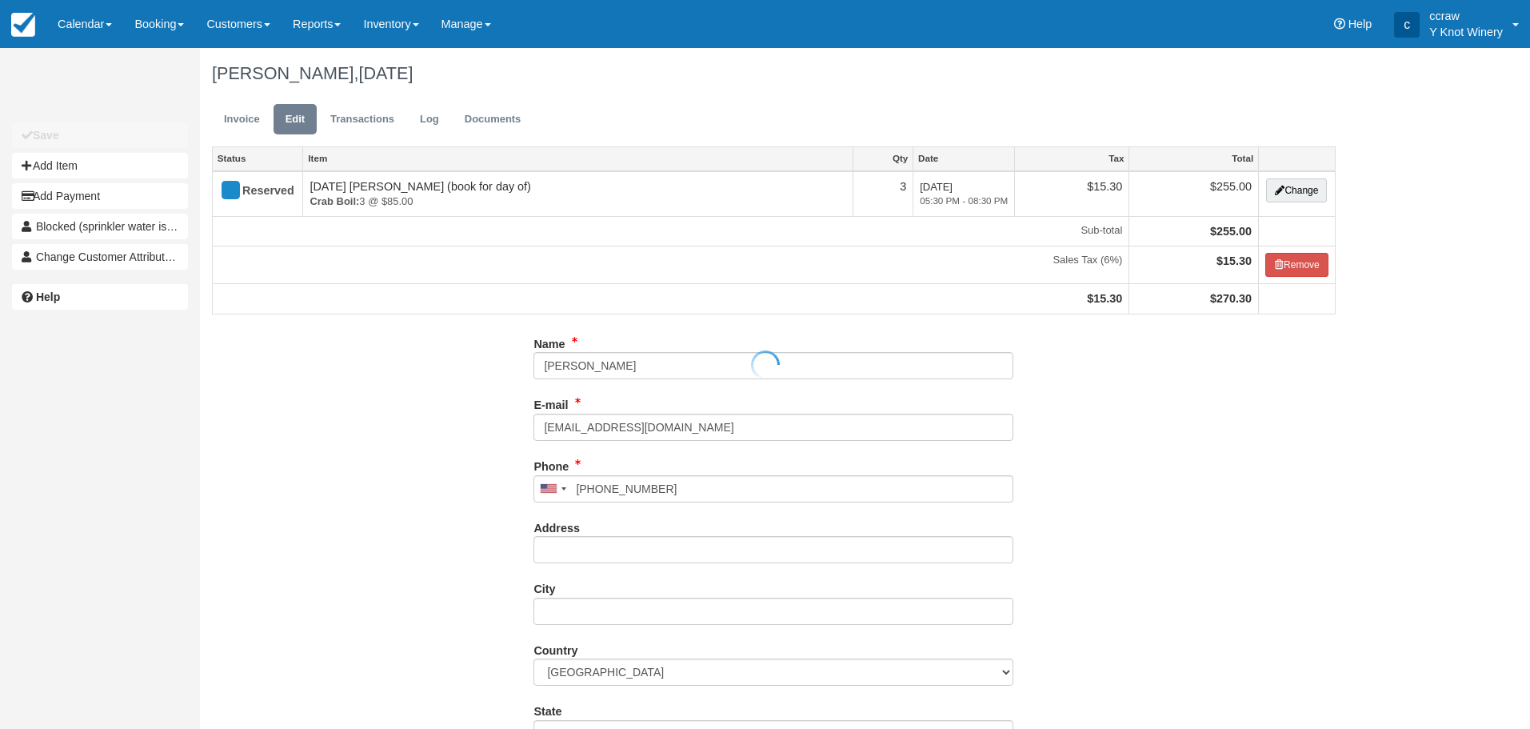
type input "[PHONE_NUMBER]"
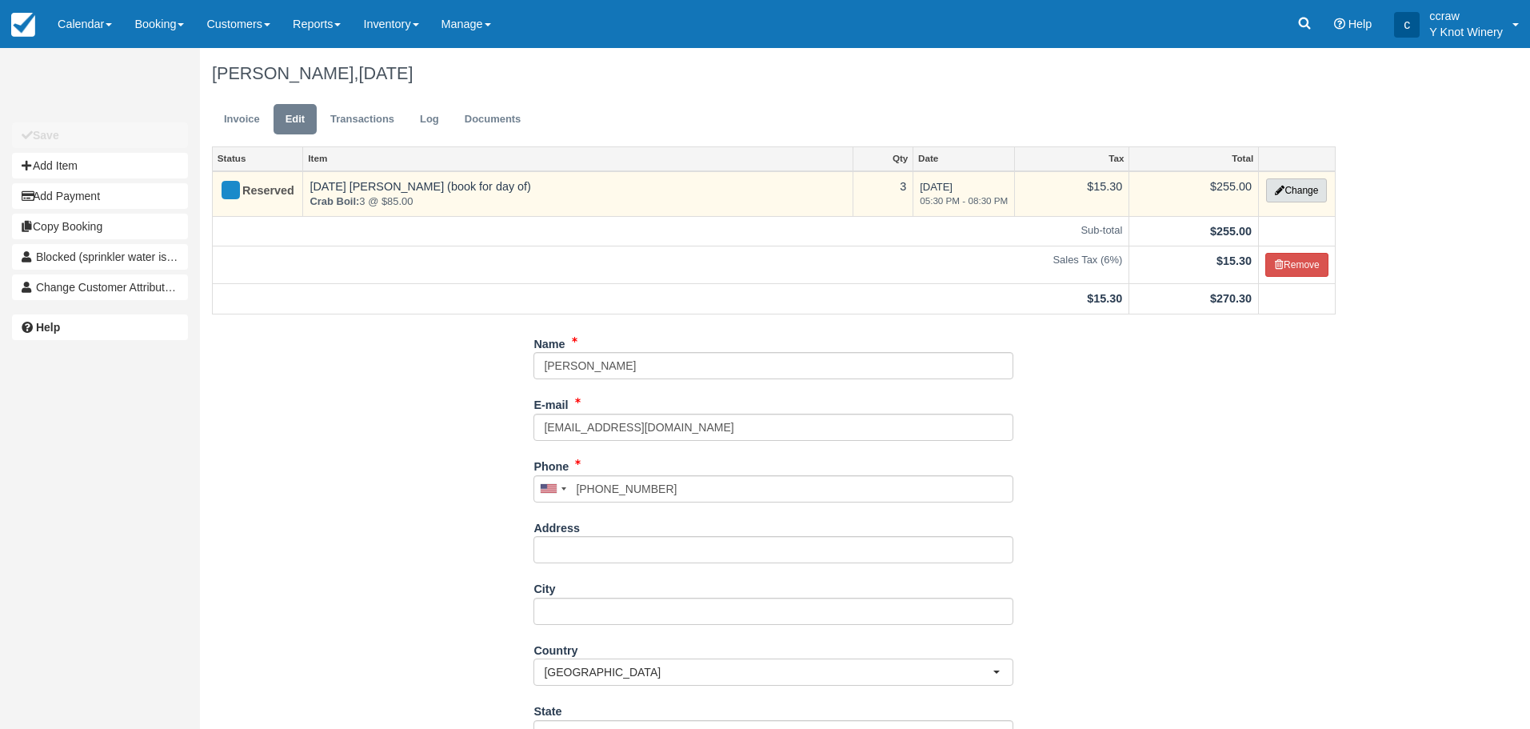
click at [1307, 190] on button "Change" at bounding box center [1296, 190] width 61 height 24
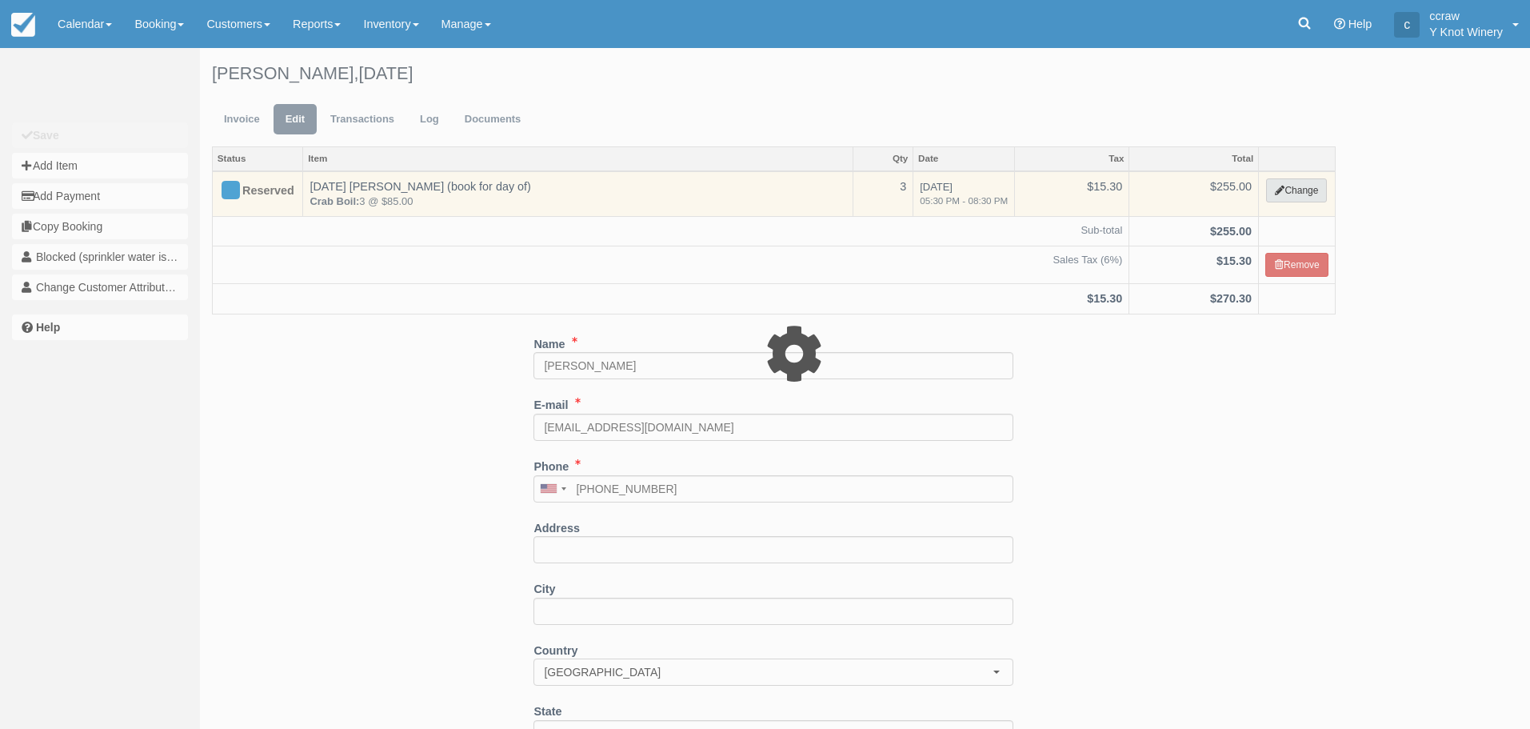
type input "255.00"
select select "8"
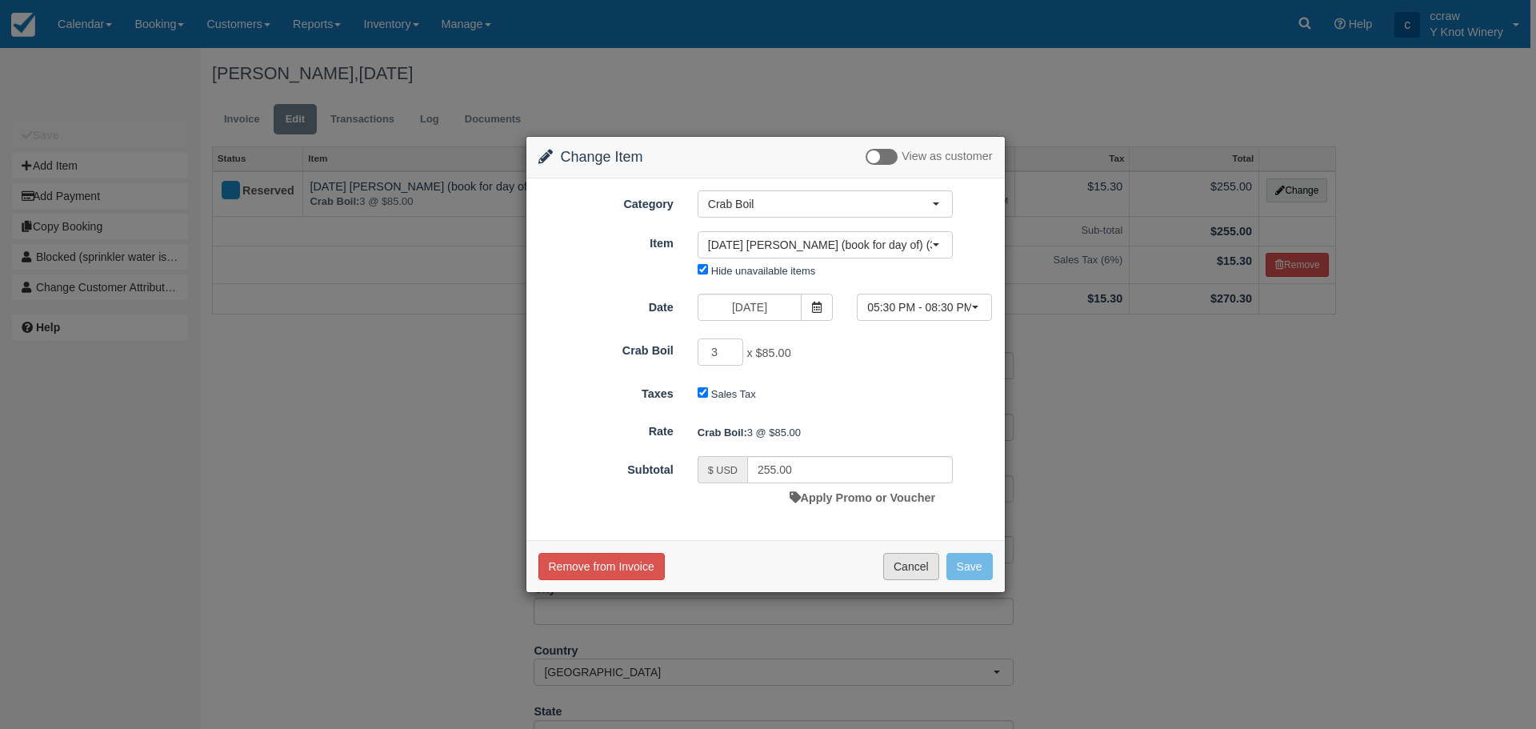
click at [914, 571] on button "Cancel" at bounding box center [911, 566] width 56 height 27
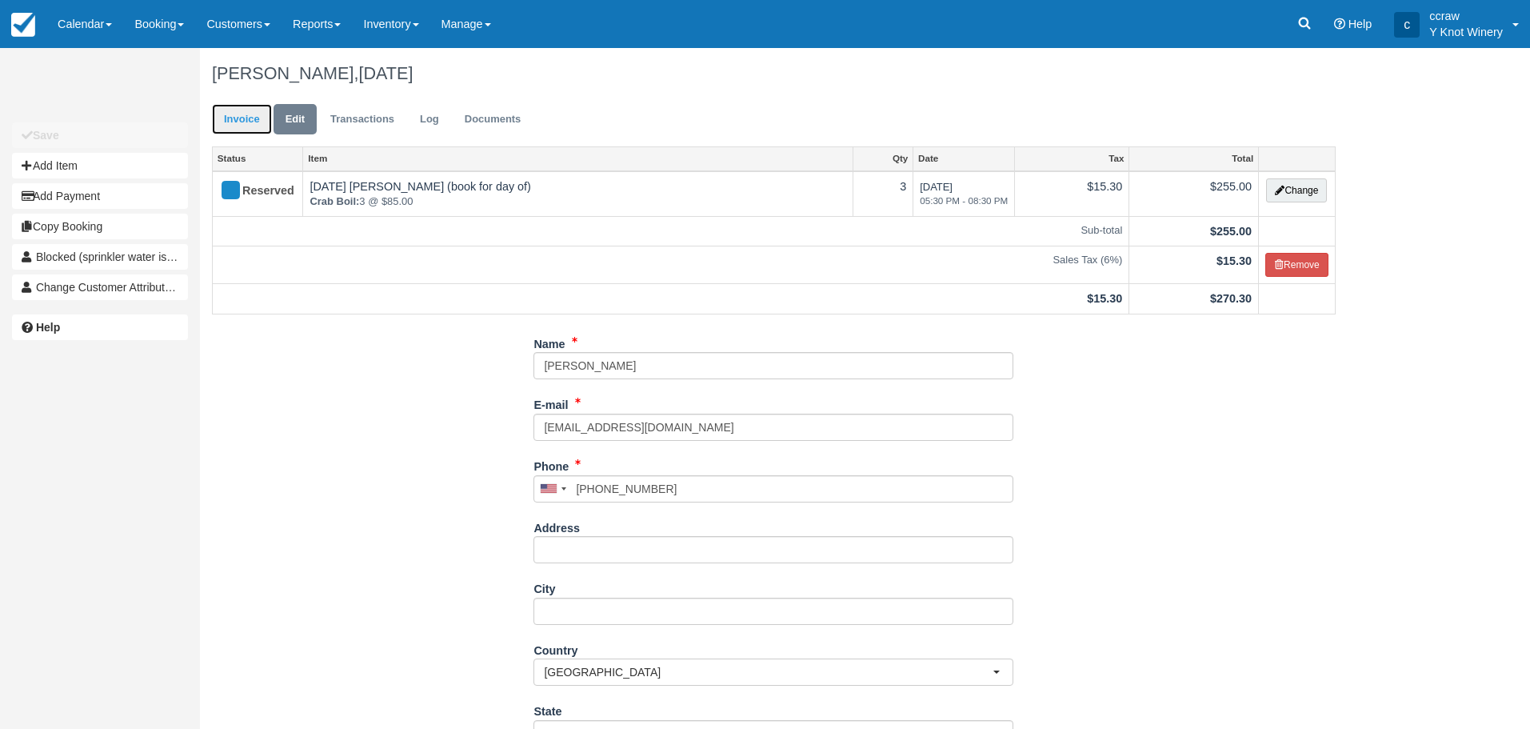
click at [244, 114] on link "Invoice" at bounding box center [242, 119] width 60 height 31
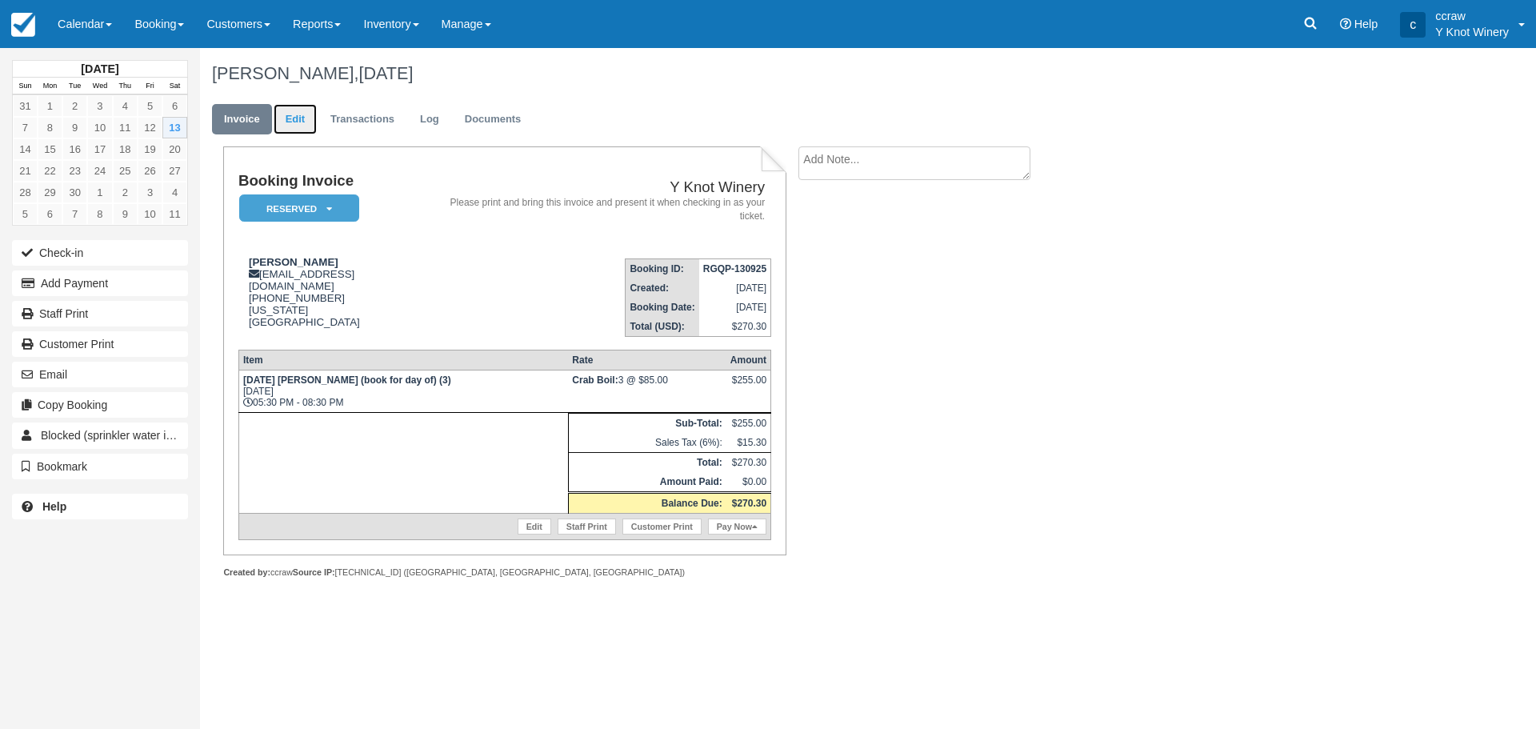
click at [298, 125] on link "Edit" at bounding box center [295, 119] width 43 height 31
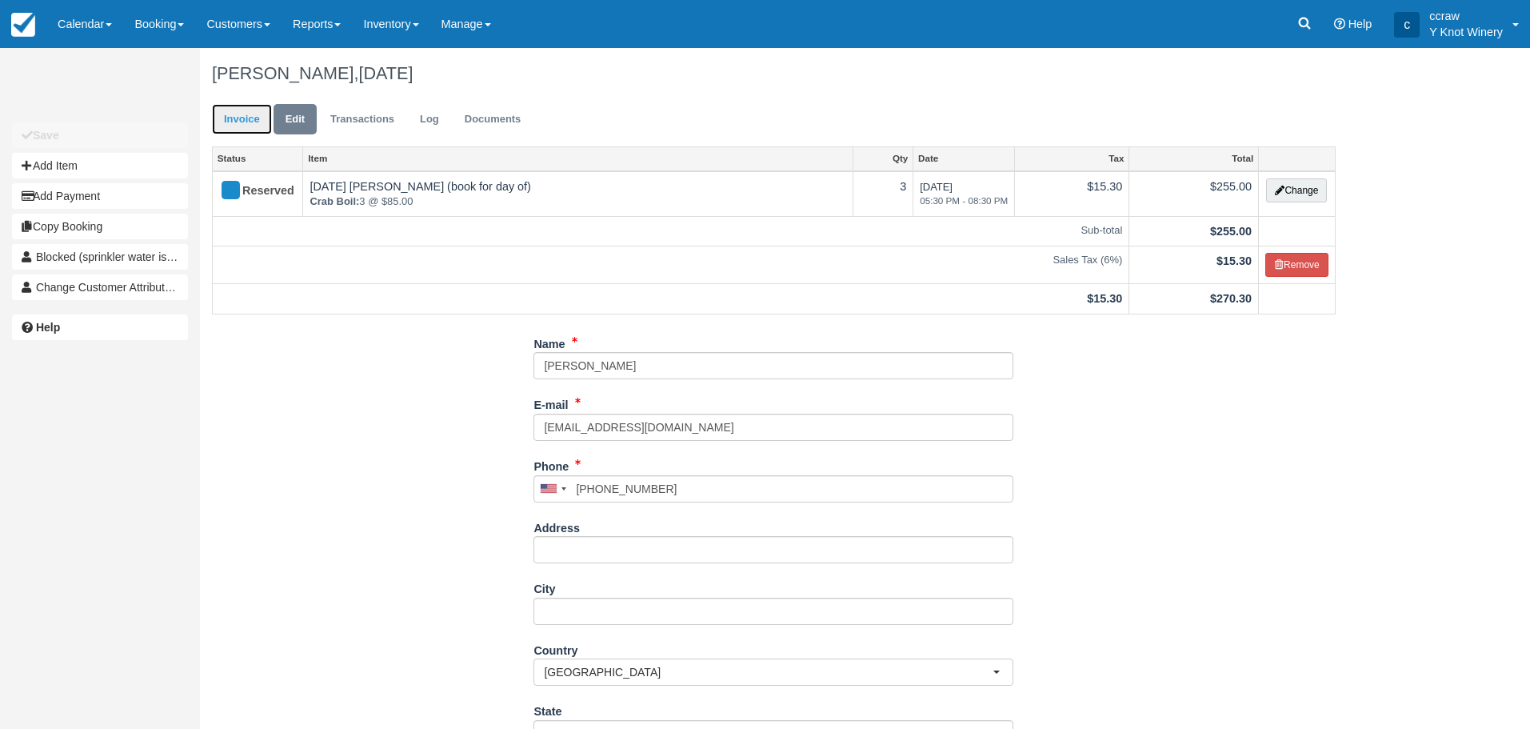
click at [250, 117] on link "Invoice" at bounding box center [242, 119] width 60 height 31
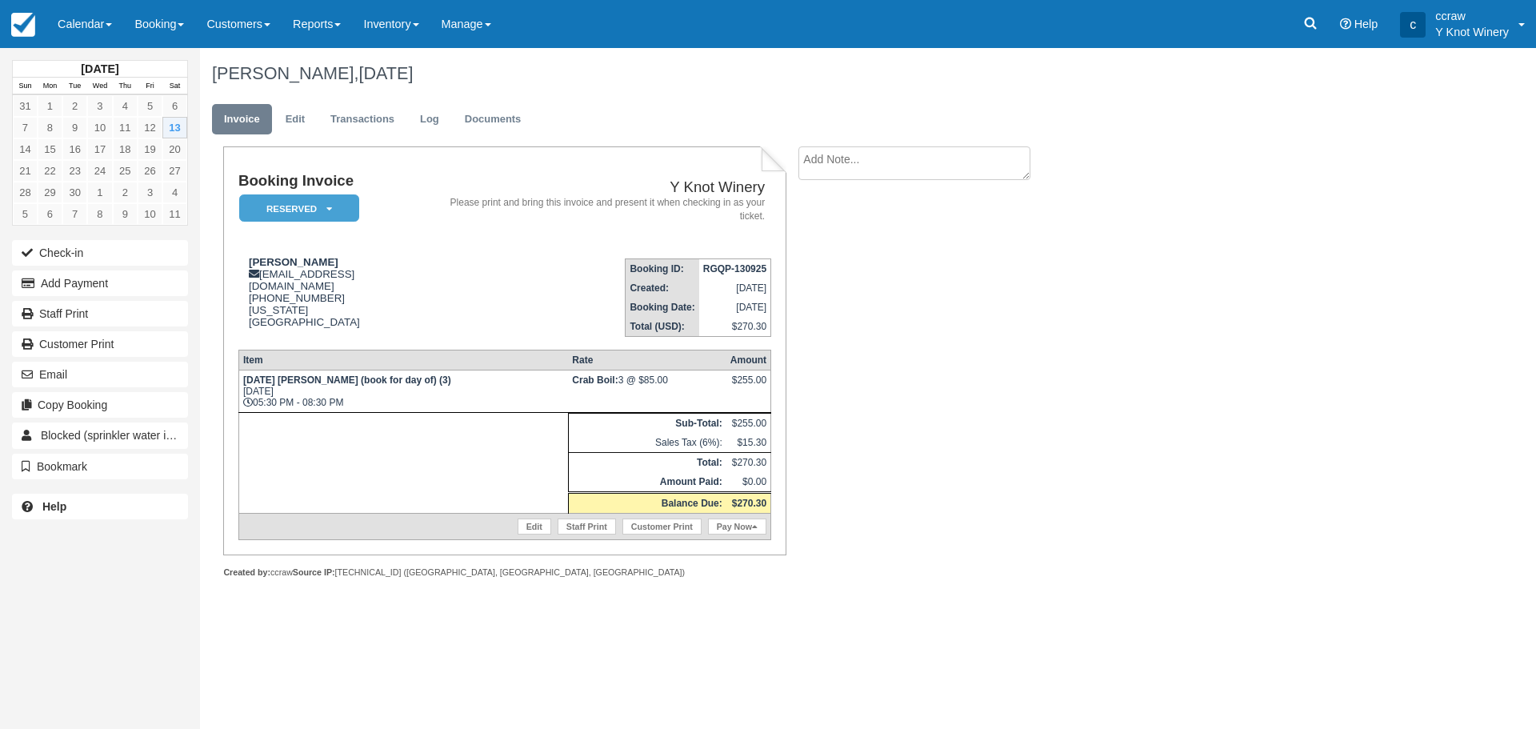
click at [879, 163] on textarea at bounding box center [914, 163] width 232 height 34
click at [999, 158] on textarea "Reservation is for [PERSON_NAME], [PERSON_NAME], And [PERSON_NAME]" at bounding box center [914, 191] width 232 height 90
click at [836, 179] on textarea "Reservation is for [PERSON_NAME], [PERSON_NAME], And [PERSON_NAME]" at bounding box center [914, 191] width 232 height 90
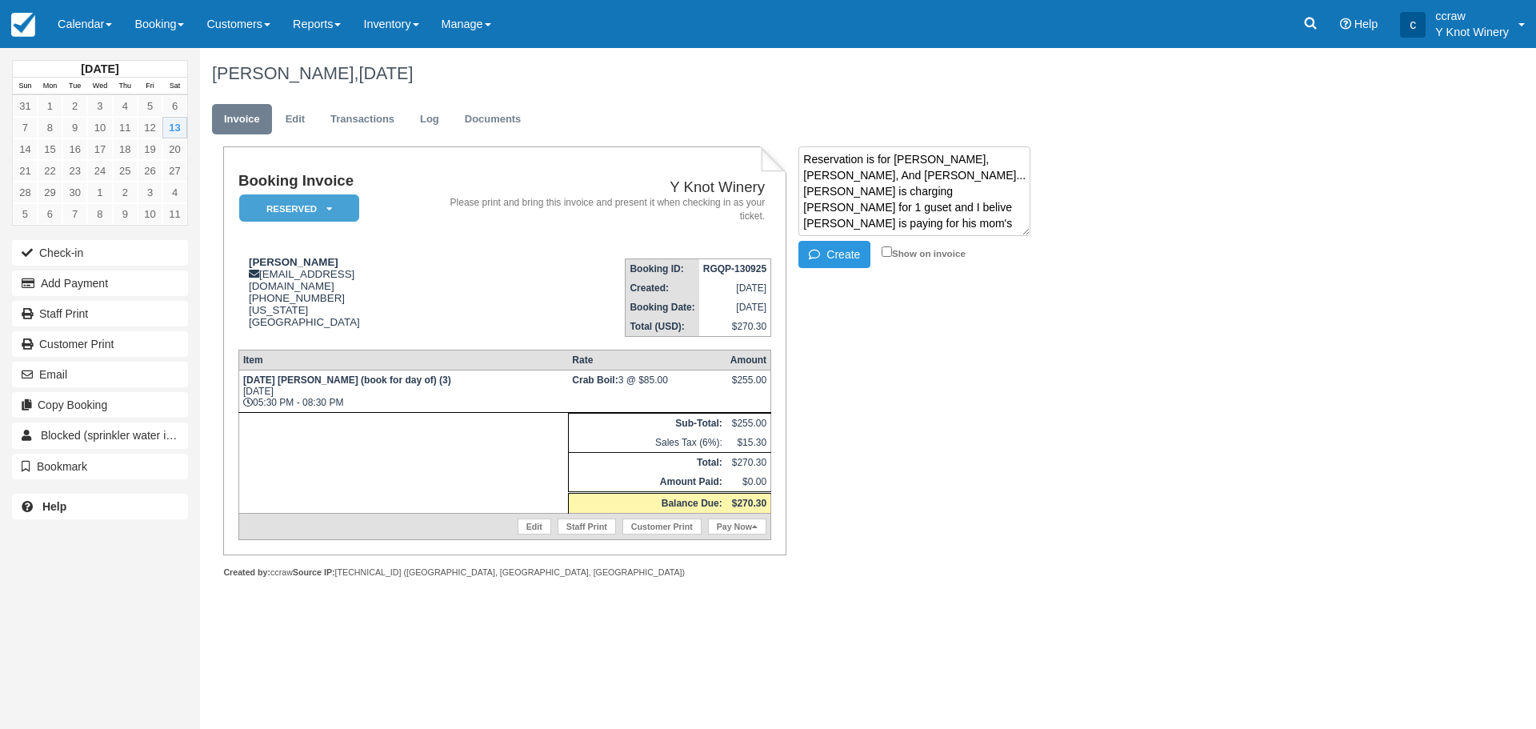
click at [849, 191] on textarea "Reservation is for [PERSON_NAME], [PERSON_NAME], And [PERSON_NAME]...[PERSON_NA…" at bounding box center [914, 191] width 232 height 90
click at [1017, 193] on textarea "Reservation is for [PERSON_NAME], [PERSON_NAME], And [PERSON_NAME]...[PERSON_NA…" at bounding box center [914, 191] width 232 height 90
type textarea "Reservation is for [PERSON_NAME], [PERSON_NAME], And [PERSON_NAME]...[PERSON_NA…"
click at [828, 260] on button "Create" at bounding box center [834, 254] width 72 height 27
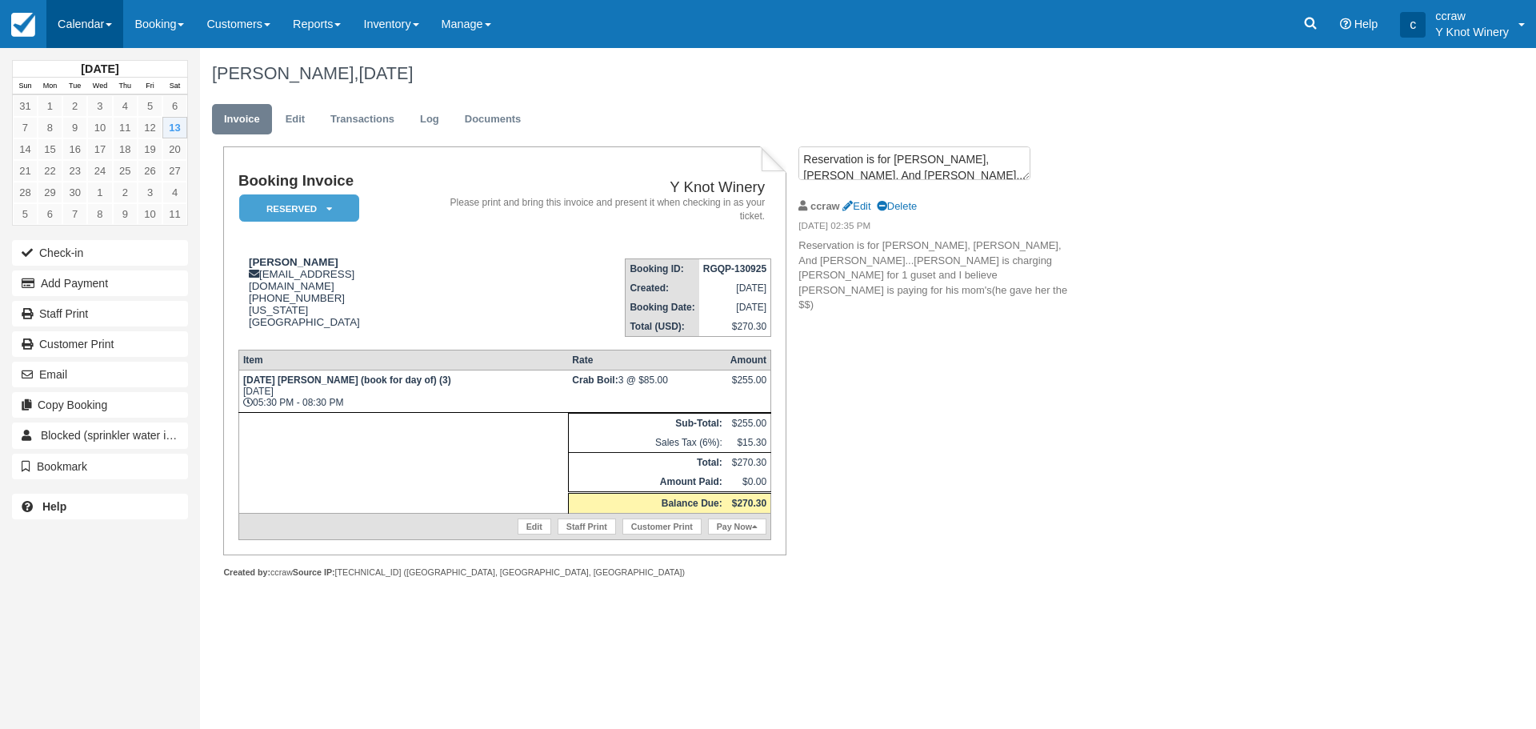
click at [71, 14] on link "Calendar" at bounding box center [84, 24] width 77 height 48
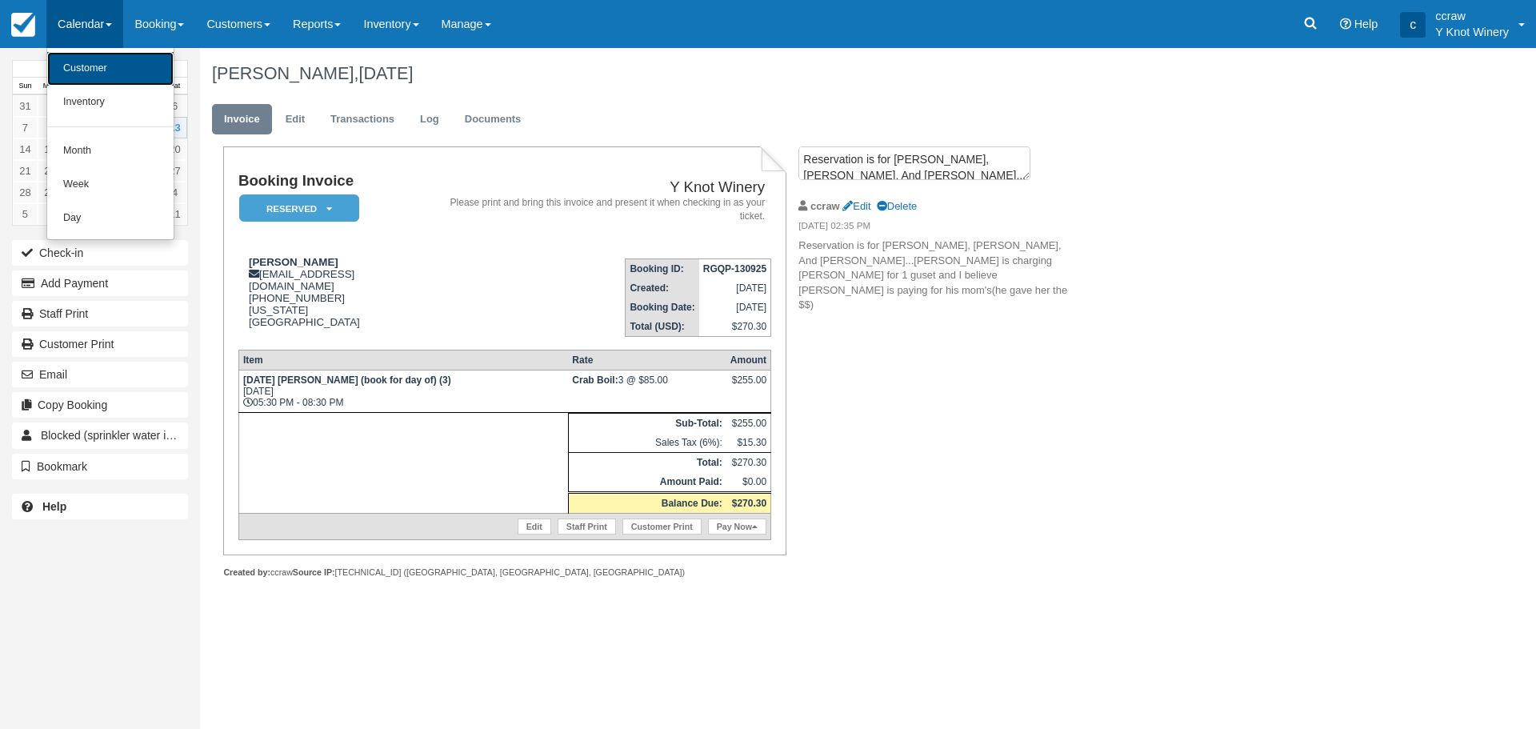
click at [75, 65] on link "Customer" at bounding box center [110, 69] width 126 height 34
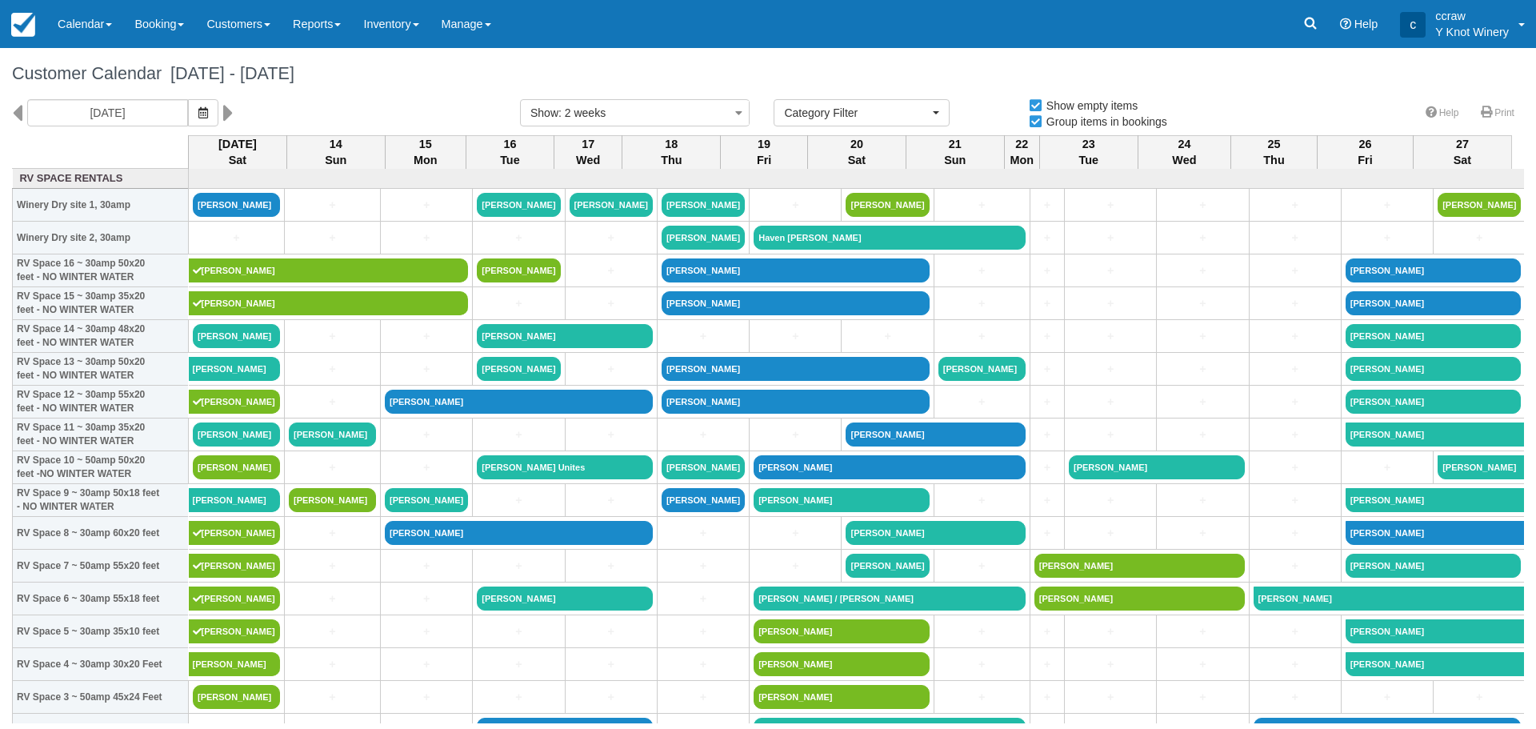
select select
click at [86, 27] on link "Calendar" at bounding box center [84, 24] width 77 height 48
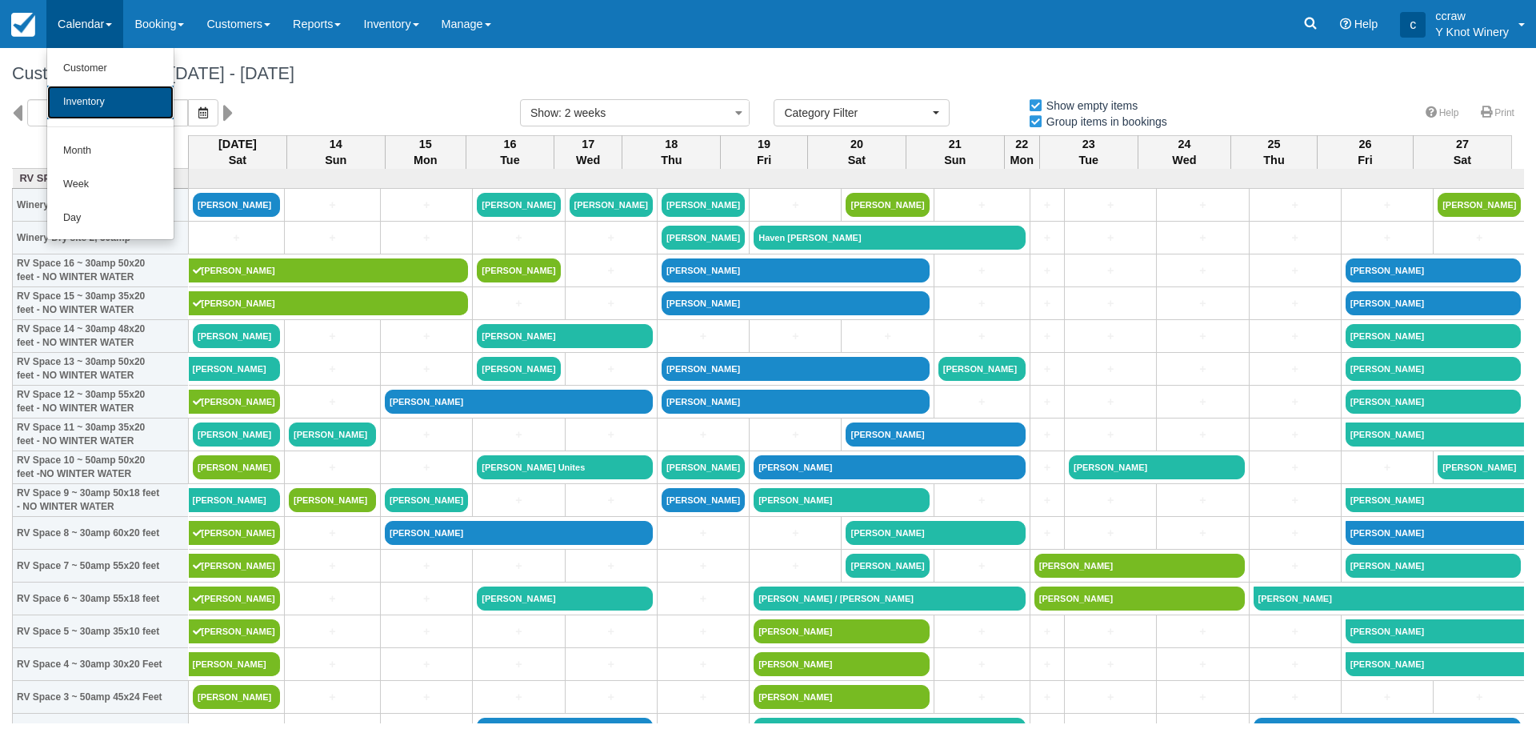
click at [95, 109] on link "Inventory" at bounding box center [110, 103] width 126 height 34
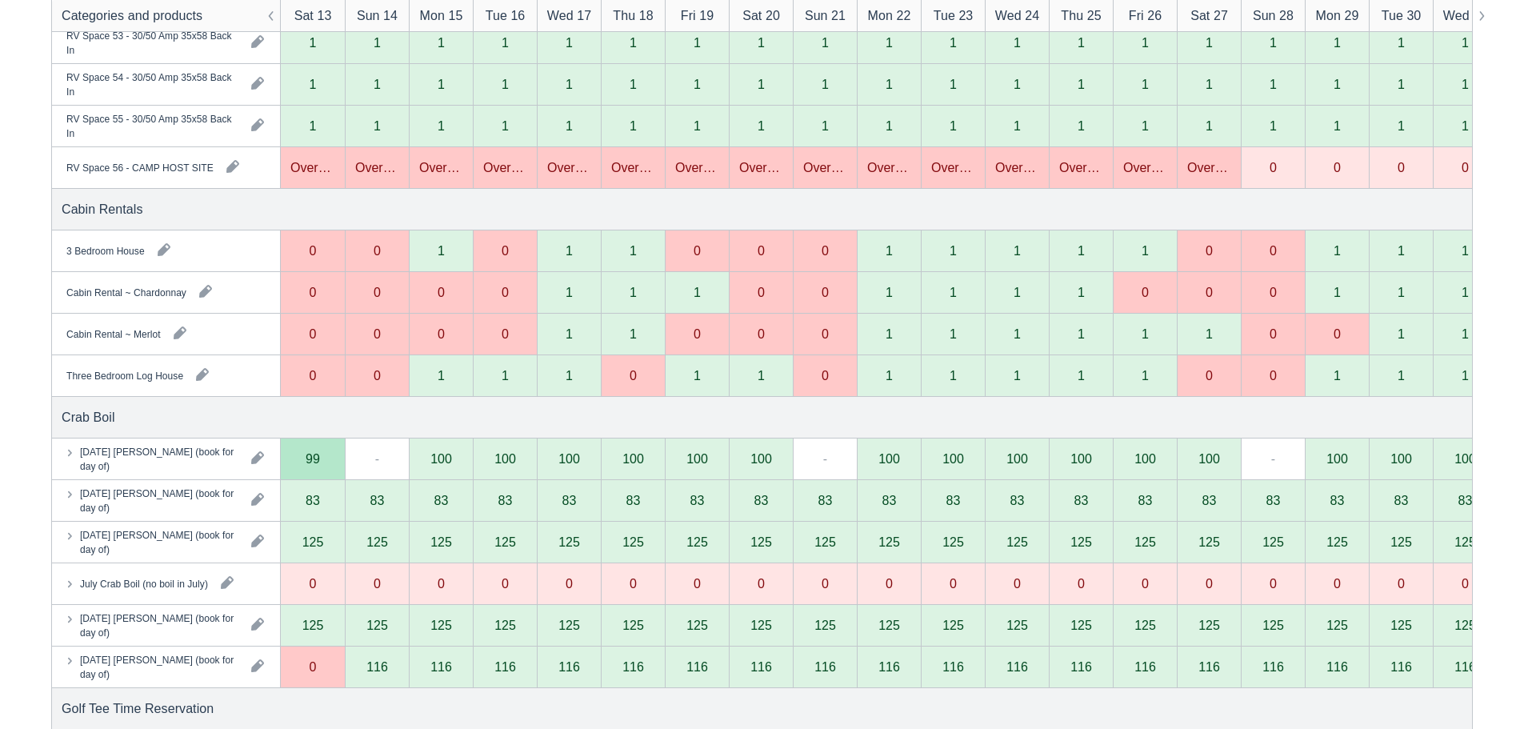
scroll to position [2785, 0]
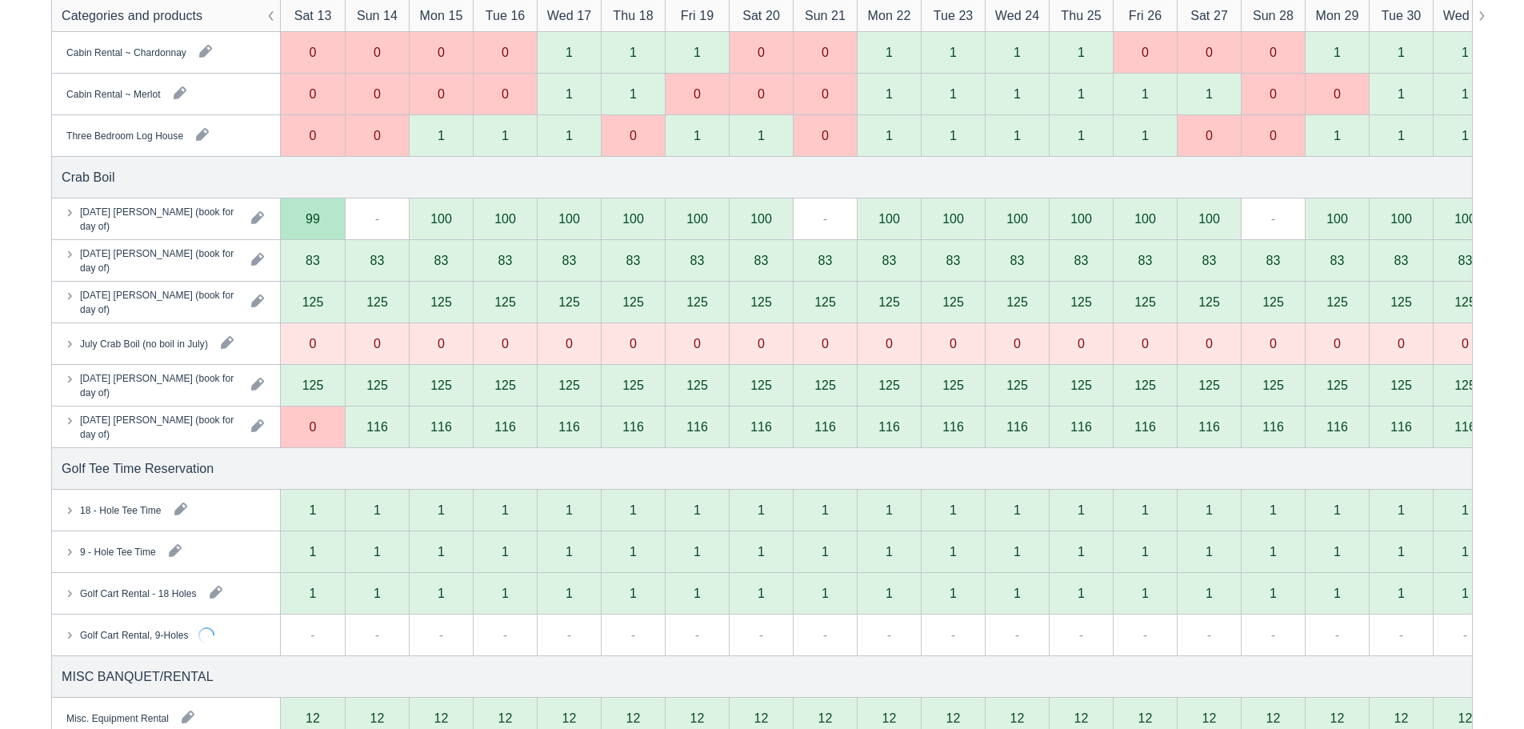
click at [314, 436] on div "0" at bounding box center [313, 427] width 64 height 42
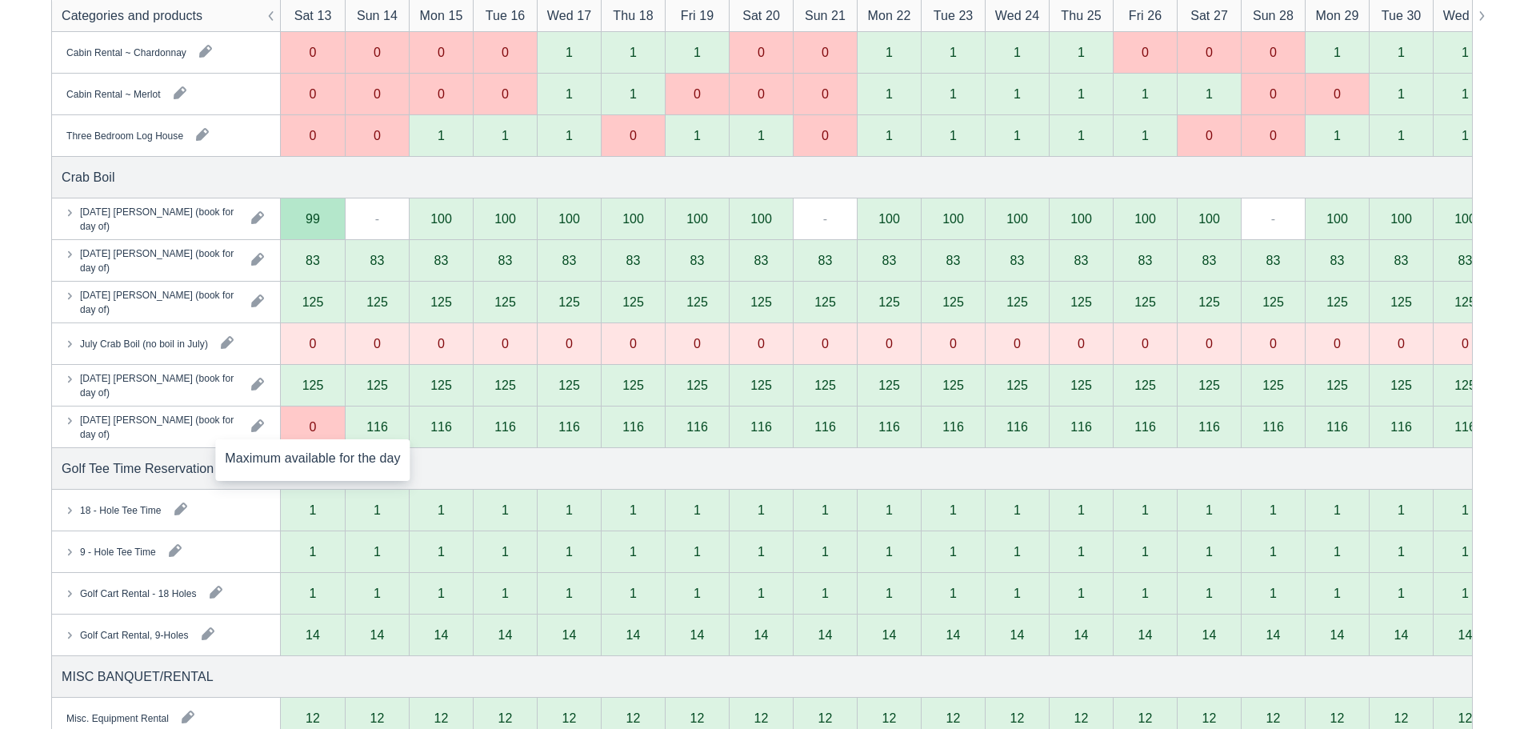
click at [314, 436] on div "0" at bounding box center [313, 427] width 64 height 42
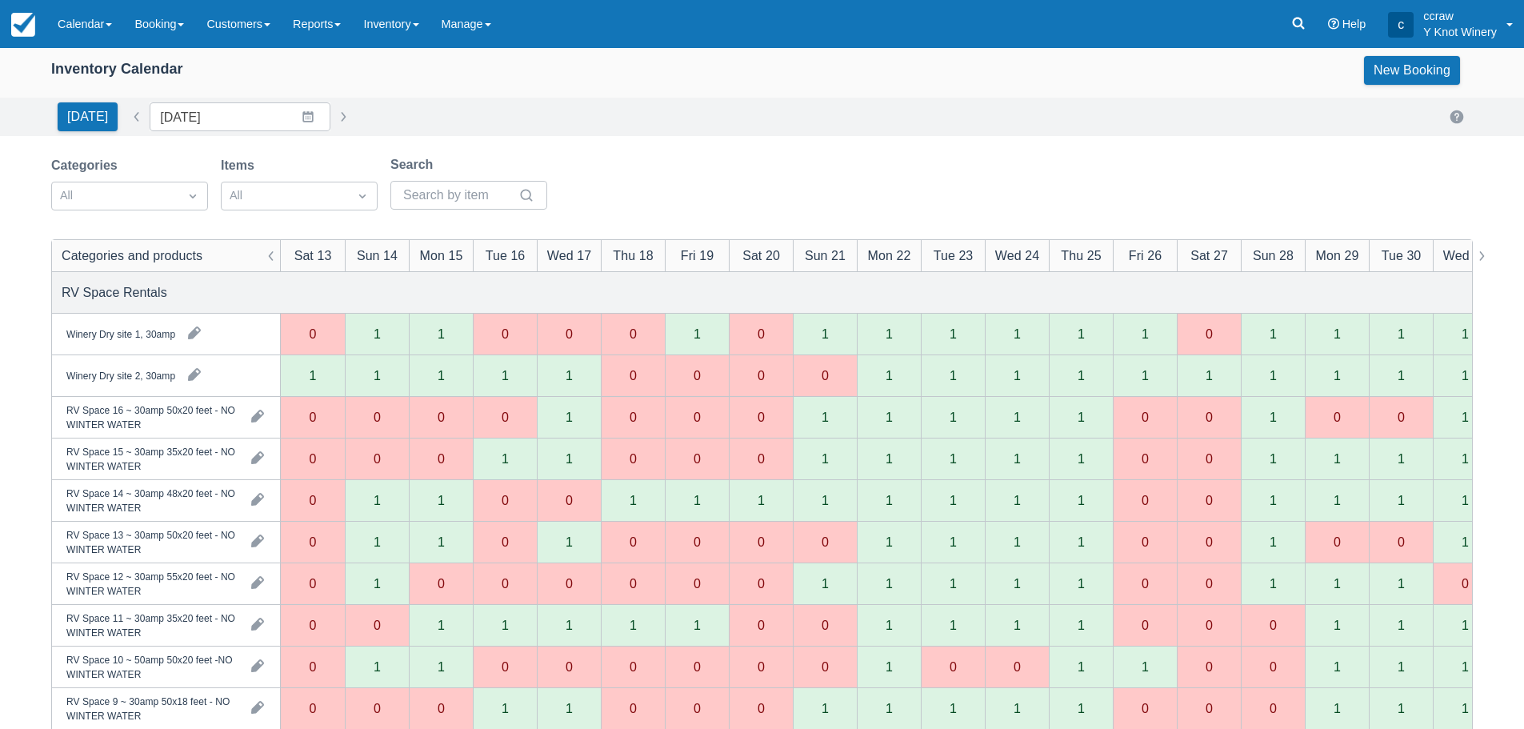
scroll to position [0, 0]
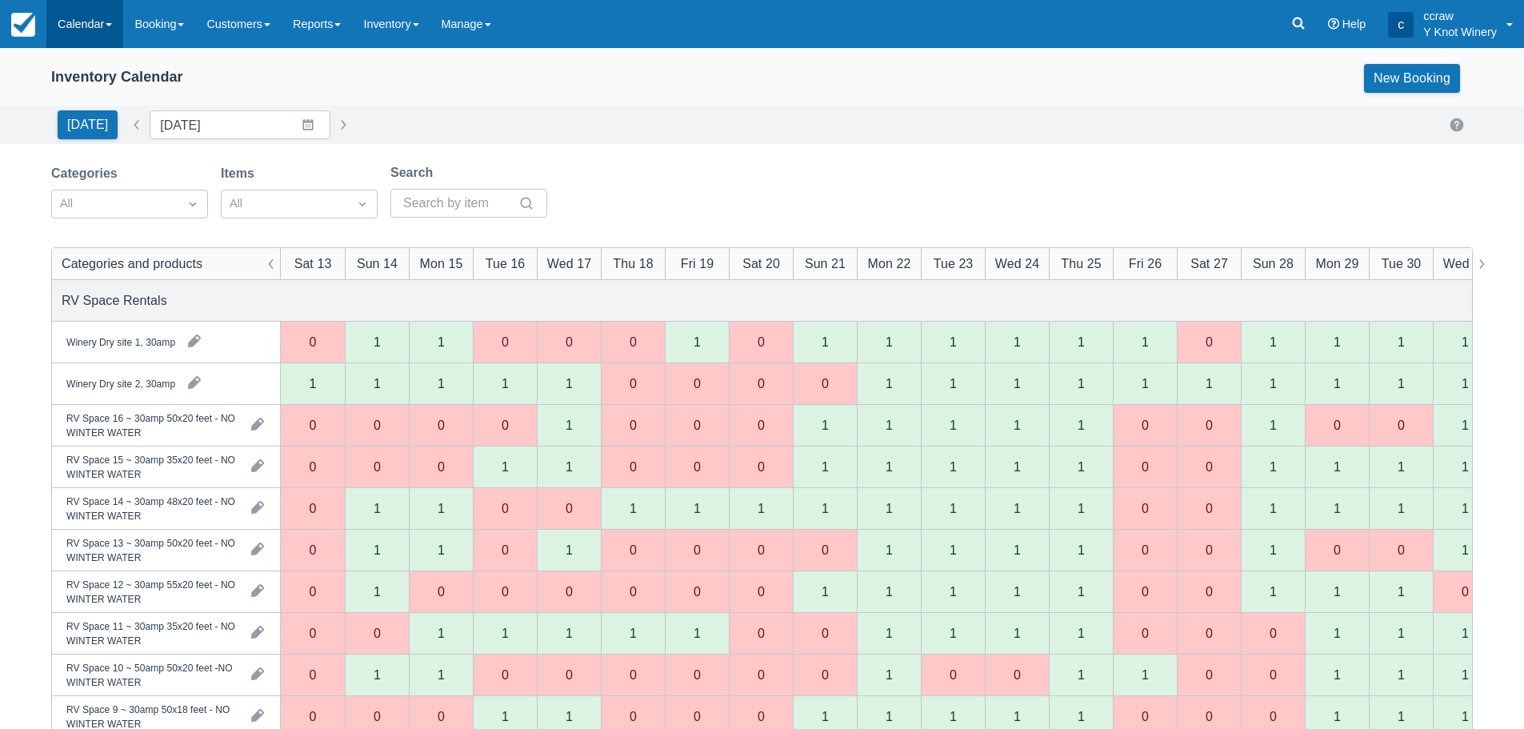
click at [90, 34] on link "Calendar" at bounding box center [84, 24] width 77 height 48
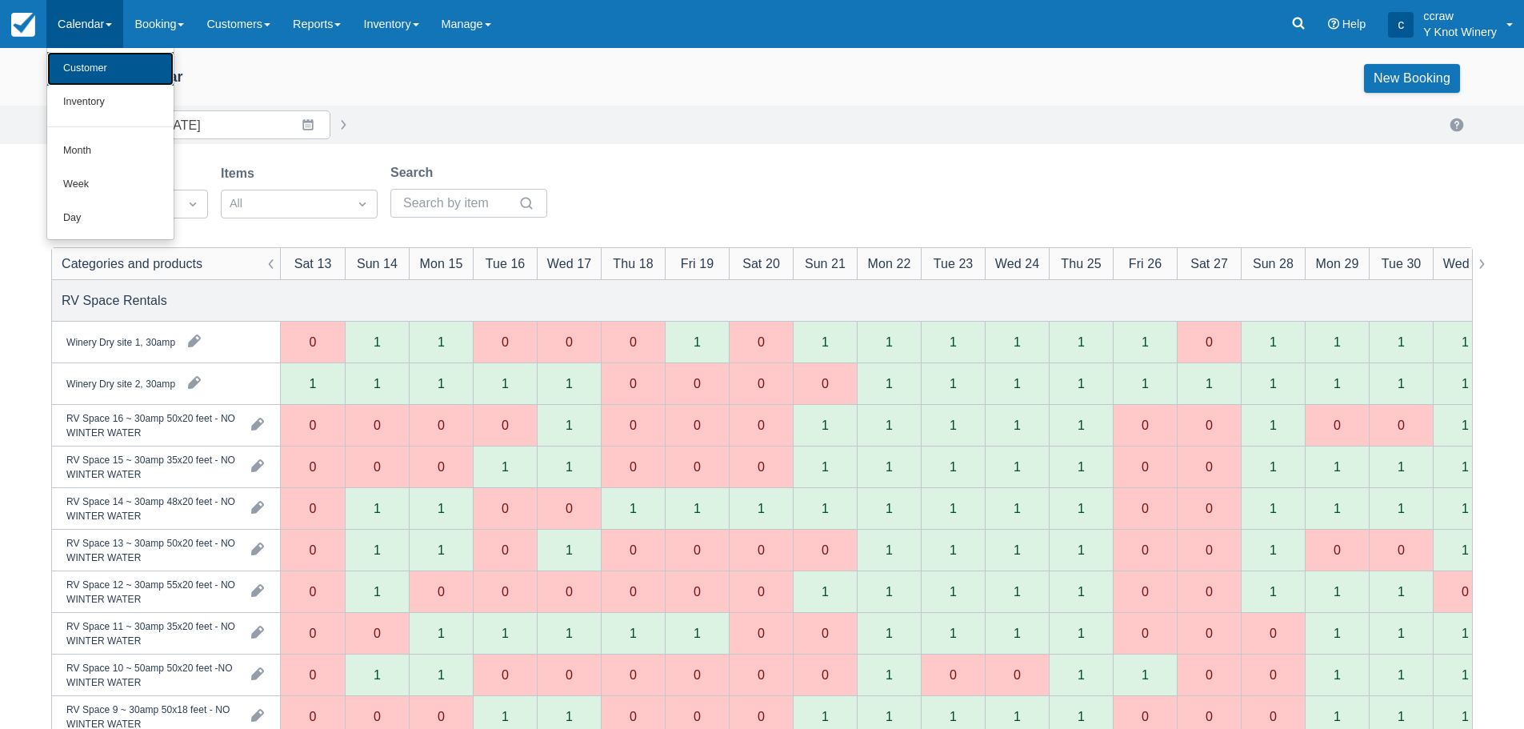
click at [90, 66] on link "Customer" at bounding box center [110, 69] width 126 height 34
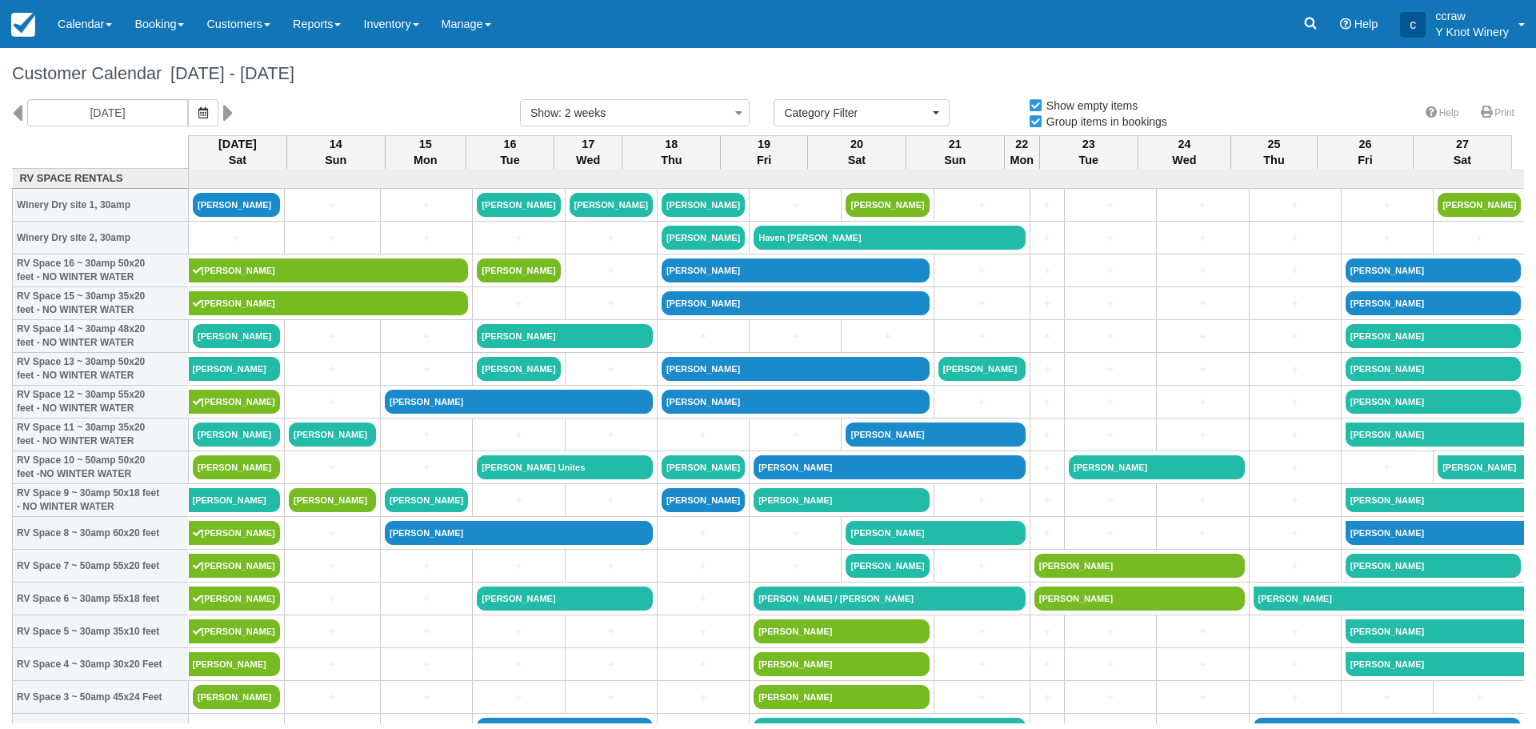
select select
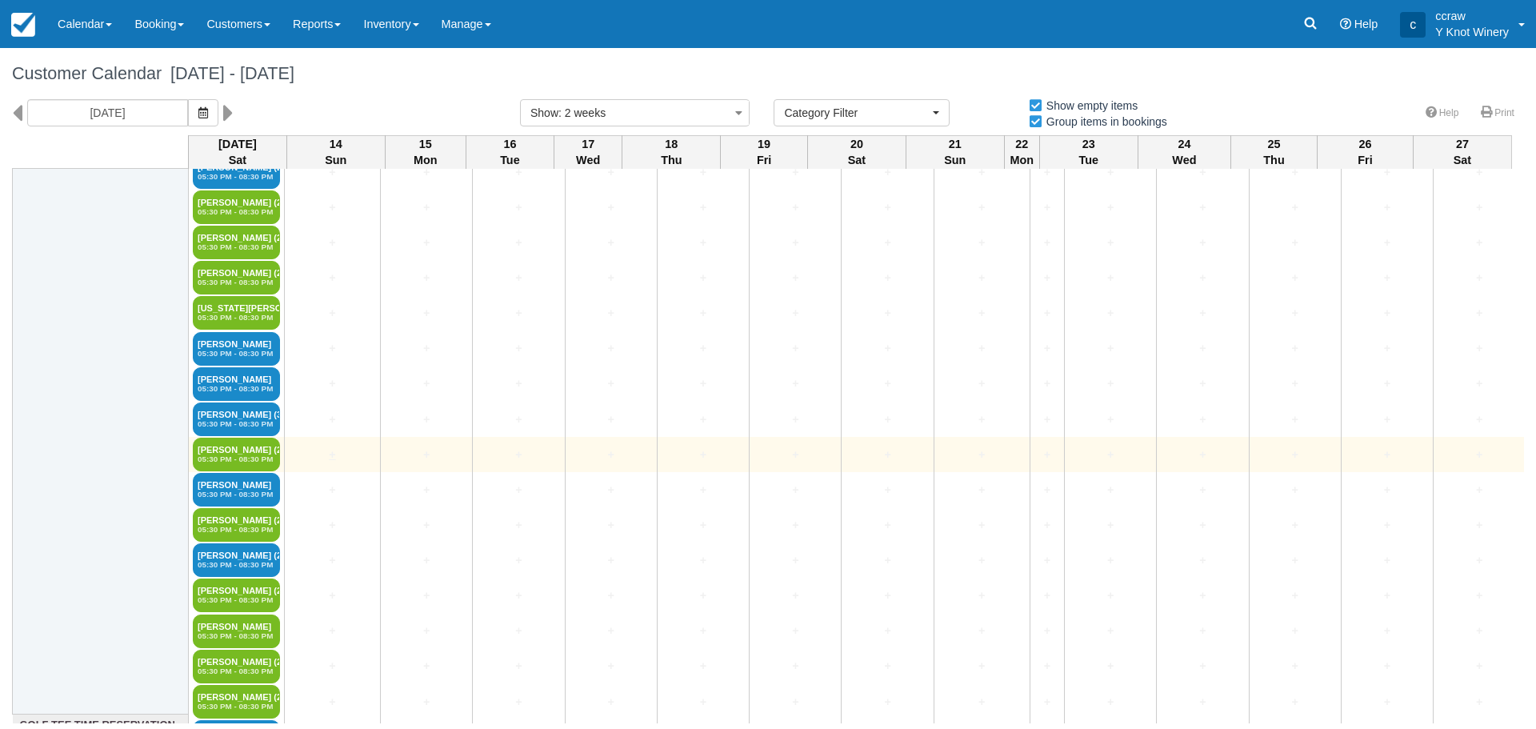
scroll to position [3279, 0]
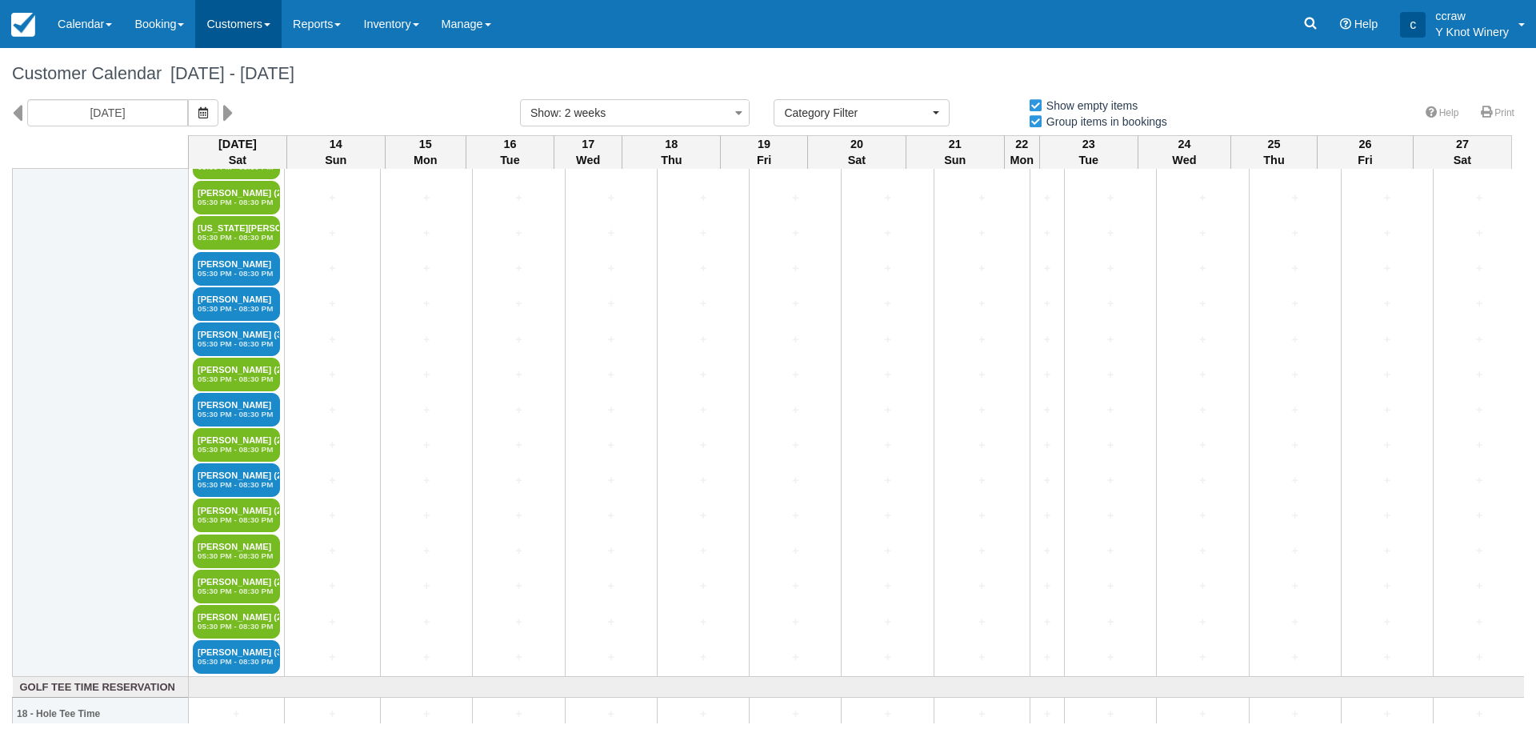
click at [258, 26] on link "Customers" at bounding box center [238, 24] width 86 height 48
click at [239, 94] on link "Directory" at bounding box center [267, 103] width 142 height 34
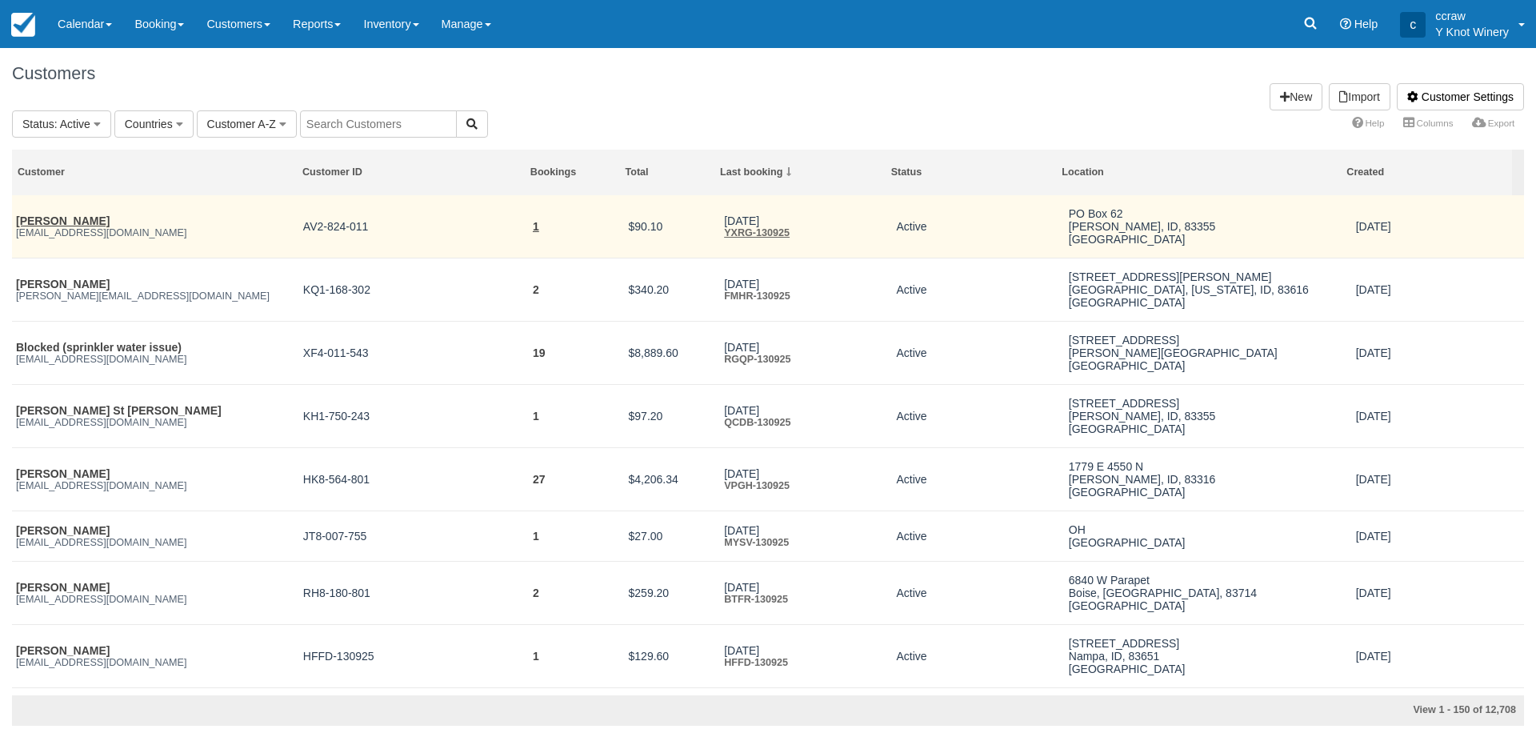
click at [78, 230] on em "[EMAIL_ADDRESS][DOMAIN_NAME]" at bounding box center [155, 232] width 279 height 11
click at [46, 217] on link "[PERSON_NAME]" at bounding box center [63, 220] width 94 height 13
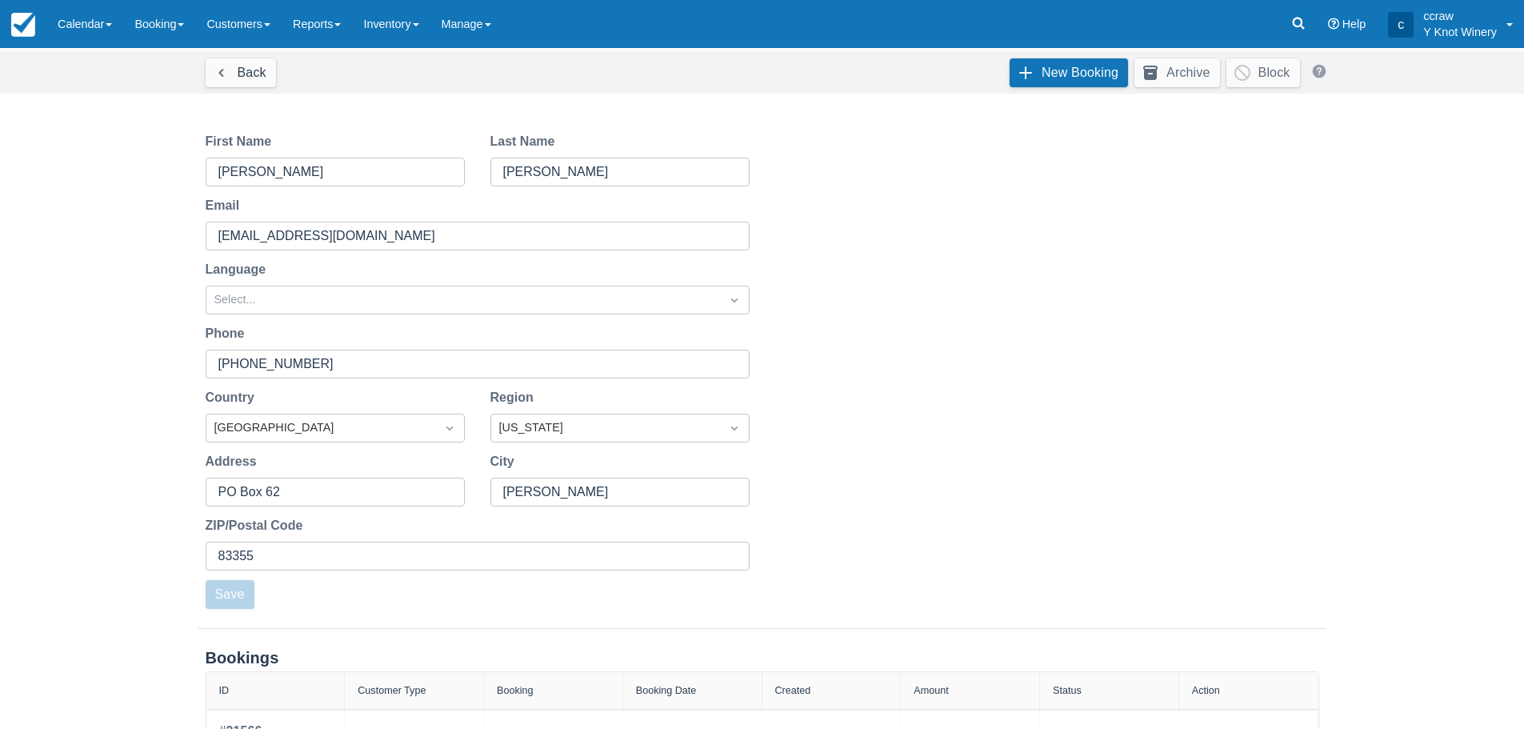
scroll to position [192, 0]
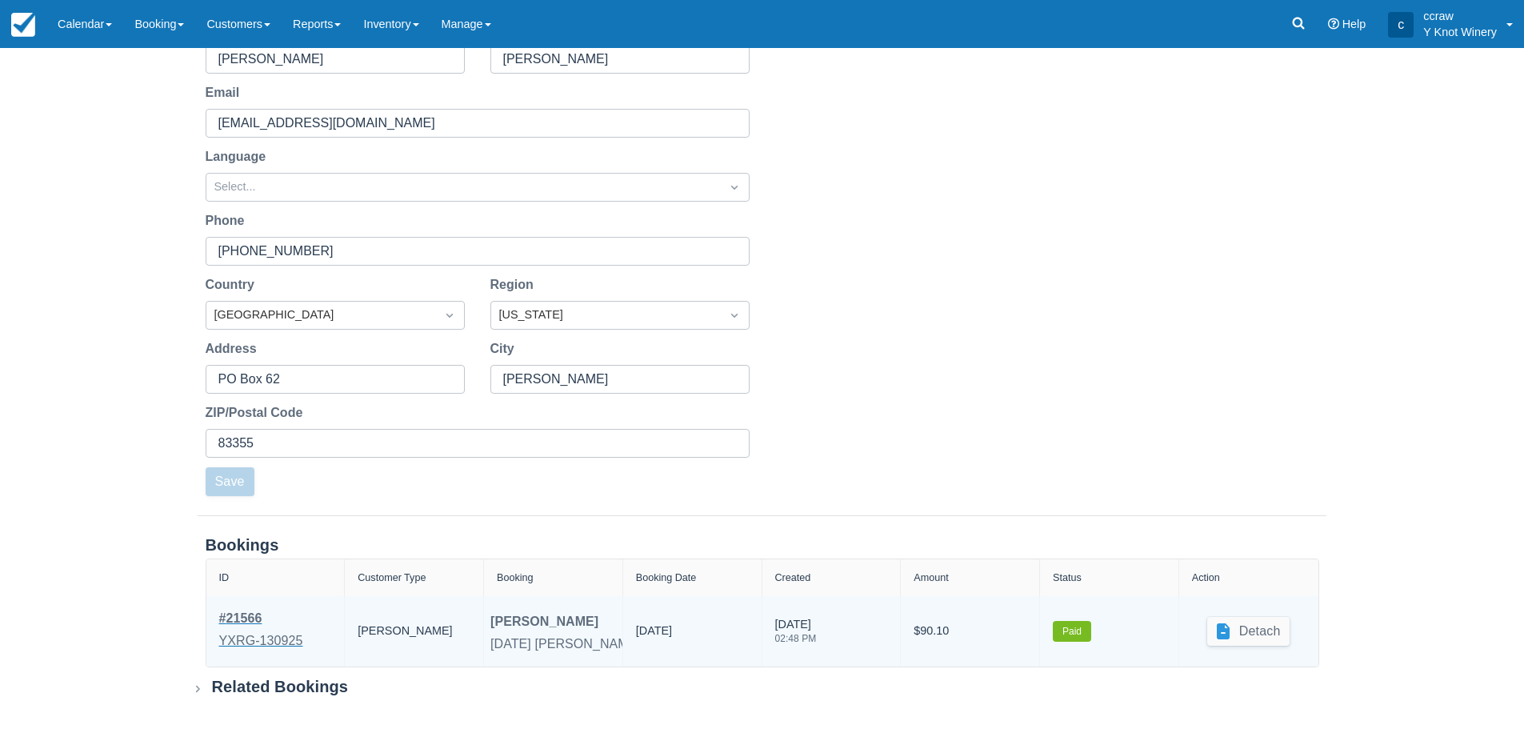
click at [228, 621] on div "# 21566" at bounding box center [261, 618] width 84 height 19
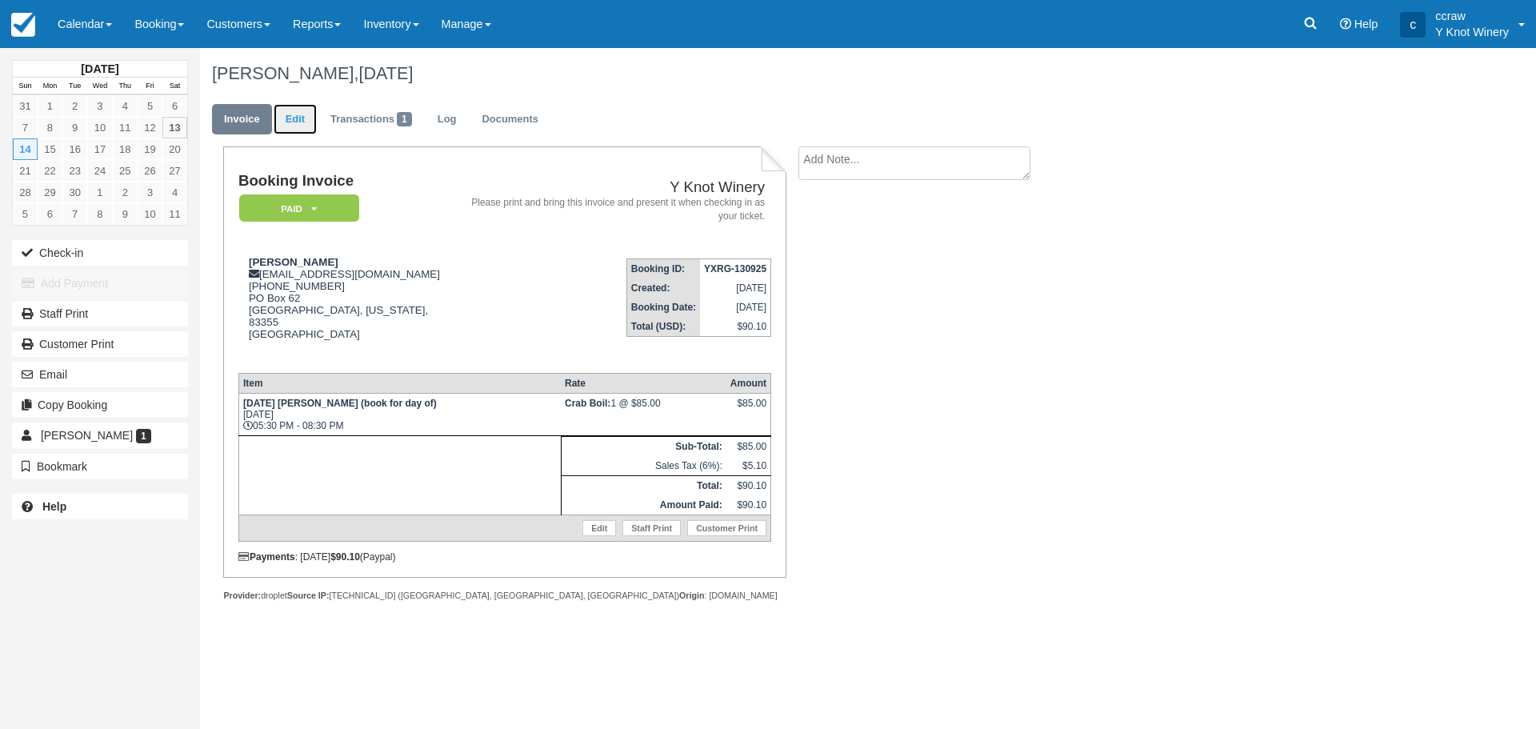
click at [306, 118] on link "Edit" at bounding box center [295, 119] width 43 height 31
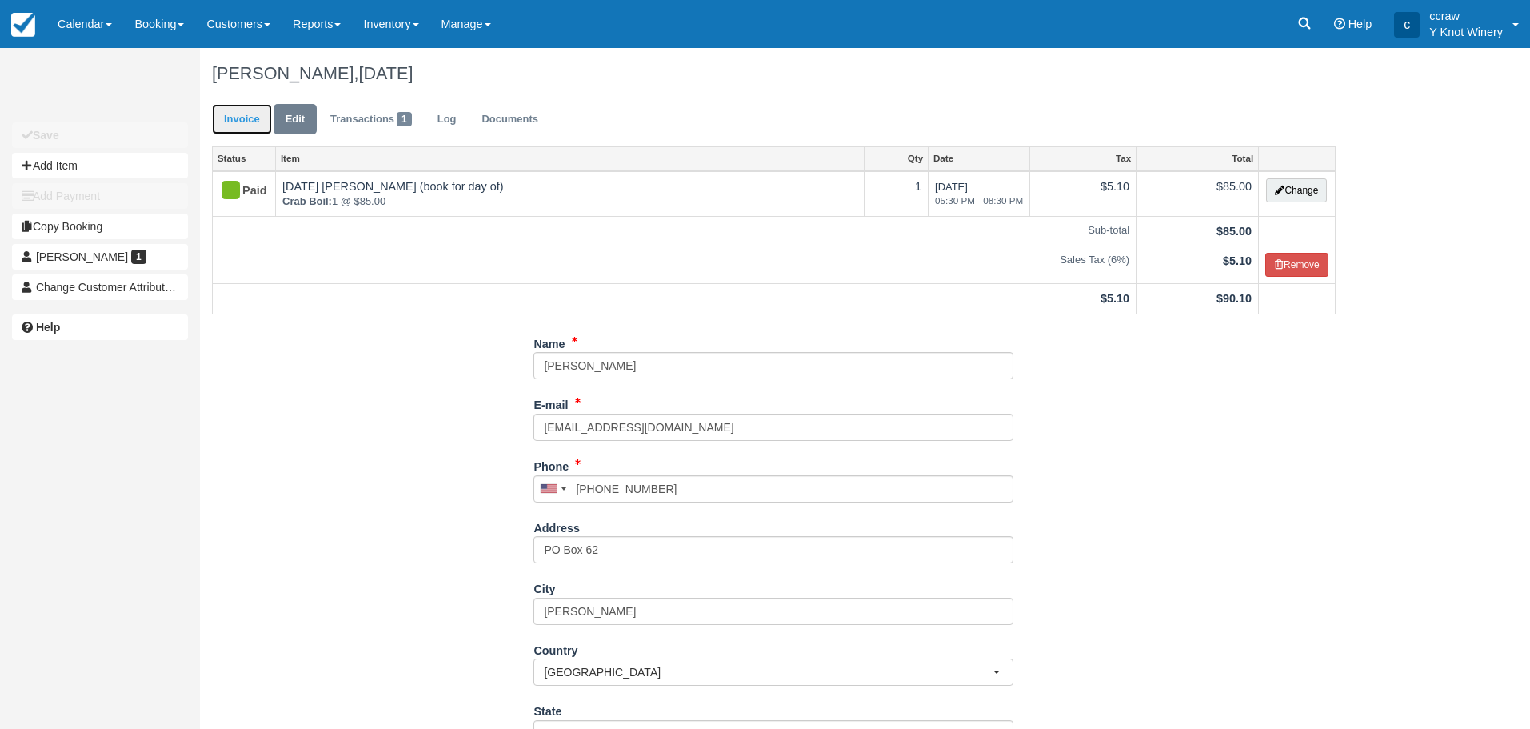
click at [230, 118] on link "Invoice" at bounding box center [242, 119] width 60 height 31
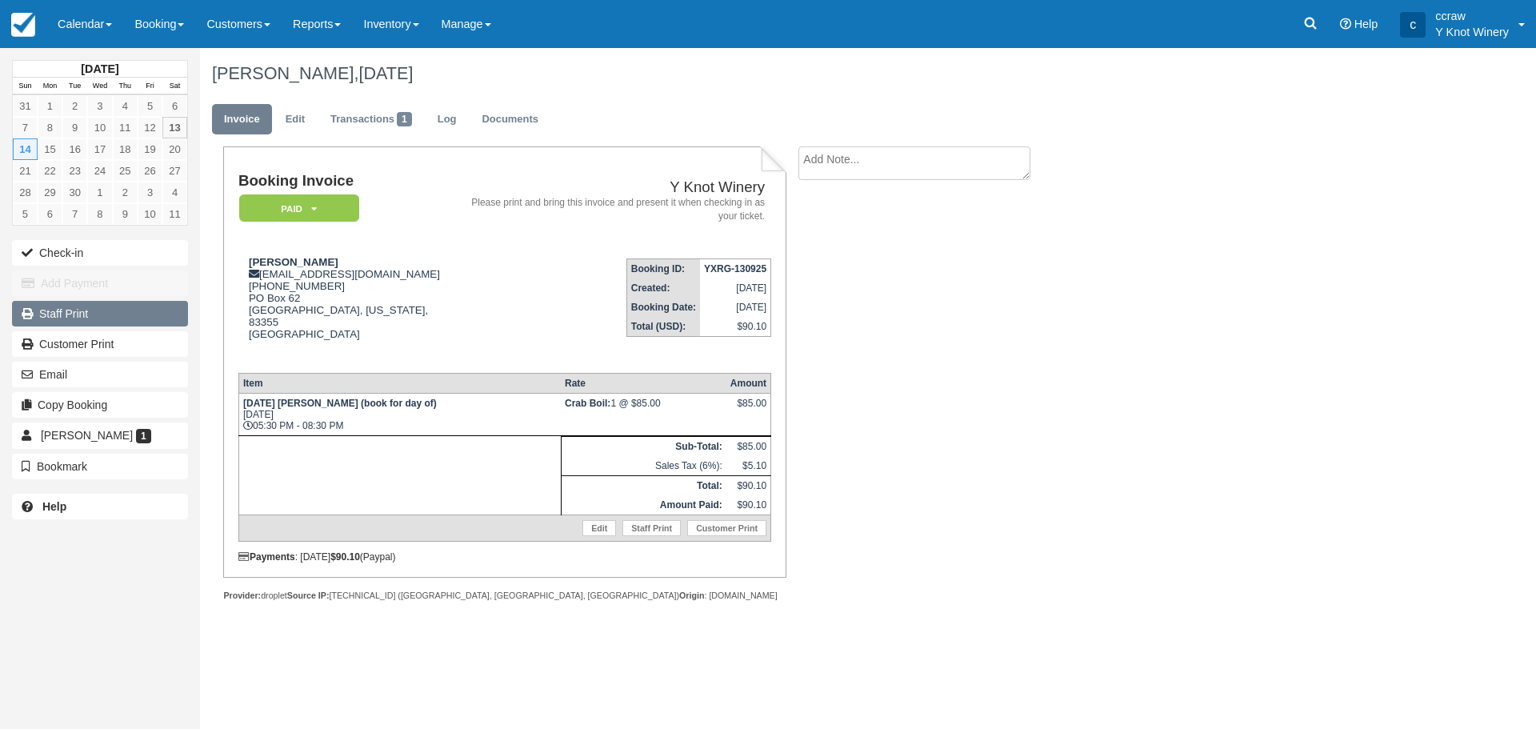
click at [90, 317] on link "Staff Print" at bounding box center [100, 314] width 176 height 26
click at [55, 21] on link "Calendar" at bounding box center [84, 24] width 77 height 48
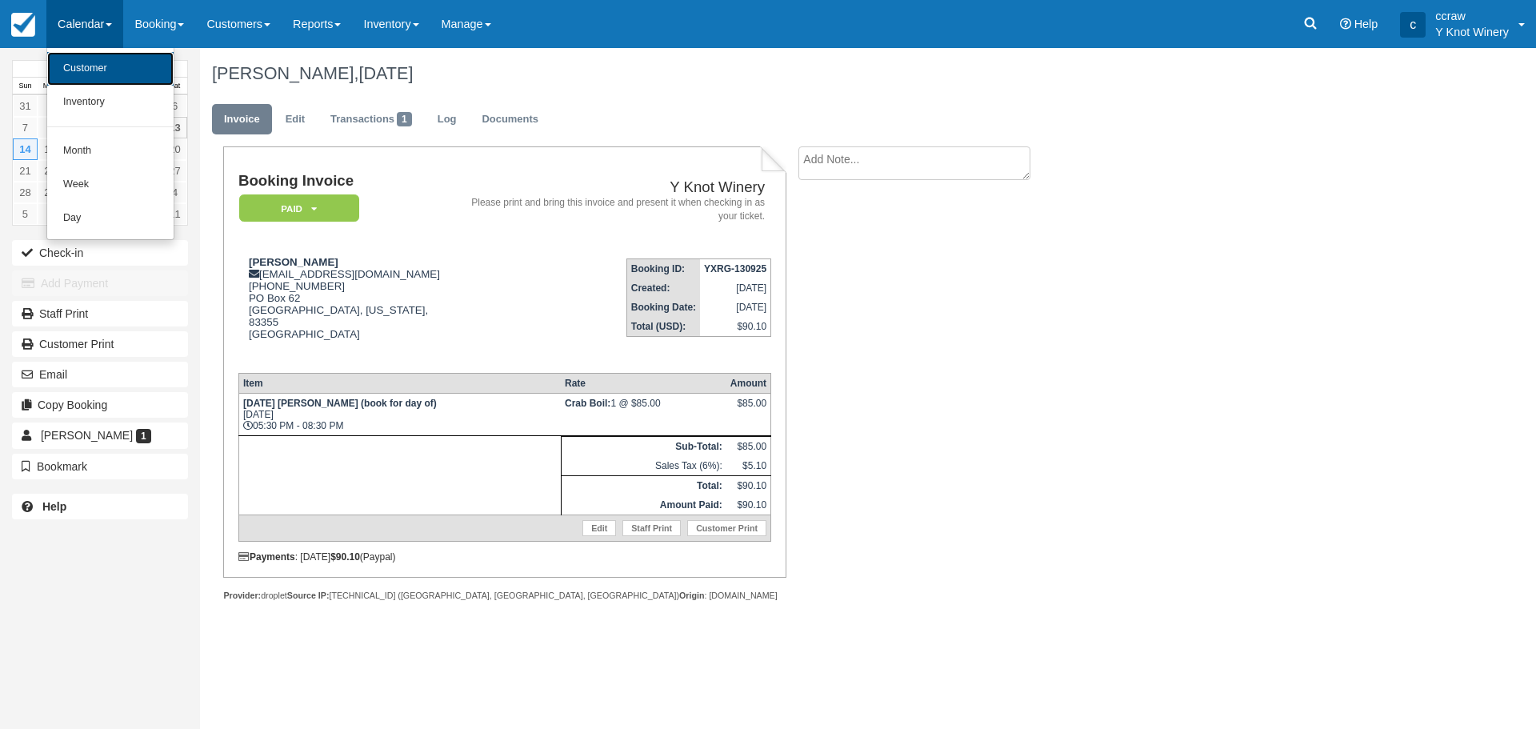
click at [62, 72] on link "Customer" at bounding box center [110, 69] width 126 height 34
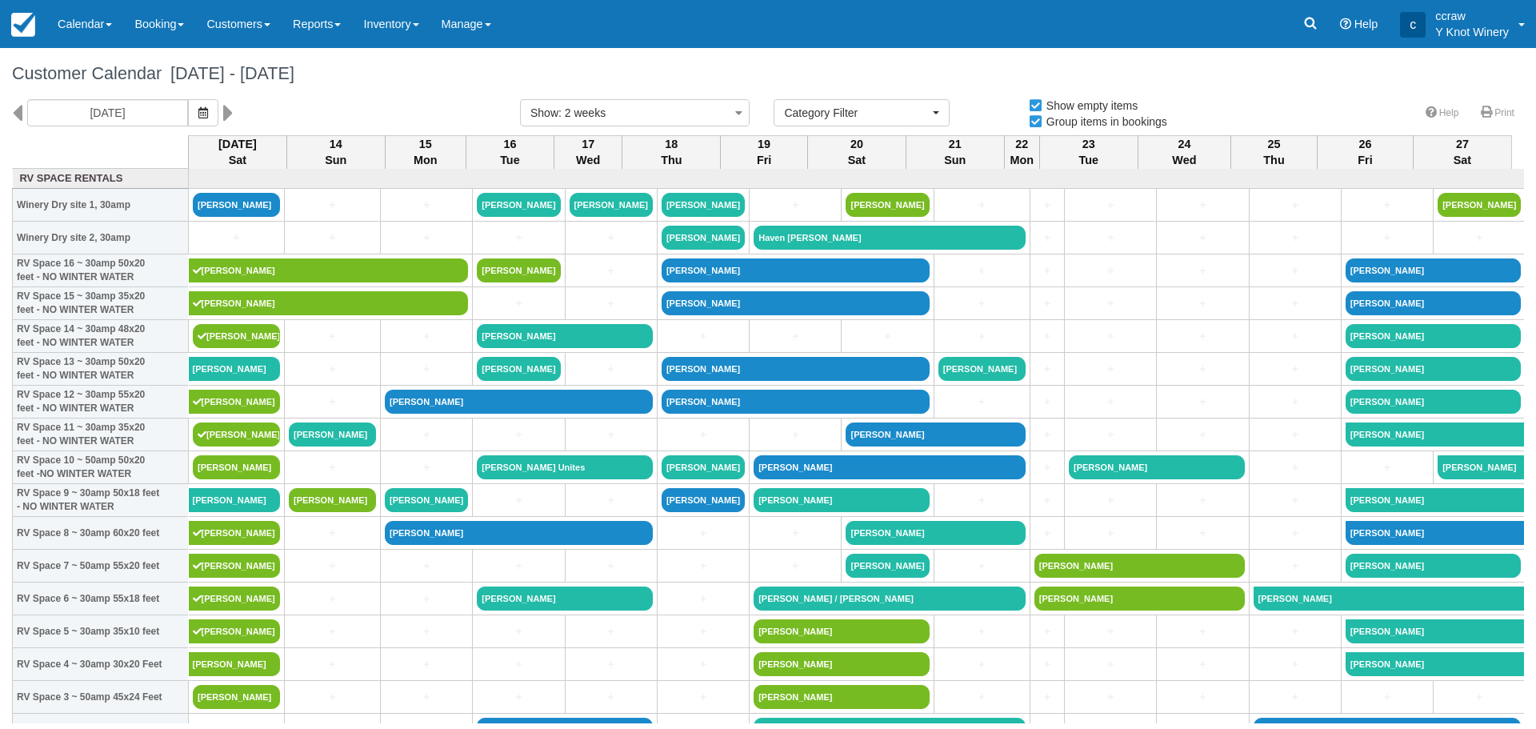
select select
